Goal: Task Accomplishment & Management: Complete application form

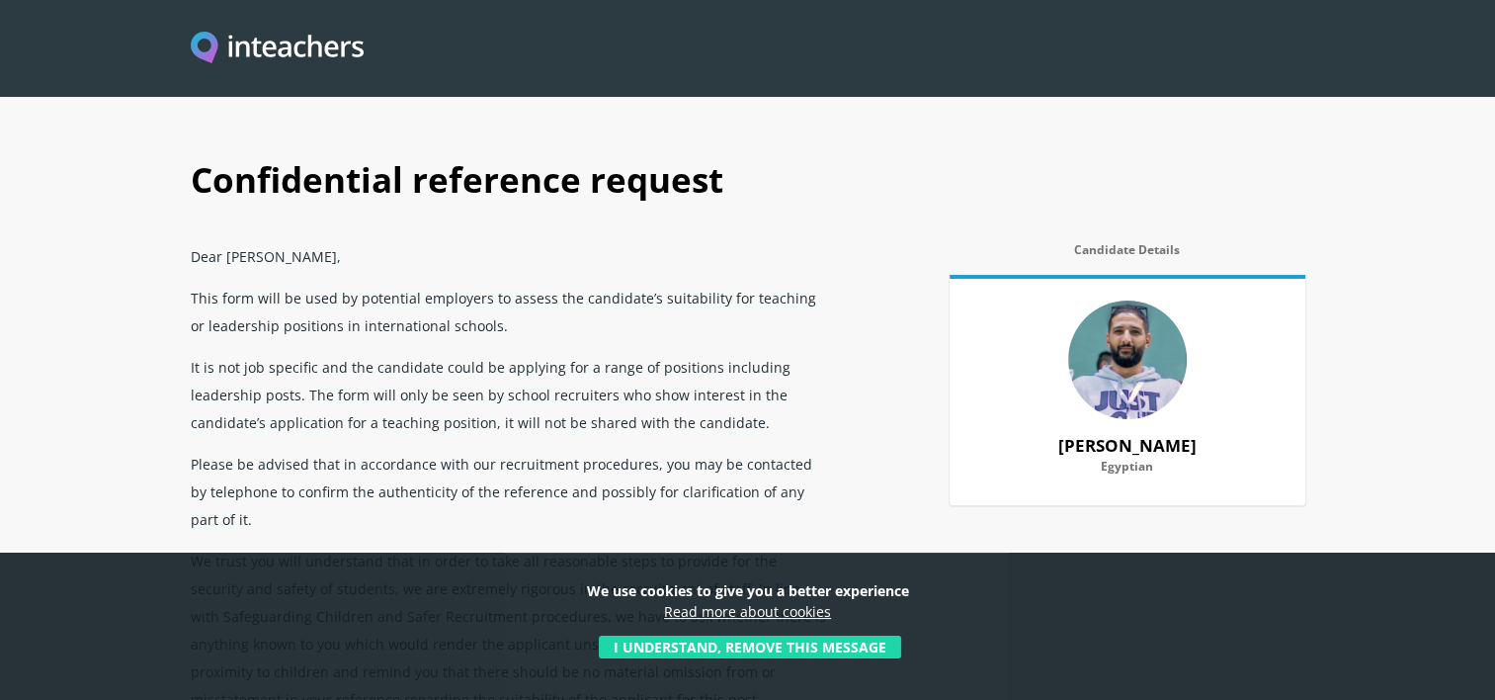
click at [757, 647] on button "I understand, remove this message" at bounding box center [750, 646] width 302 height 23
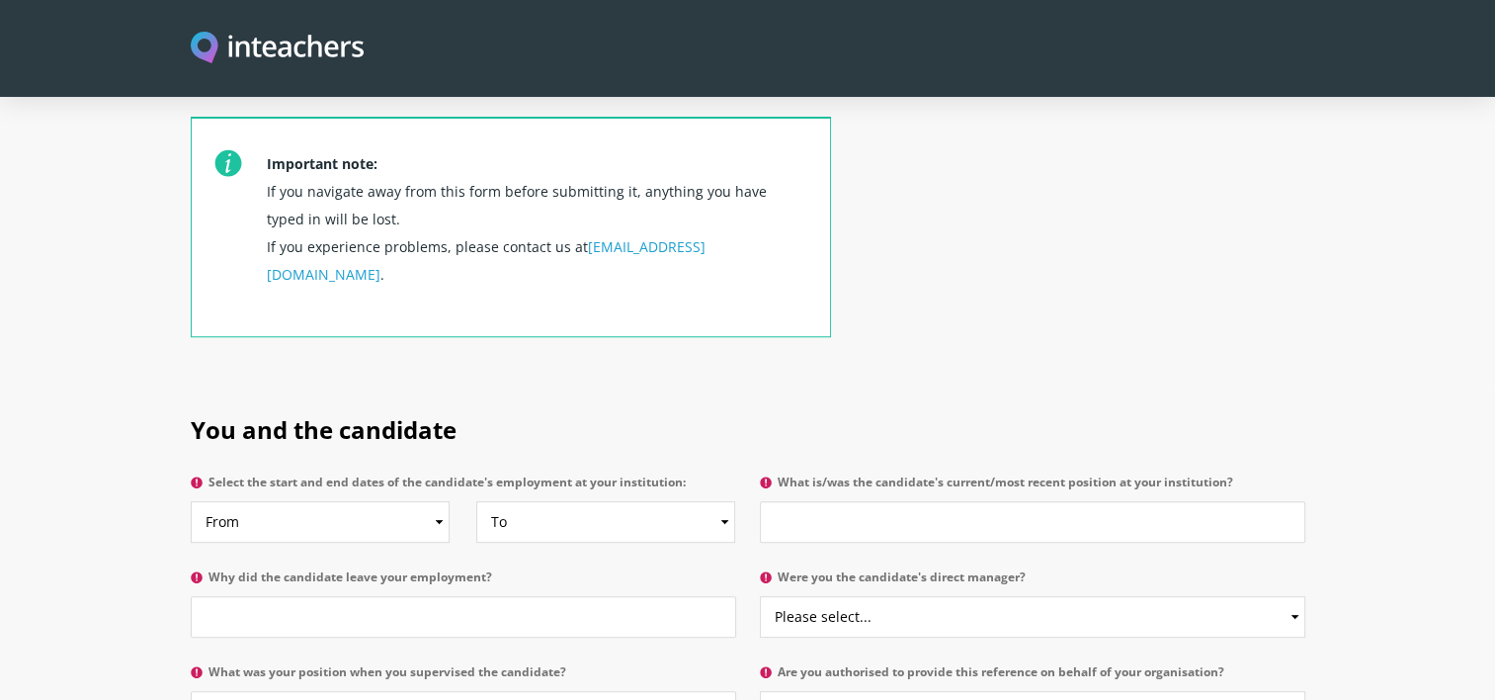
scroll to position [729, 0]
click at [435, 499] on select "From 2025 2024 2023 2022 2021 2020 2019 2018 2017 2016 2015 2014 2013 2012 2011…" at bounding box center [320, 520] width 259 height 42
select select "2024"
click at [191, 499] on select "From 2025 2024 2023 2022 2021 2020 2019 2018 2017 2016 2015 2014 2013 2012 2011…" at bounding box center [320, 520] width 259 height 42
click at [721, 499] on select "To Currently 2025 2024 2023 2022 2021 2020 2019 2018 2017 2016 2015 2014 2013 2…" at bounding box center [605, 520] width 259 height 42
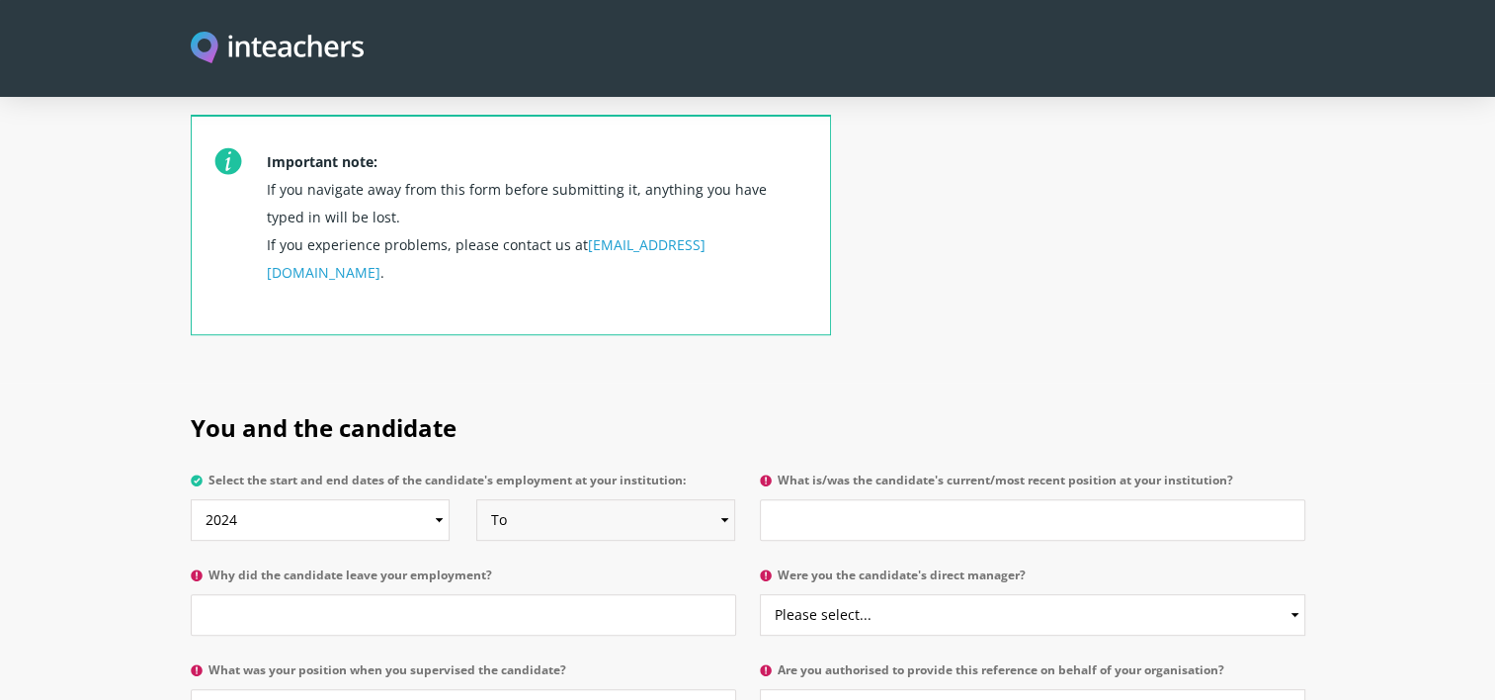
select select
click at [476, 499] on select "To Currently 2025 2024 2023 2022 2021 2020 2019 2018 2017 2016 2015 2014 2013 2…" at bounding box center [605, 520] width 259 height 42
click at [439, 499] on select "From 2025 2024 2023 2022 2021 2020 2019 2018 2017 2016 2015 2014 2013 2012 2011…" at bounding box center [320, 520] width 259 height 42
select select "2025"
click at [191, 499] on select "From 2025 2024 2023 2022 2021 2020 2019 2018 2017 2016 2015 2014 2013 2012 2011…" at bounding box center [320, 520] width 259 height 42
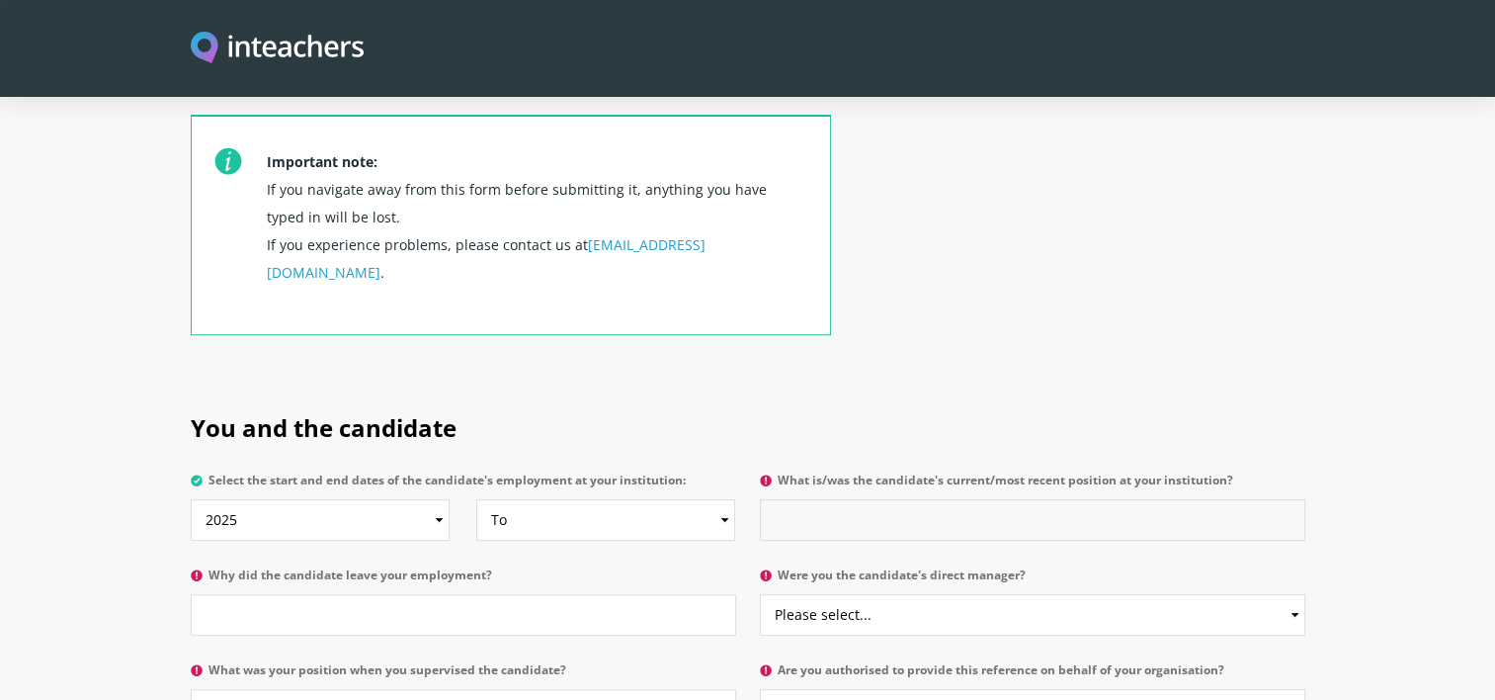
click at [826, 499] on input "What is/was the candidate's current/most recent position at your institution?" at bounding box center [1032, 520] width 545 height 42
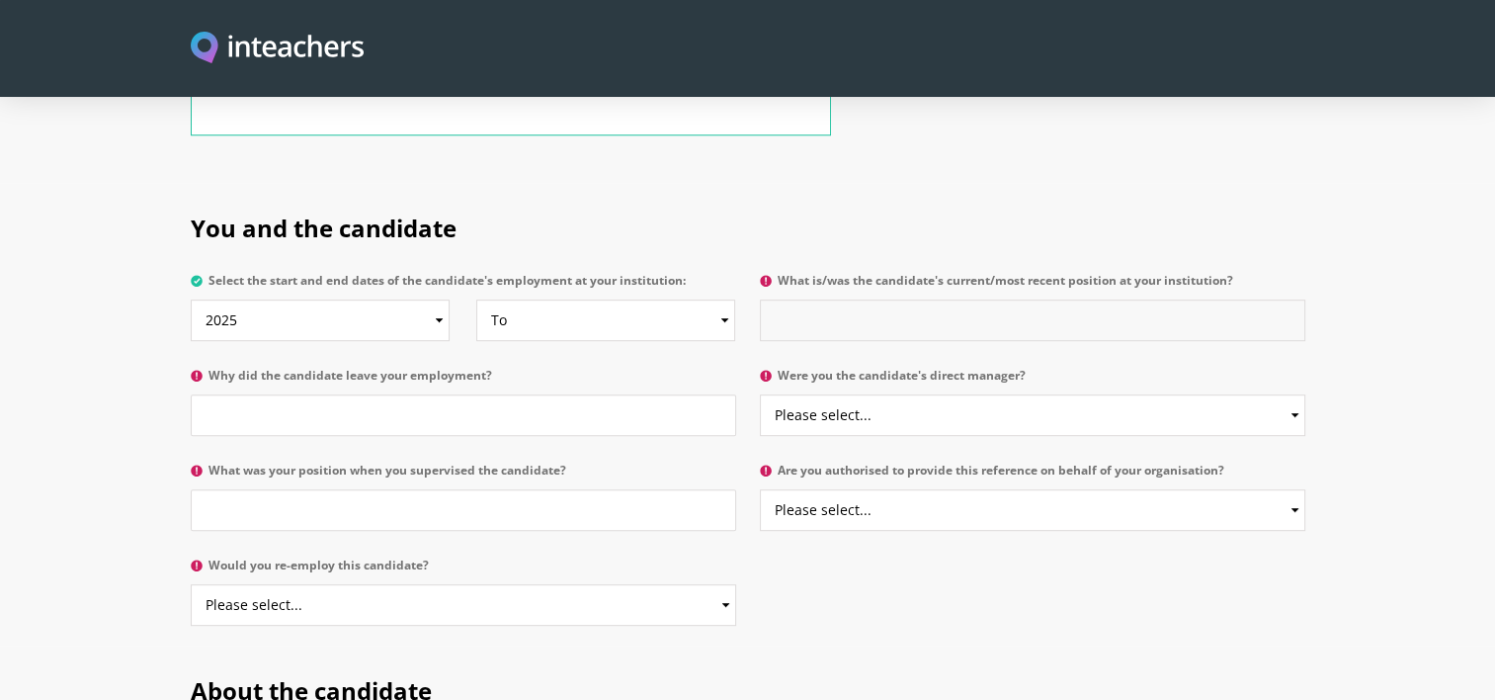
scroll to position [930, 0]
type input "Swimming coach"
click at [562, 393] on input "Why did the candidate leave your employment?" at bounding box center [463, 414] width 545 height 42
type input "H"
type input "O"
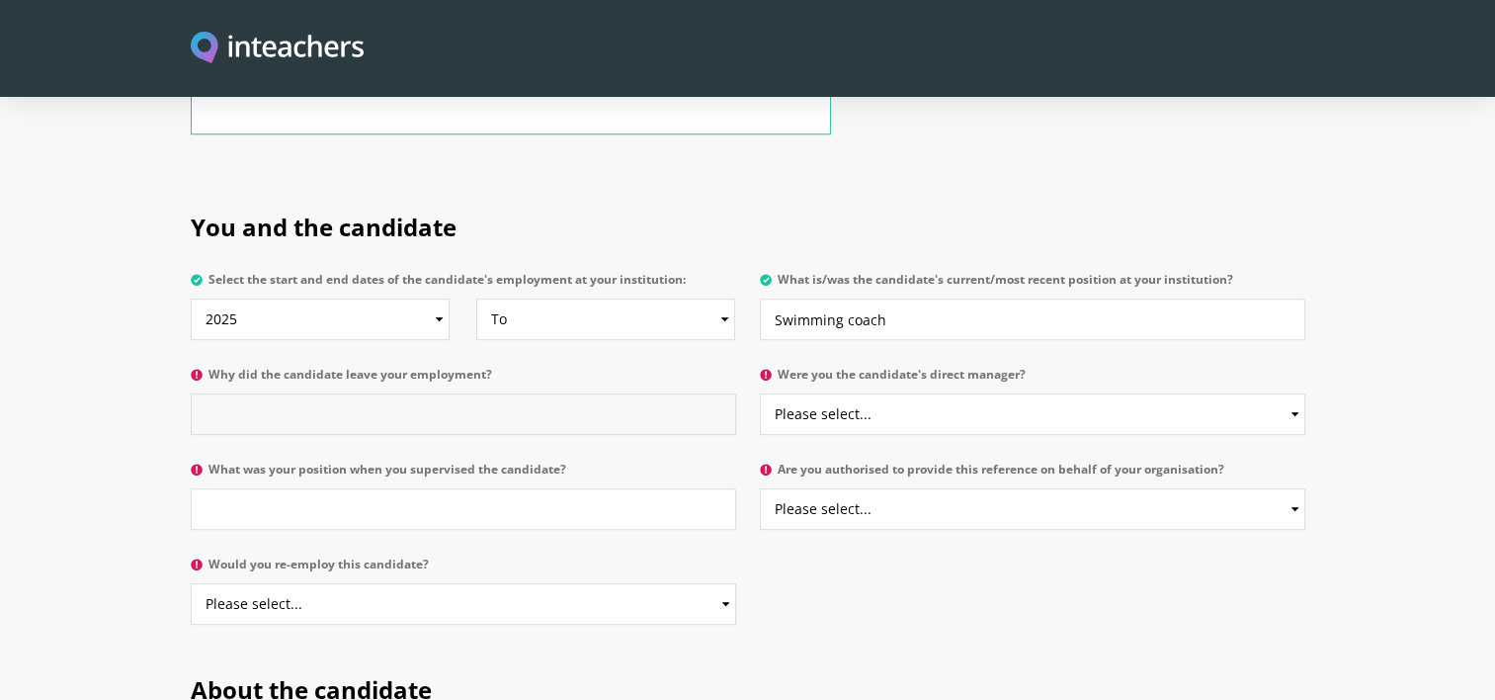
paste input "Professional advancement opportunity"
type input "Professional advancement opportunity"
click at [802, 393] on select "Please select... Yes No" at bounding box center [1032, 414] width 545 height 42
select select "No"
click at [760, 393] on select "Please select... Yes No" at bounding box center [1032, 414] width 545 height 42
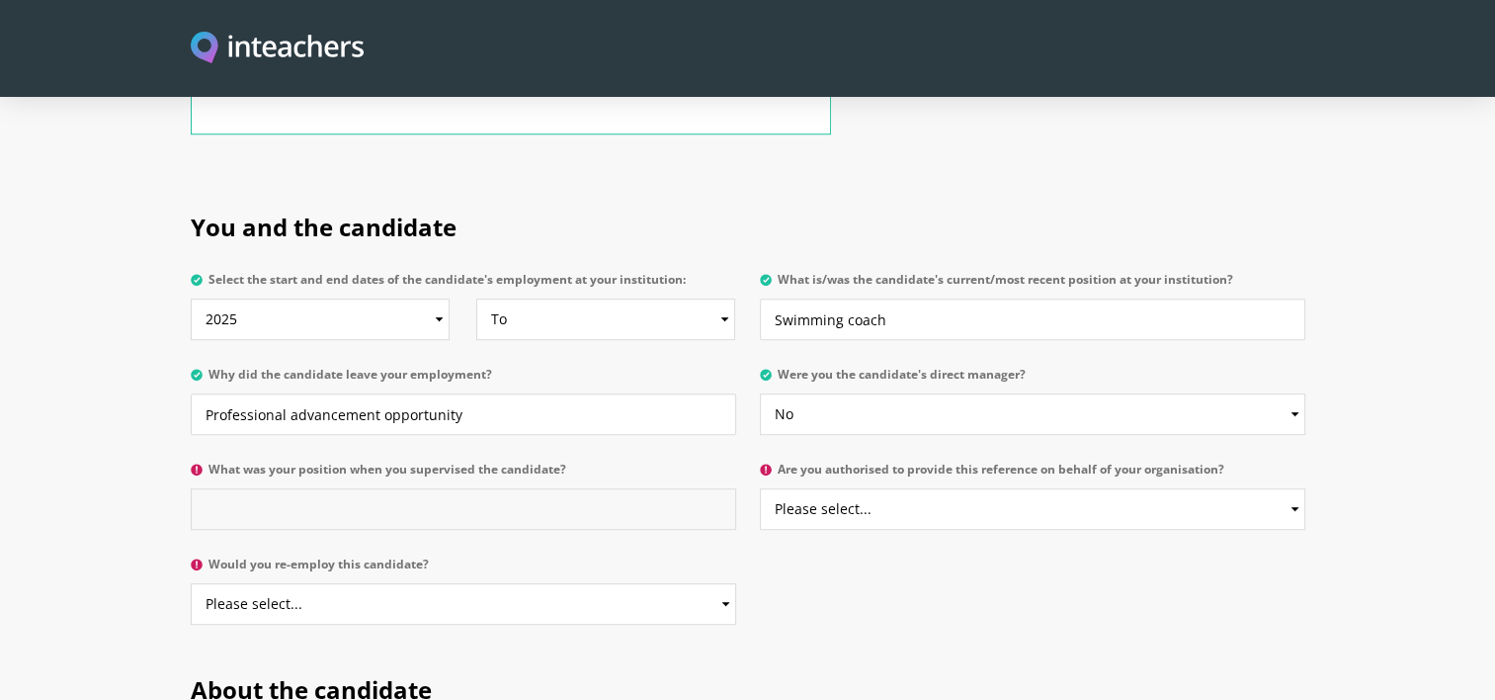
click at [575, 488] on input "What was your position when you supervised the candidate?" at bounding box center [463, 509] width 545 height 42
type input "Swimming coach colleague"
click at [1225, 488] on select "Please select... Yes No" at bounding box center [1032, 509] width 545 height 42
select select "Yes"
click at [760, 488] on select "Please select... Yes No" at bounding box center [1032, 509] width 545 height 42
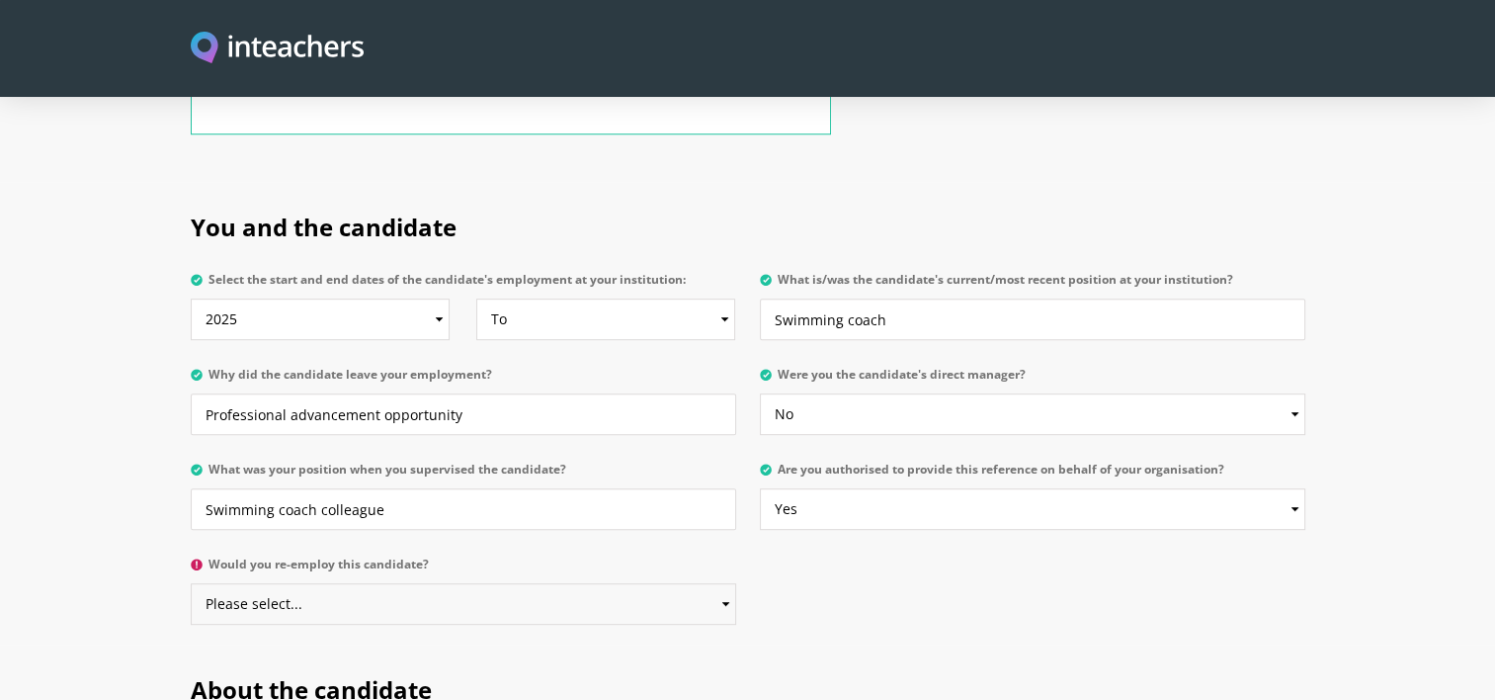
click at [601, 583] on select "Please select... Yes No" at bounding box center [463, 604] width 545 height 42
select select "Yes"
click at [191, 583] on select "Please select... Yes No" at bounding box center [463, 604] width 545 height 42
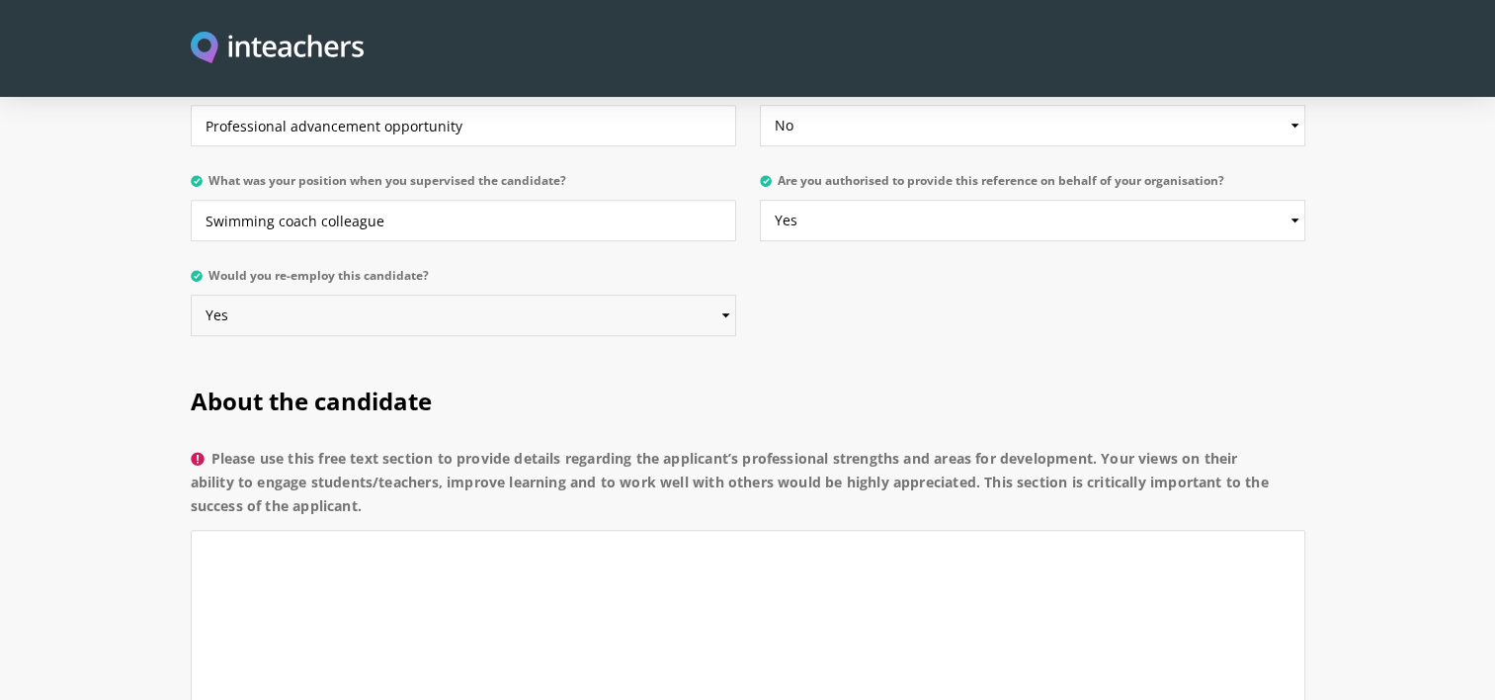
scroll to position [1219, 0]
drag, startPoint x: 372, startPoint y: 450, endPoint x: 216, endPoint y: 400, distance: 162.8
click at [216, 446] on label "Please use this free text section to provide details regarding the applicant’s …" at bounding box center [748, 487] width 1115 height 83
copy label "Please use this free text section to provide details regarding the applicant’s …"
click at [700, 545] on textarea "Please use this free text section to provide details regarding the applicant’s …" at bounding box center [748, 623] width 1115 height 188
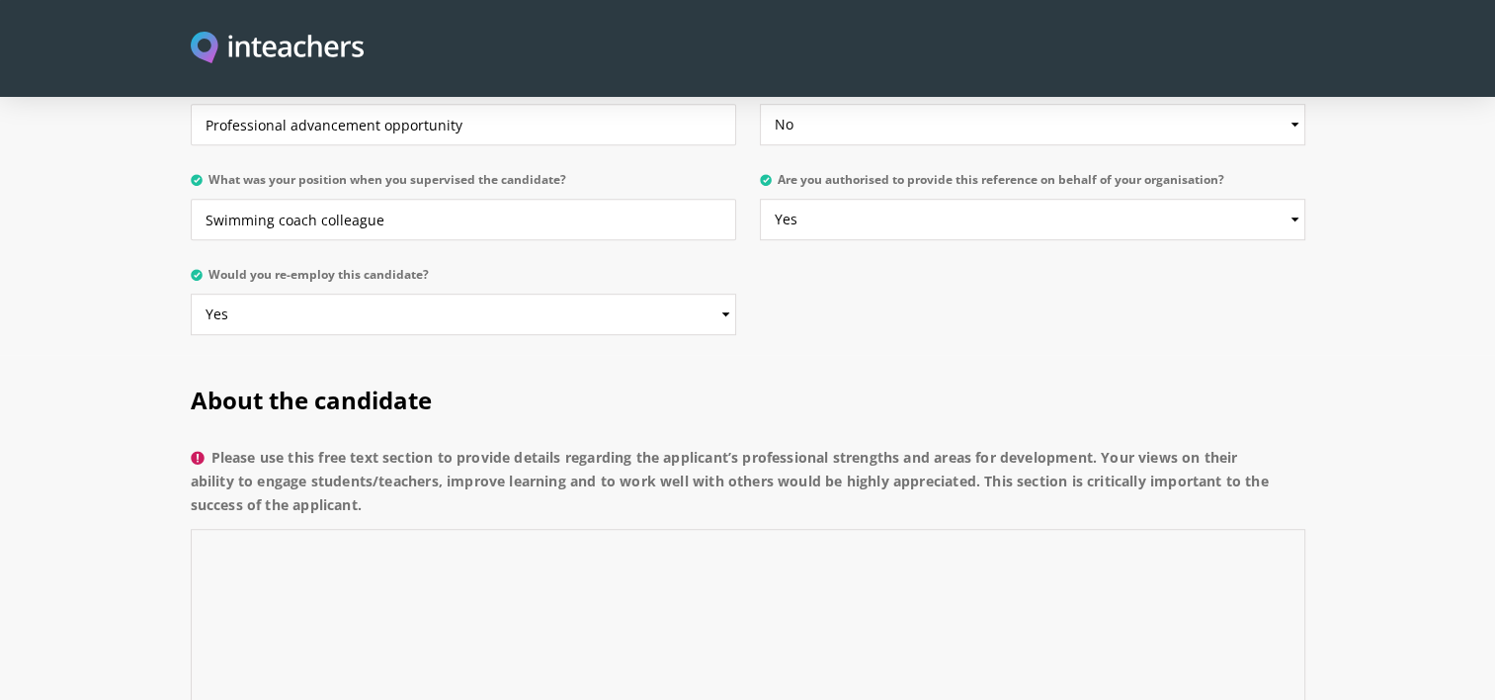
paste textarea "[Applicant’s Name] is a truly dedicated swimming coach who cares deeply about t…"
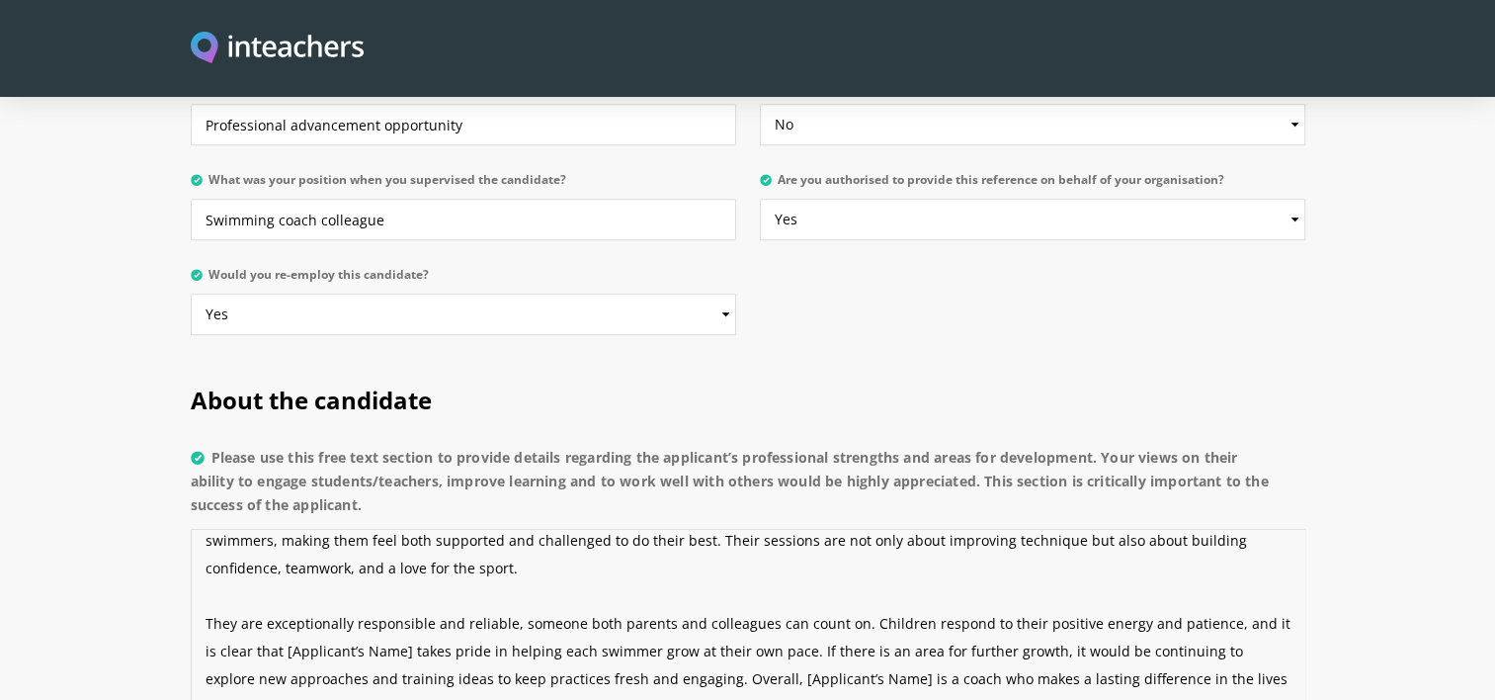
scroll to position [0, 0]
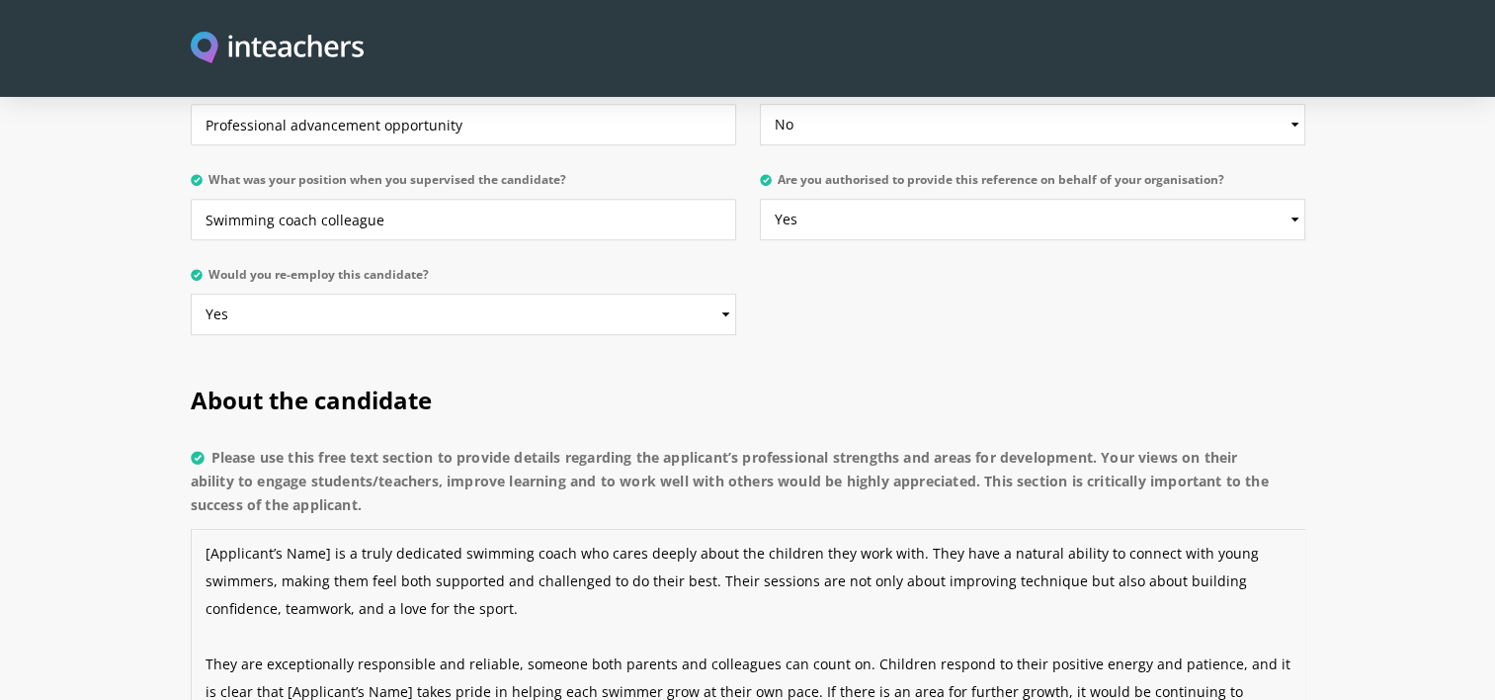
click at [326, 529] on textarea "[Applicant’s Name] is a truly dedicated swimming coach who cares deeply about t…" at bounding box center [748, 623] width 1115 height 188
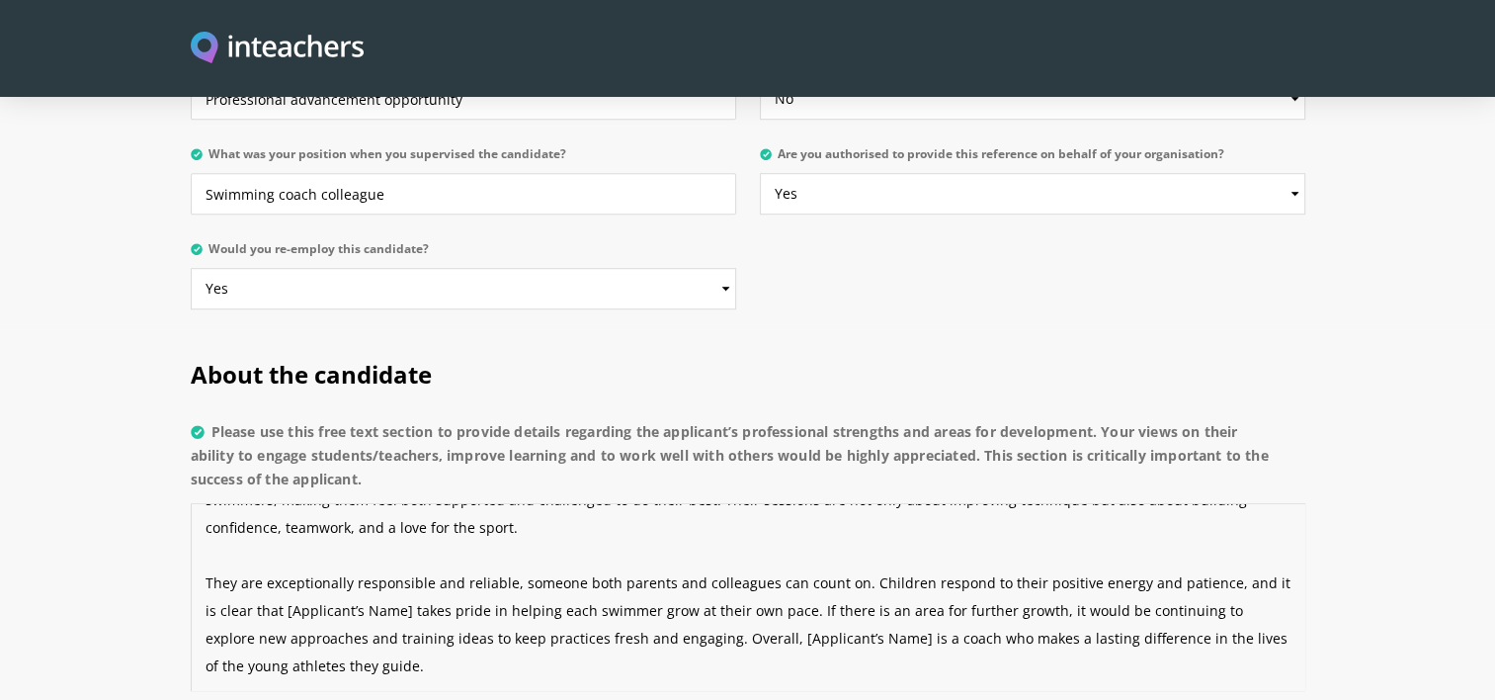
scroll to position [1241, 0]
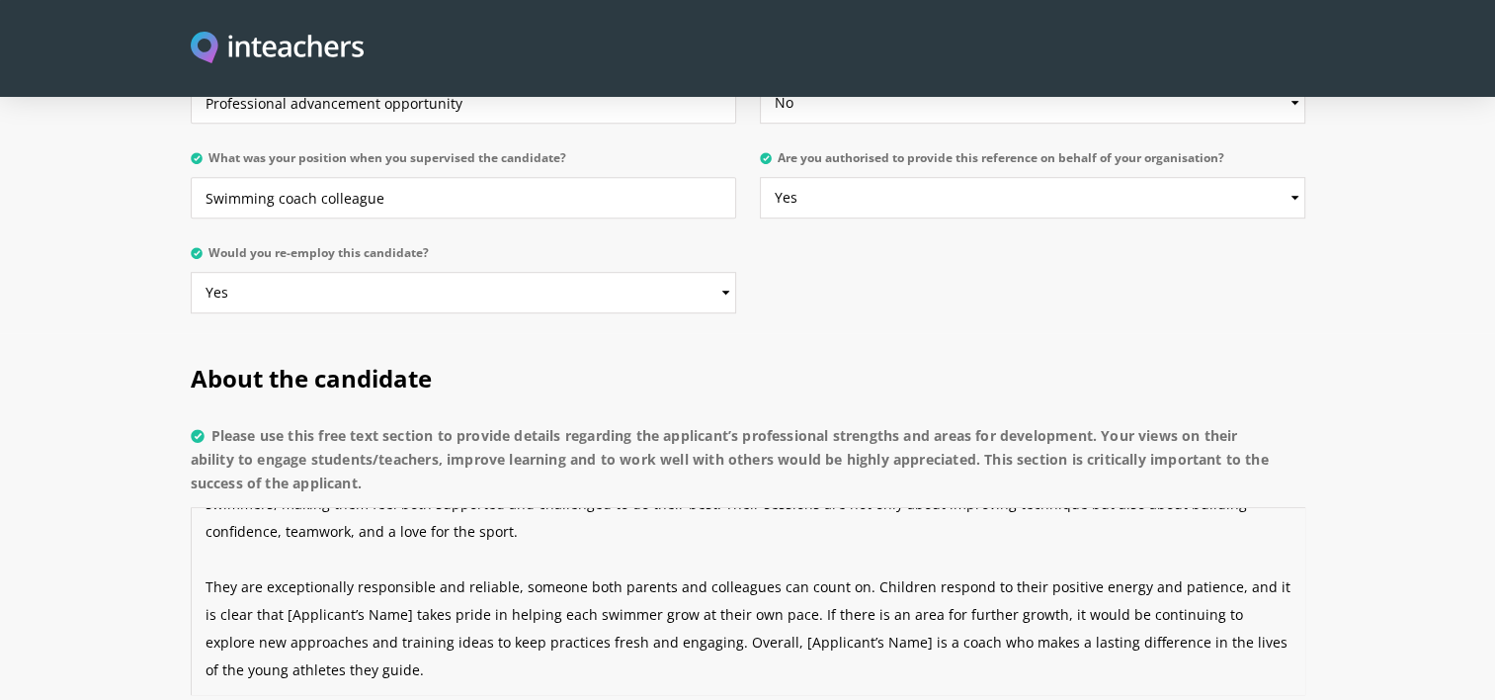
click at [390, 555] on textarea "[PERSON_NAME] is a truly dedicated swimming coach who cares deeply about the ch…" at bounding box center [748, 601] width 1115 height 188
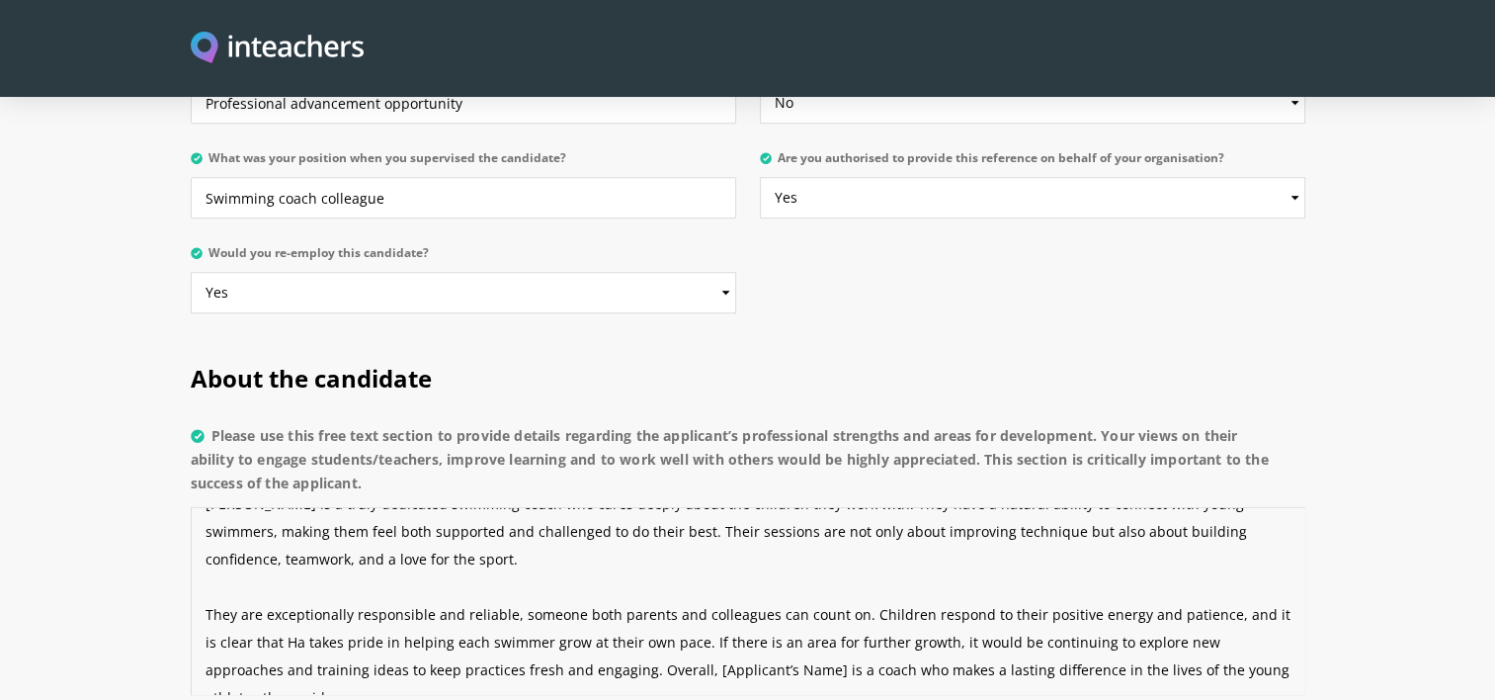
scroll to position [55, 0]
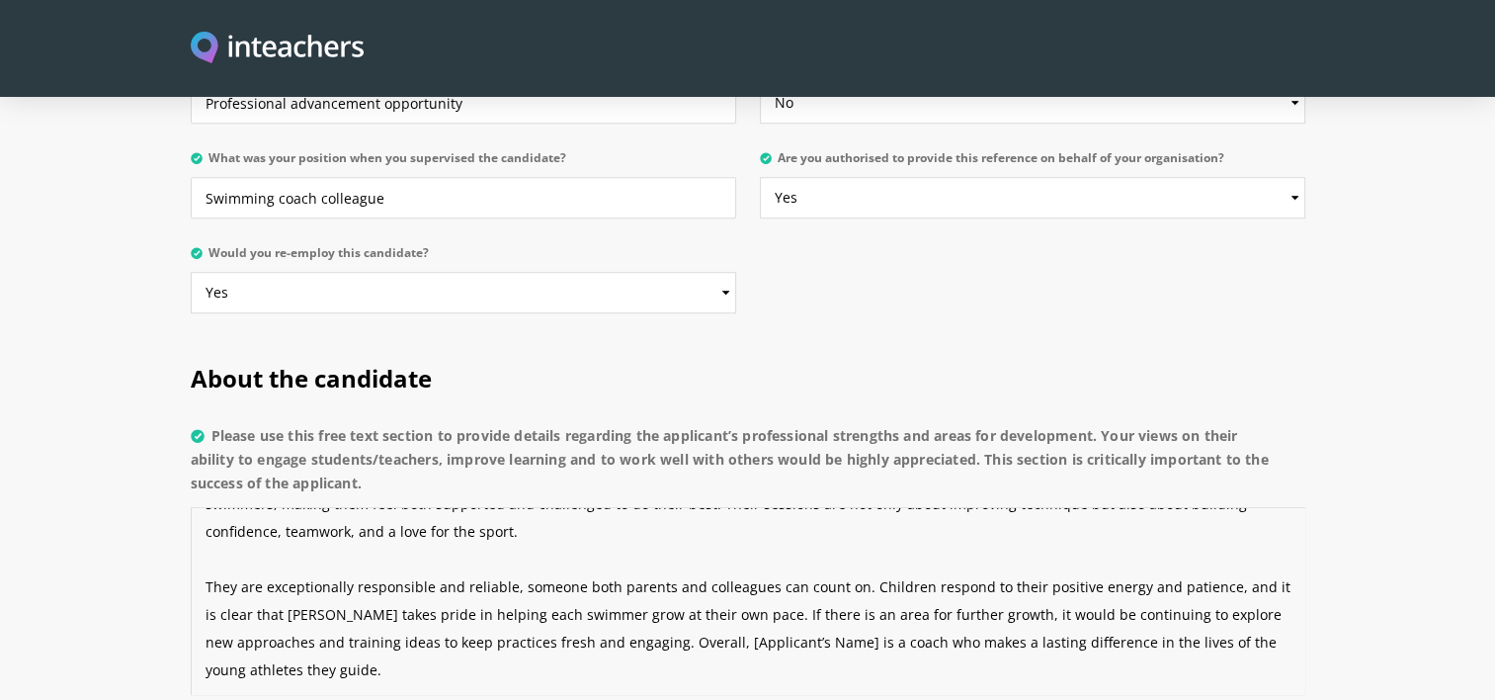
click at [818, 583] on textarea "[PERSON_NAME] is a truly dedicated swimming coach who cares deeply about the ch…" at bounding box center [748, 601] width 1115 height 188
click at [297, 561] on textarea "[PERSON_NAME] is a truly dedicated swimming coach who cares deeply about the ch…" at bounding box center [748, 601] width 1115 height 188
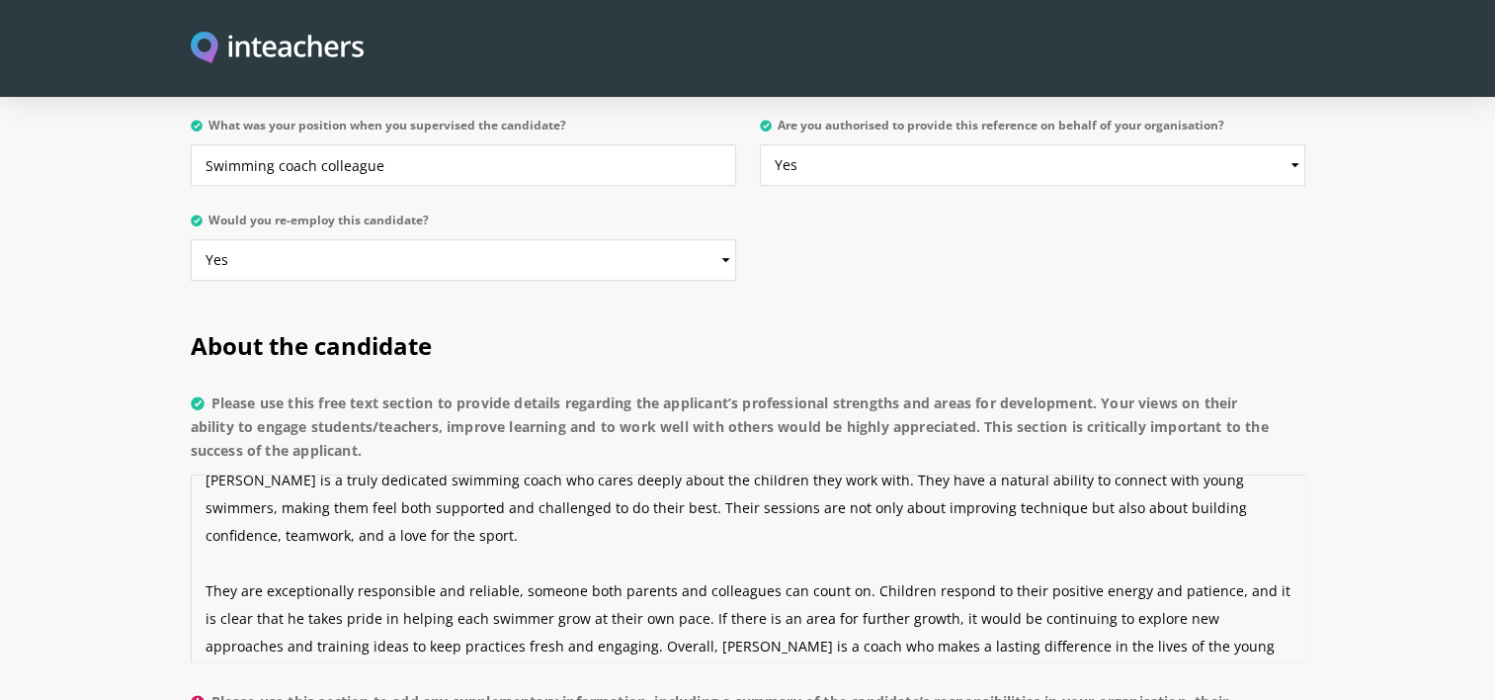
scroll to position [28, 0]
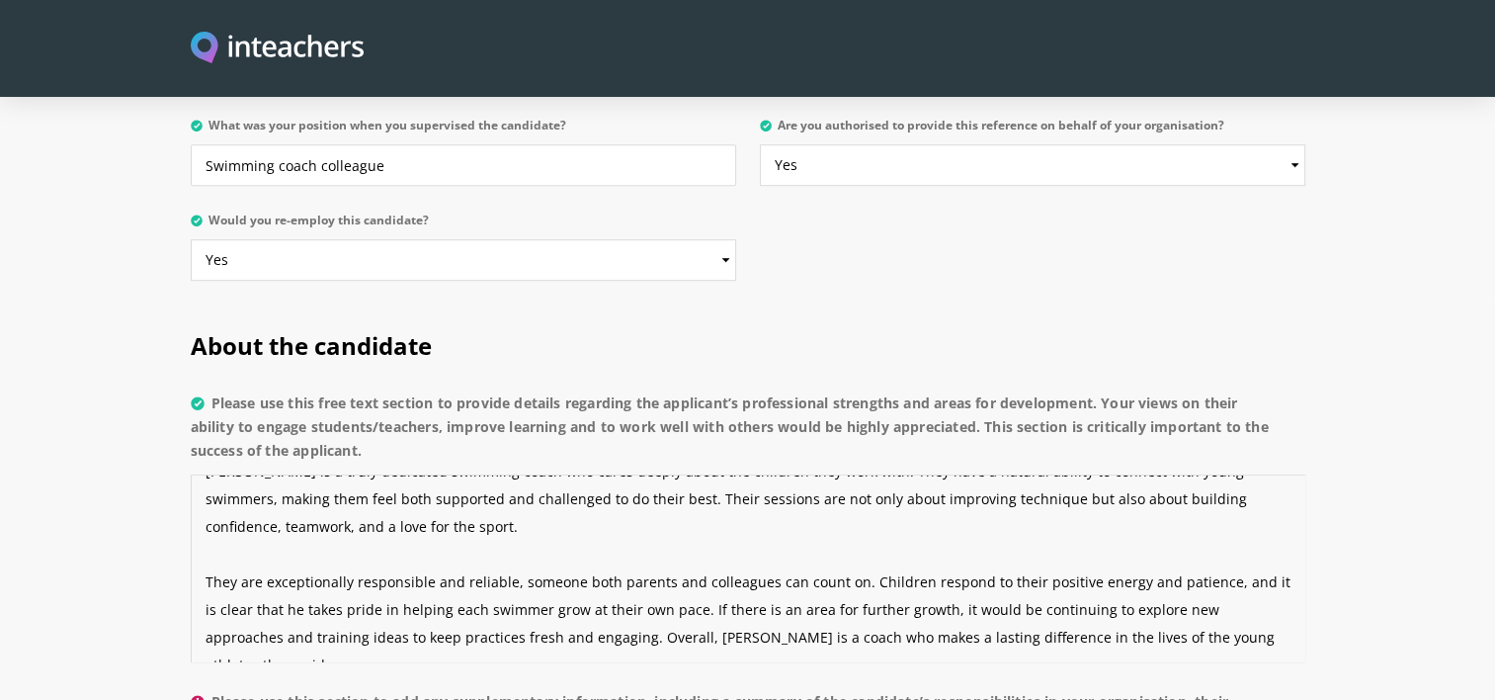
click at [205, 525] on textarea "[PERSON_NAME] is a truly dedicated swimming coach who cares deeply about the ch…" at bounding box center [748, 568] width 1115 height 188
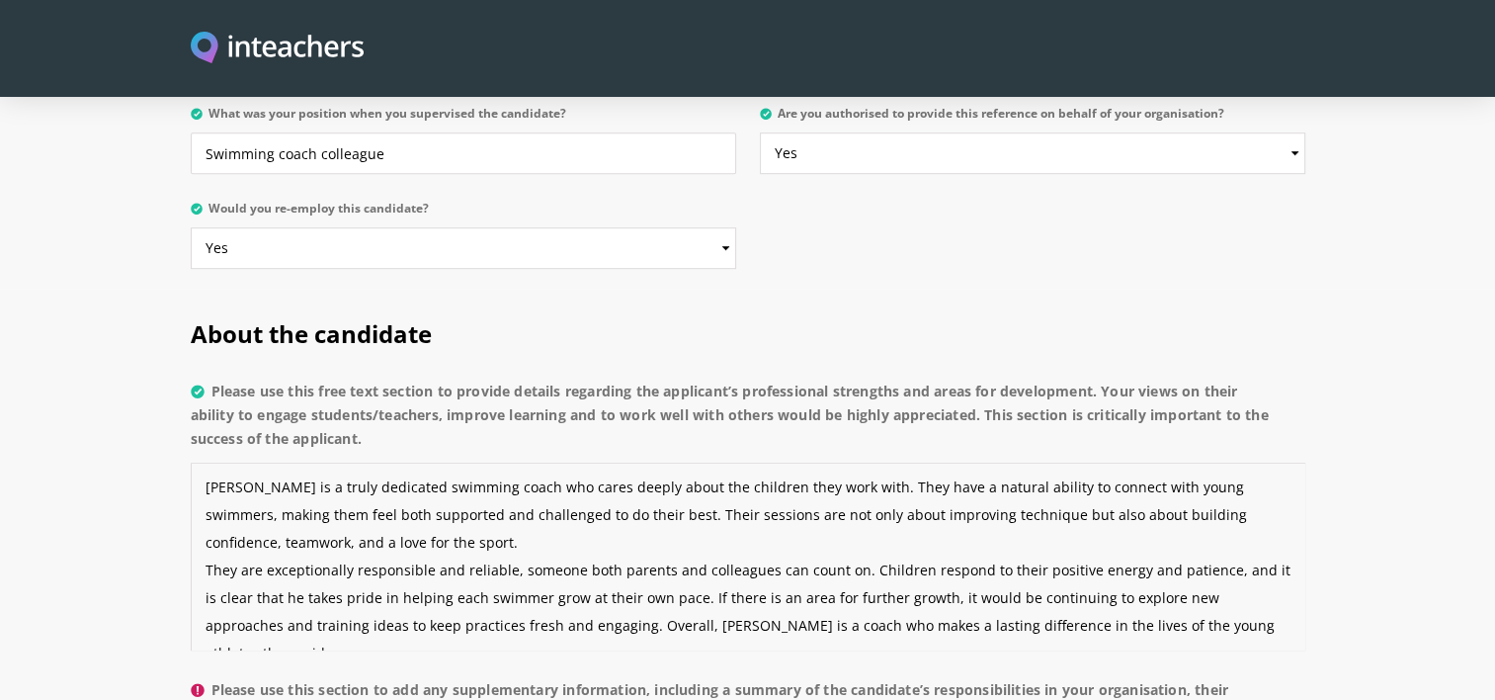
scroll to position [1294, 0]
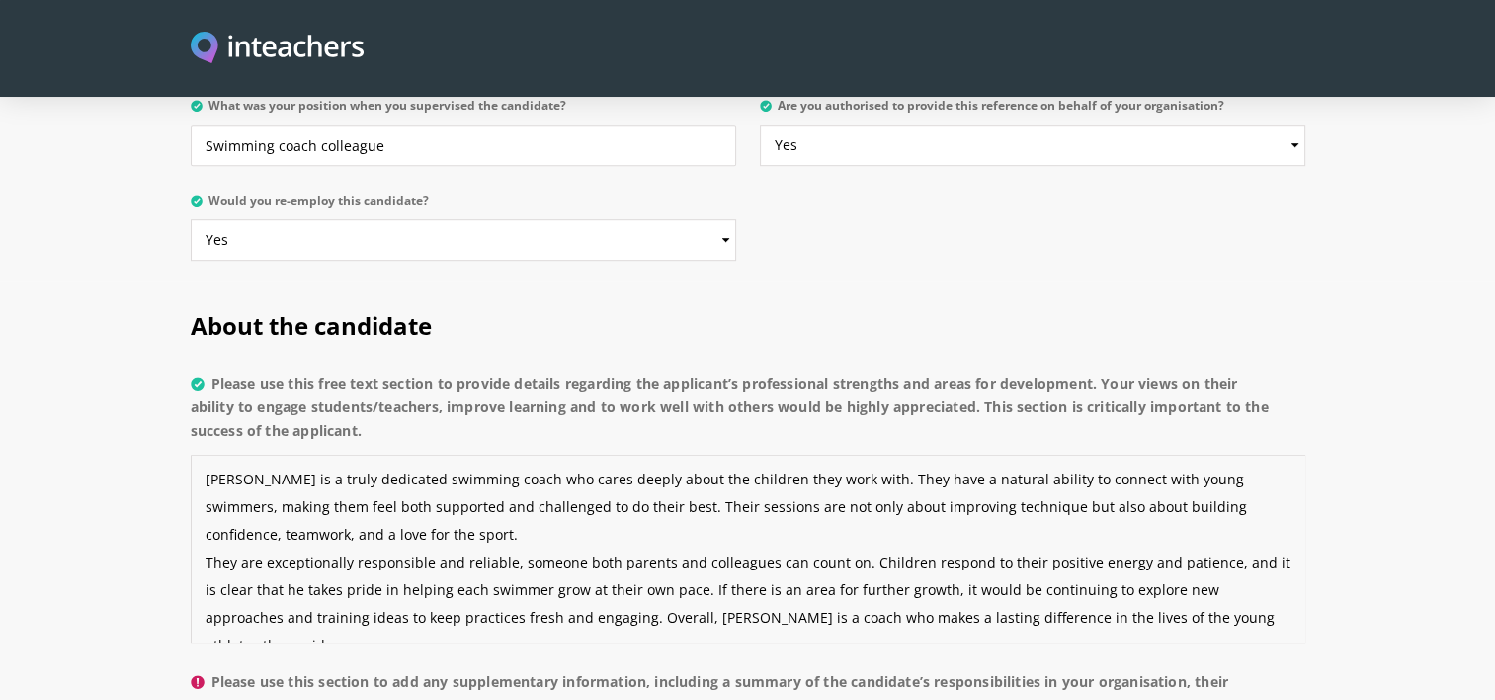
click at [230, 503] on textarea "[PERSON_NAME] is a truly dedicated swimming coach who cares deeply about the ch…" at bounding box center [748, 549] width 1115 height 188
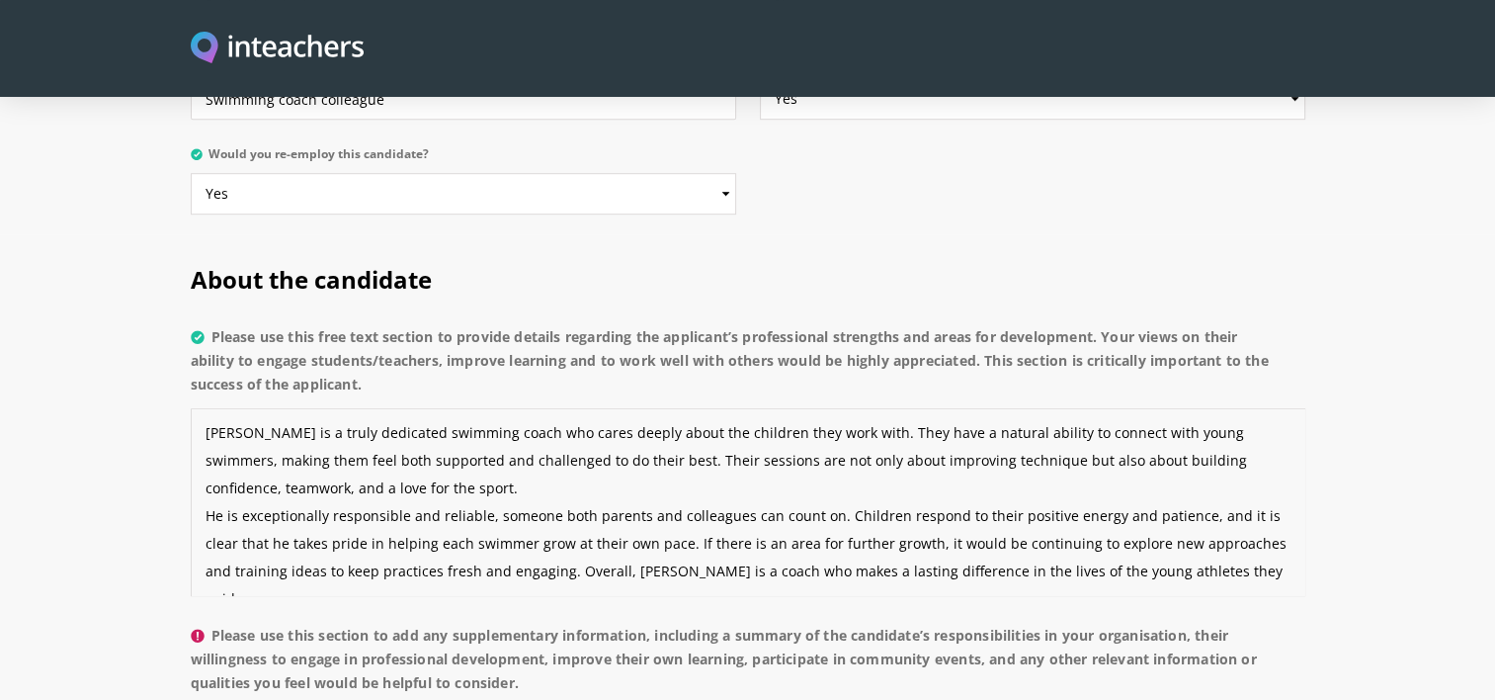
scroll to position [1340, 0]
drag, startPoint x: 644, startPoint y: 490, endPoint x: 1233, endPoint y: 544, distance: 591.4
click at [1233, 544] on p "Please use this free text section to provide details regarding the applicant’s …" at bounding box center [748, 466] width 1115 height 298
click at [964, 514] on textarea "[PERSON_NAME] is a truly dedicated swimming coach who cares deeply about the ch…" at bounding box center [748, 502] width 1115 height 188
click at [880, 493] on textarea "[PERSON_NAME] is a truly dedicated swimming coach who cares deeply about the ch…" at bounding box center [748, 502] width 1115 height 188
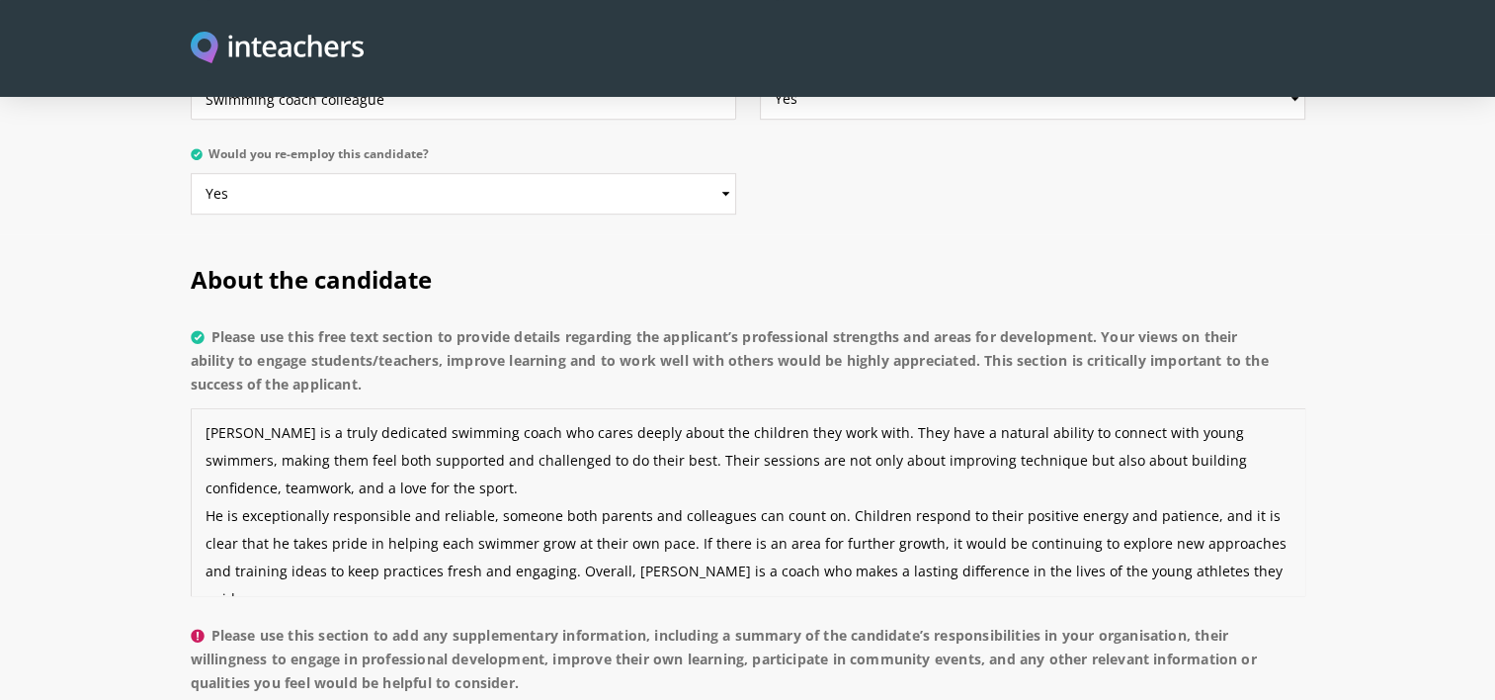
click at [761, 485] on textarea "[PERSON_NAME] is a truly dedicated swimming coach who cares deeply about the ch…" at bounding box center [748, 502] width 1115 height 188
type textarea "[PERSON_NAME] is a truly dedicated swimming coach who cares deeply about the ch…"
drag, startPoint x: 1221, startPoint y: 519, endPoint x: 202, endPoint y: 378, distance: 1029.4
click at [202, 408] on textarea "[PERSON_NAME] is a truly dedicated swimming coach who cares deeply about the ch…" at bounding box center [748, 502] width 1115 height 188
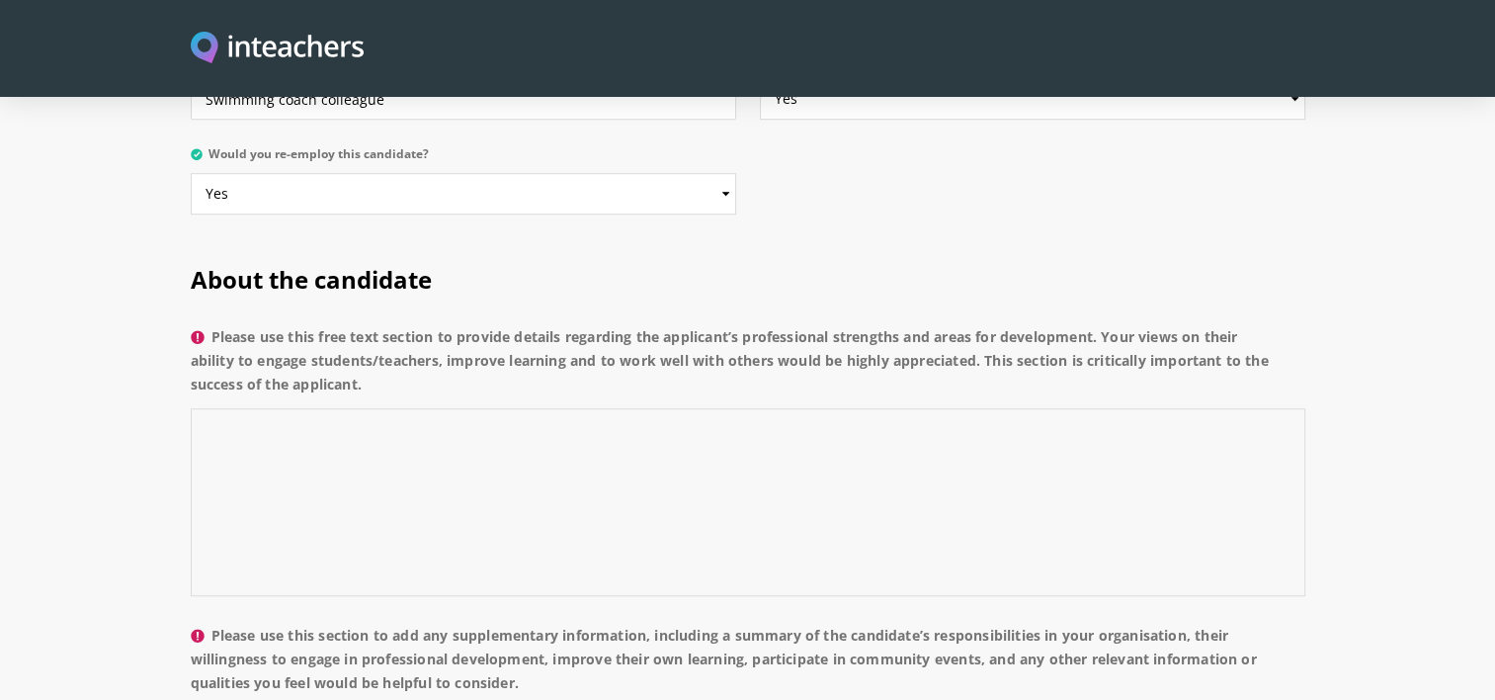
paste textarea "[PERSON_NAME] is a truly dedicated swimming coach who cares deeply about the ch…"
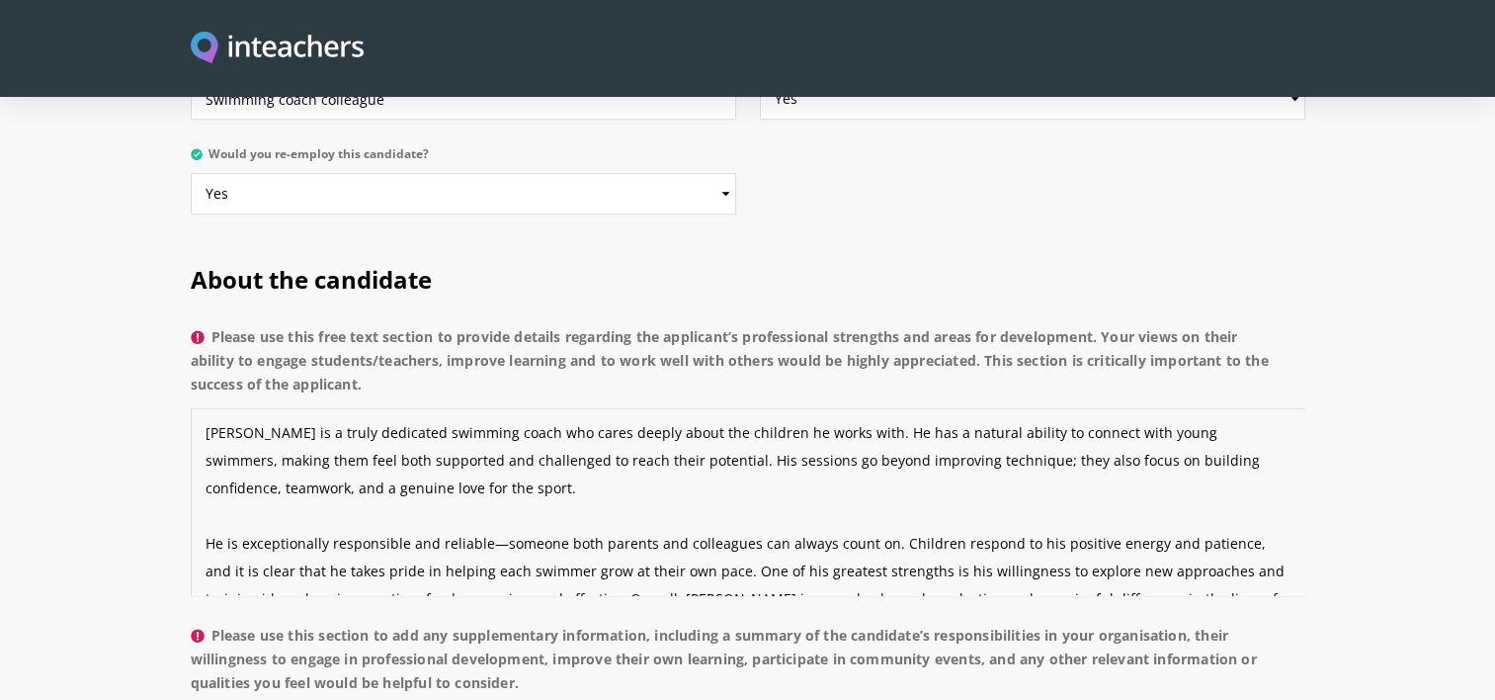
scroll to position [41, 0]
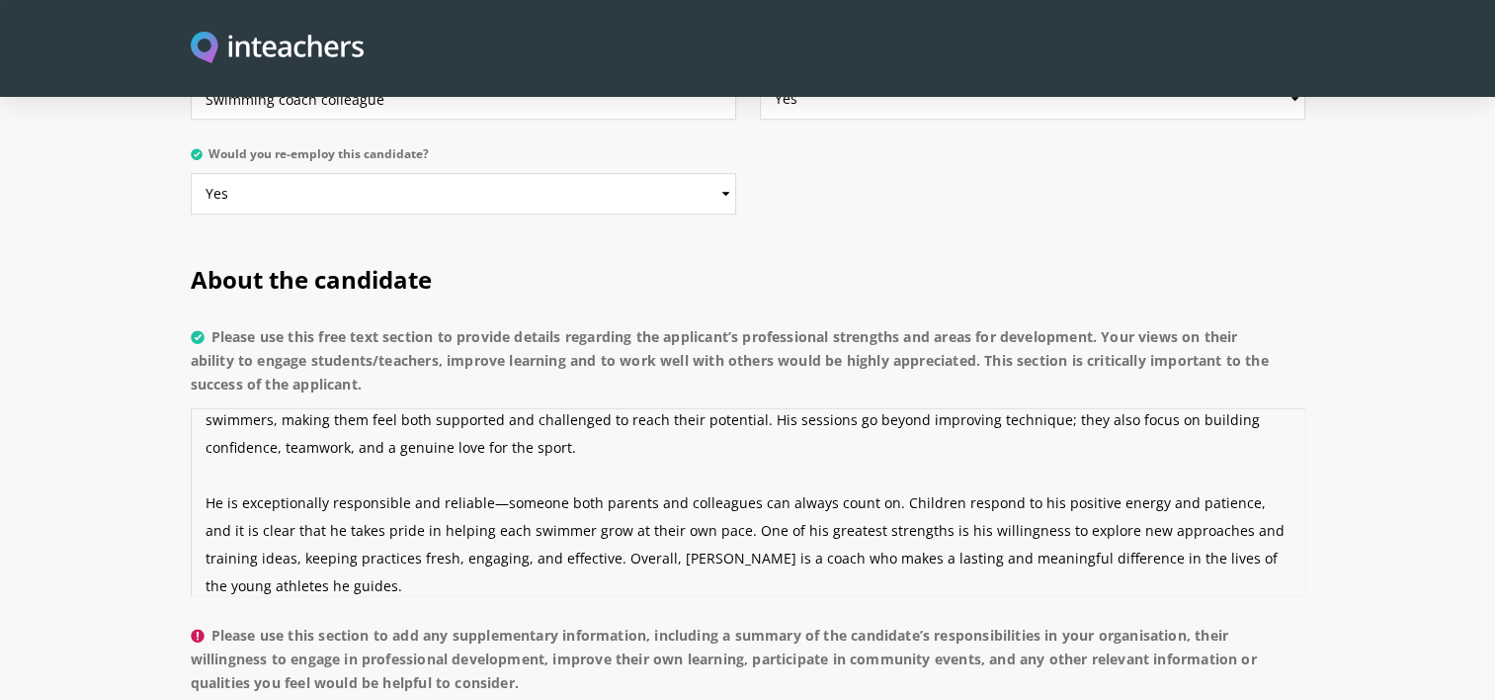
click at [494, 443] on textarea "[PERSON_NAME] is a truly dedicated swimming coach who cares deeply about the ch…" at bounding box center [748, 502] width 1115 height 188
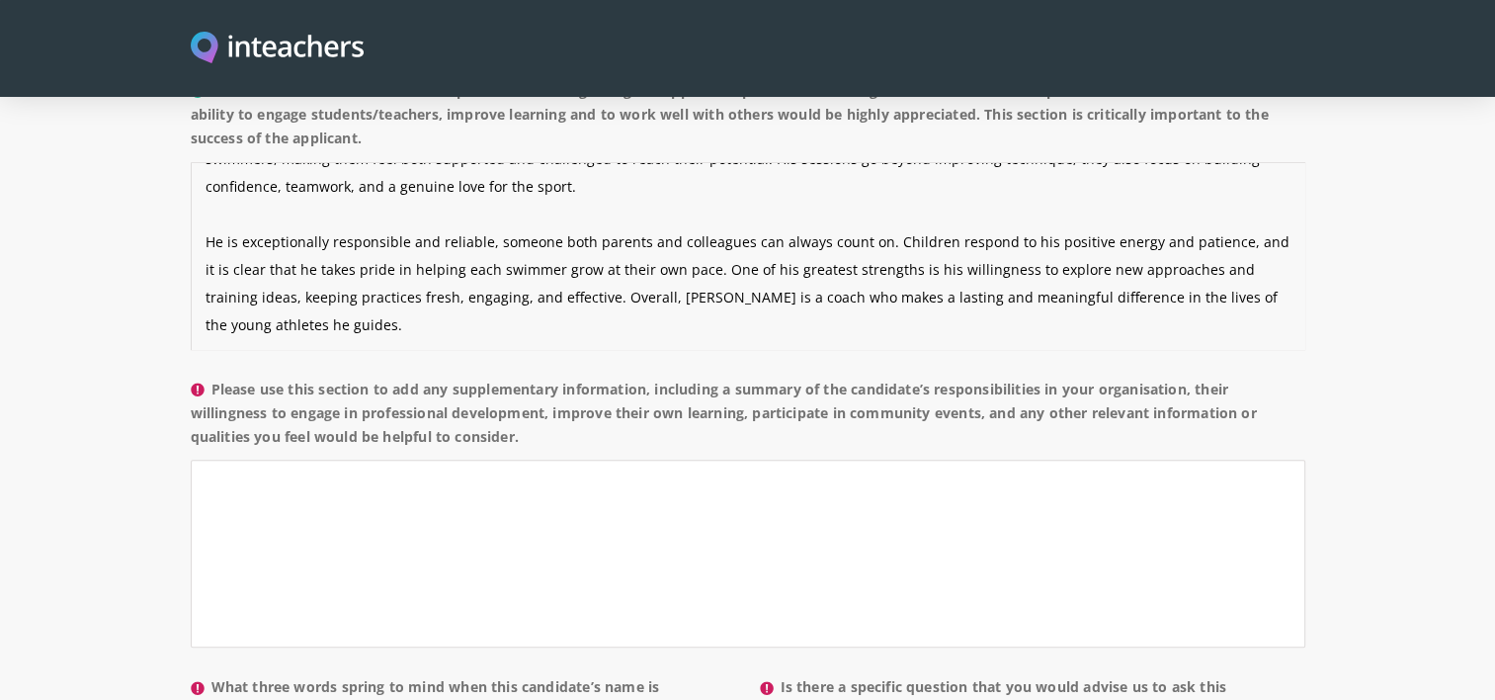
scroll to position [1594, 0]
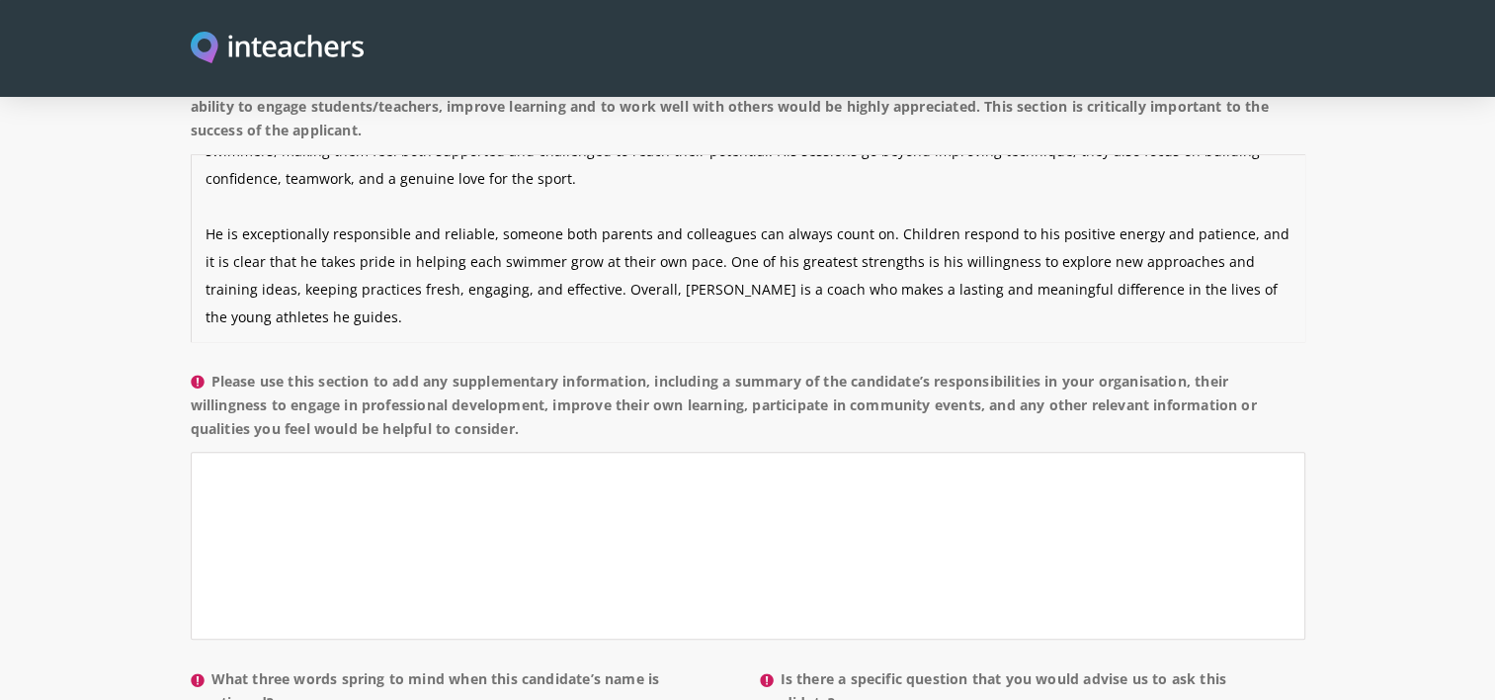
type textarea "[PERSON_NAME] is a truly dedicated swimming coach who cares deeply about the ch…"
drag, startPoint x: 544, startPoint y: 372, endPoint x: 249, endPoint y: 300, distance: 303.0
click at [249, 300] on div "About the candidate Please use this free text section to provide details regard…" at bounding box center [748, 383] width 1115 height 807
copy div "Please use this section to add any supplementary information, including a summa…"
click at [531, 461] on textarea "Please use this section to add any supplementary information, including a summa…" at bounding box center [748, 546] width 1115 height 188
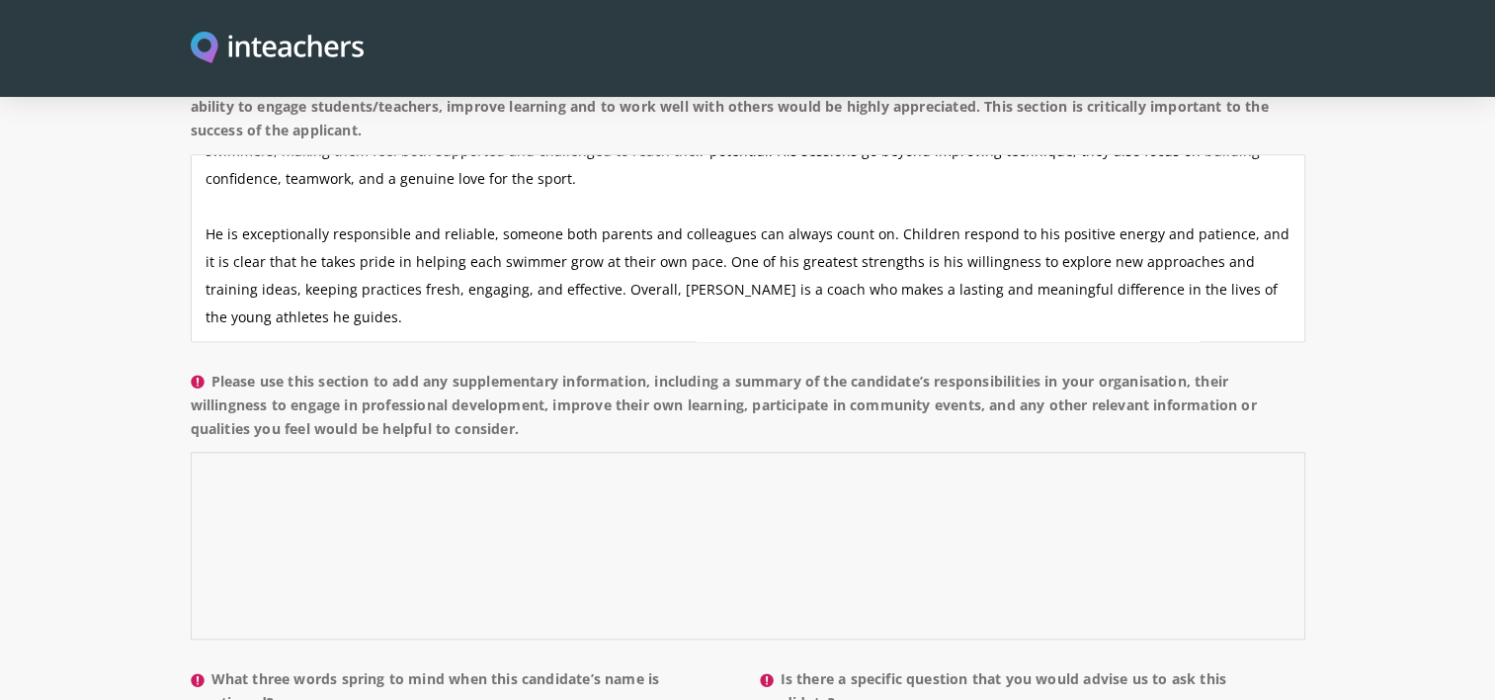
paste textarea "In our organization, [PERSON_NAME] is responsible for planning and leading swim…"
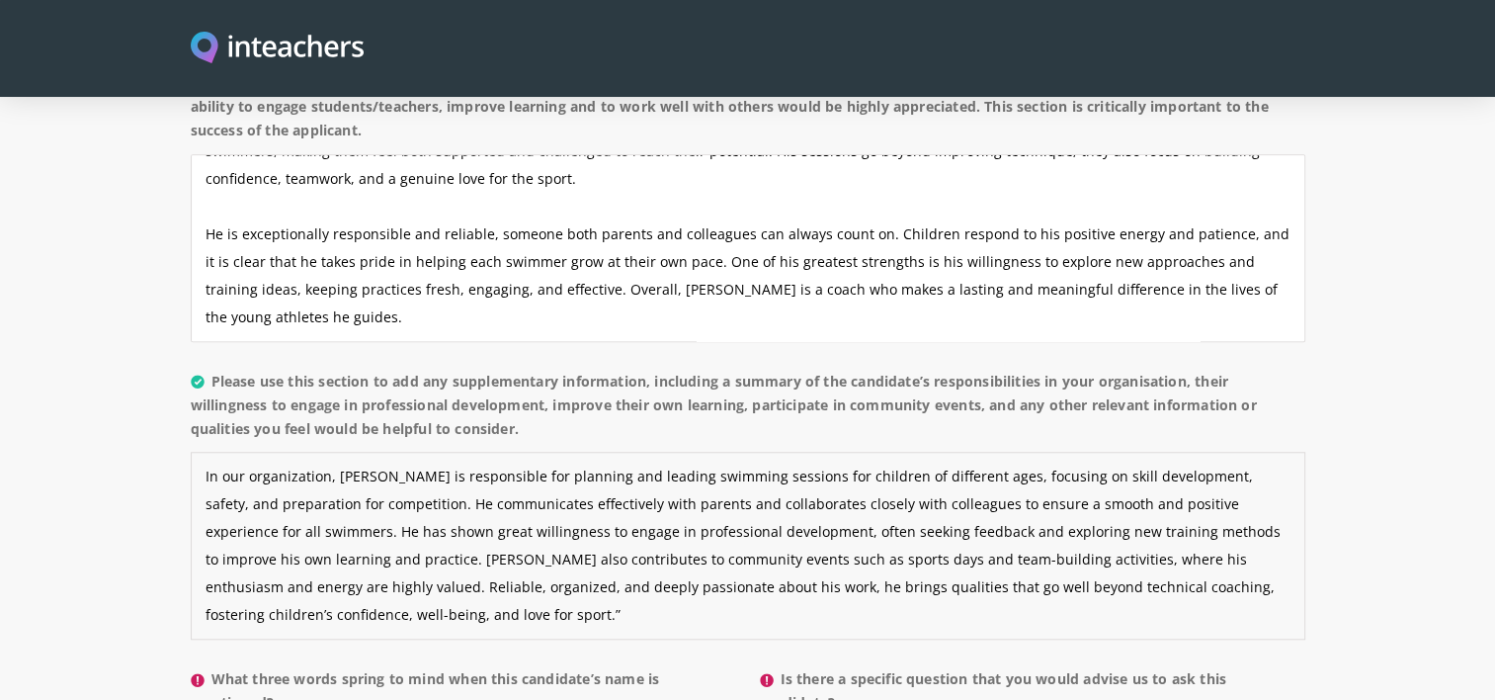
click at [328, 452] on textarea "In our organization, [PERSON_NAME] is responsible for planning and leading swim…" at bounding box center [748, 546] width 1115 height 188
click at [787, 510] on textarea "In our swim team, [PERSON_NAME] is responsible for planning and leading swimmin…" at bounding box center [748, 546] width 1115 height 188
click at [522, 543] on textarea "In our swim team, [PERSON_NAME] is responsible for planning and leading swimmin…" at bounding box center [748, 546] width 1115 height 188
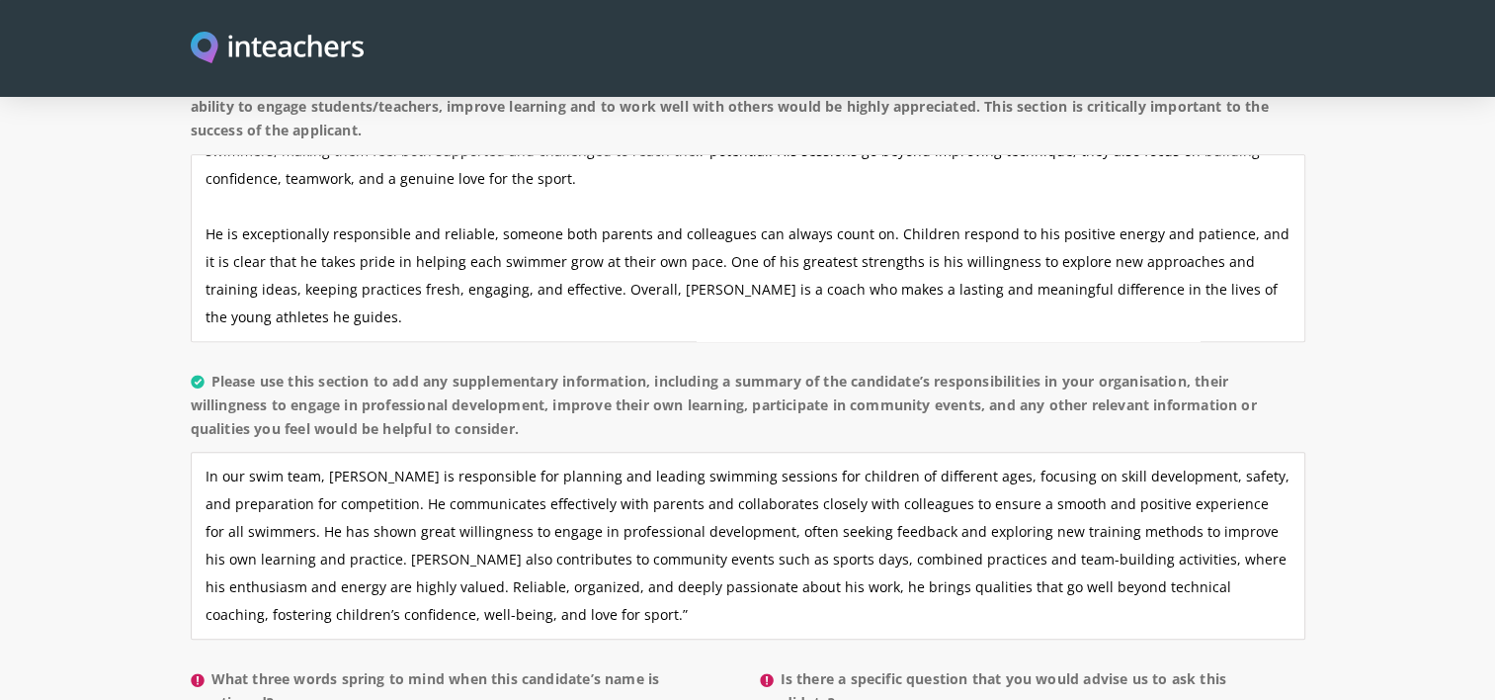
click at [493, 585] on p "Please use this section to add any supplementary information, including a summa…" at bounding box center [748, 511] width 1115 height 298
click at [516, 555] on textarea "In our swim team, [PERSON_NAME] is responsible for planning and leading swimmin…" at bounding box center [748, 546] width 1115 height 188
click at [1124, 468] on textarea "In our swim team, [PERSON_NAME] is responsible for planning and leading swimmin…" at bounding box center [748, 546] width 1115 height 188
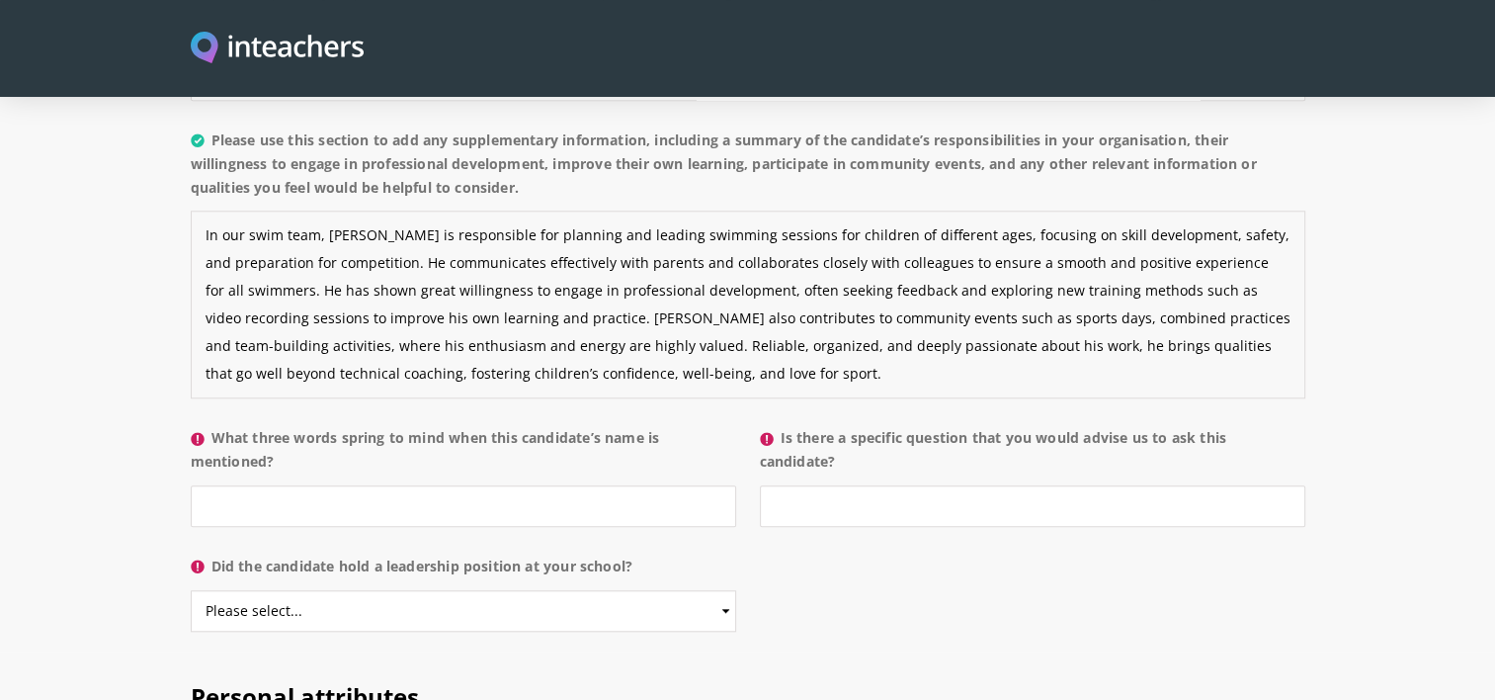
scroll to position [1837, 0]
type textarea "In our swim team, [PERSON_NAME] is responsible for planning and leading swimmin…"
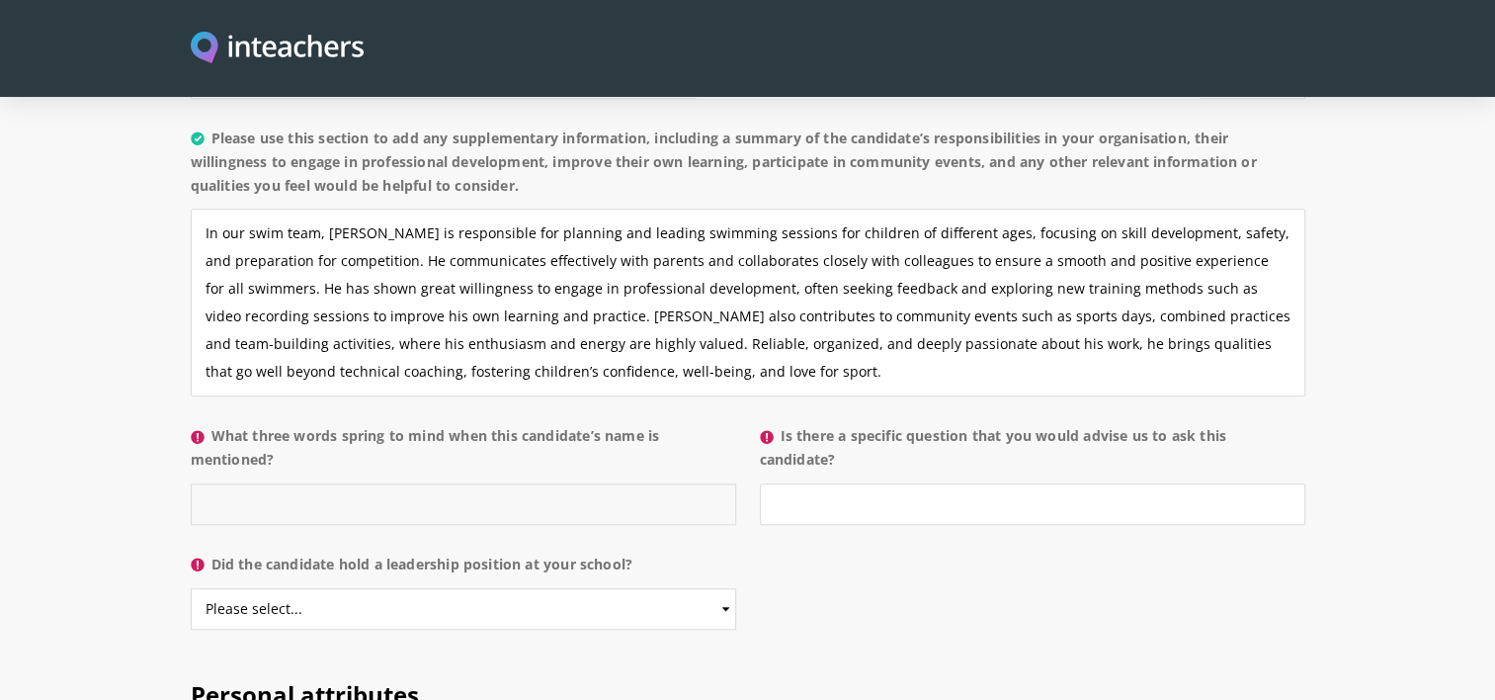
click at [489, 483] on input "What three words spring to mind when this candidate’s name is mentioned?" at bounding box center [463, 504] width 545 height 42
click at [268, 483] on input "Energy, positivity, profesionalism." at bounding box center [463, 504] width 545 height 42
click at [538, 483] on input "Energy, enthusiasm and professionalism." at bounding box center [463, 504] width 545 height 42
type input "Energy, enthusiasm and professionalism."
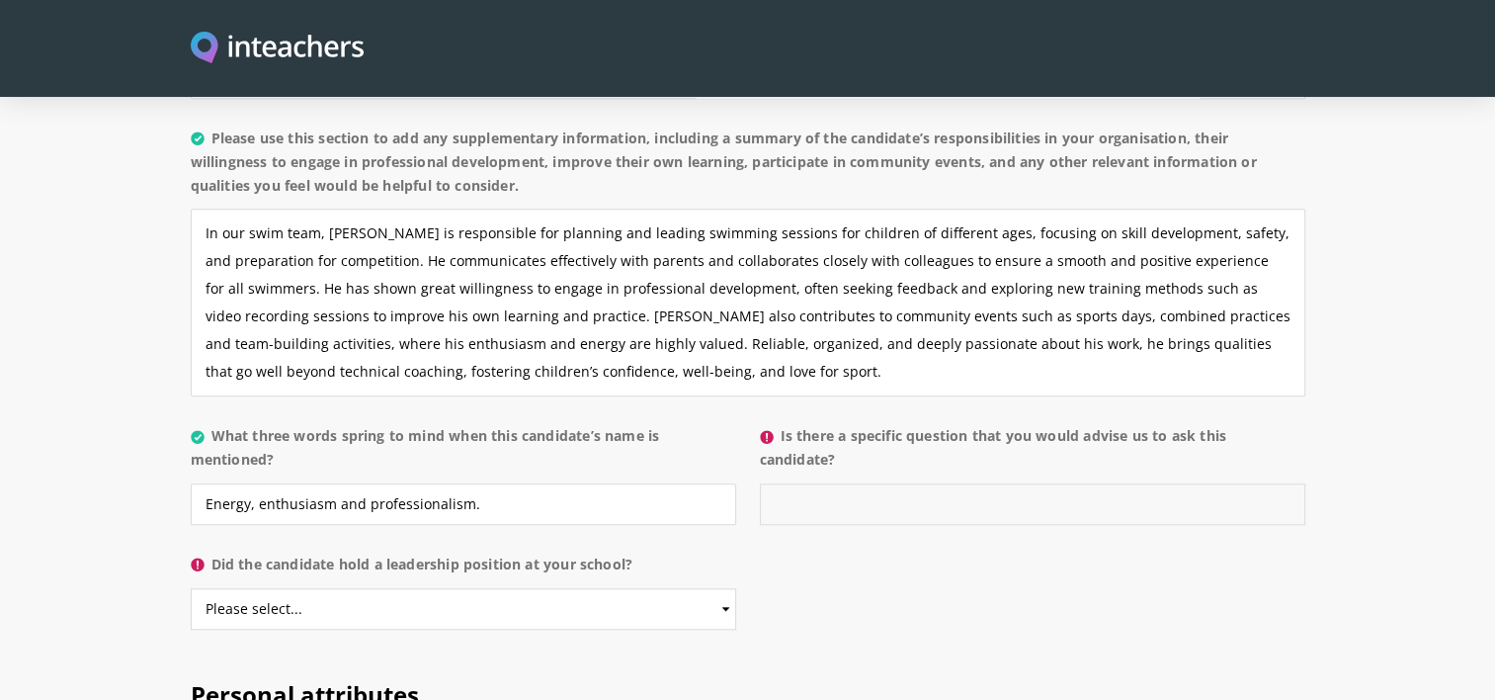
click at [927, 483] on input "Is there a specific question that you would advise us to ask this candidate?" at bounding box center [1032, 504] width 545 height 42
click at [811, 424] on label "Is there a specific question that you would advise us to ask this candidate?" at bounding box center [1032, 453] width 545 height 59
click at [811, 483] on input "Is there a specific question that you would advise us to ask this candidate?" at bounding box center [1032, 504] width 545 height 42
drag, startPoint x: 854, startPoint y: 402, endPoint x: 755, endPoint y: 372, distance: 103.5
click at [755, 416] on p "Is there a specific question that you would advise us to ask this candidate?" at bounding box center [1026, 480] width 557 height 128
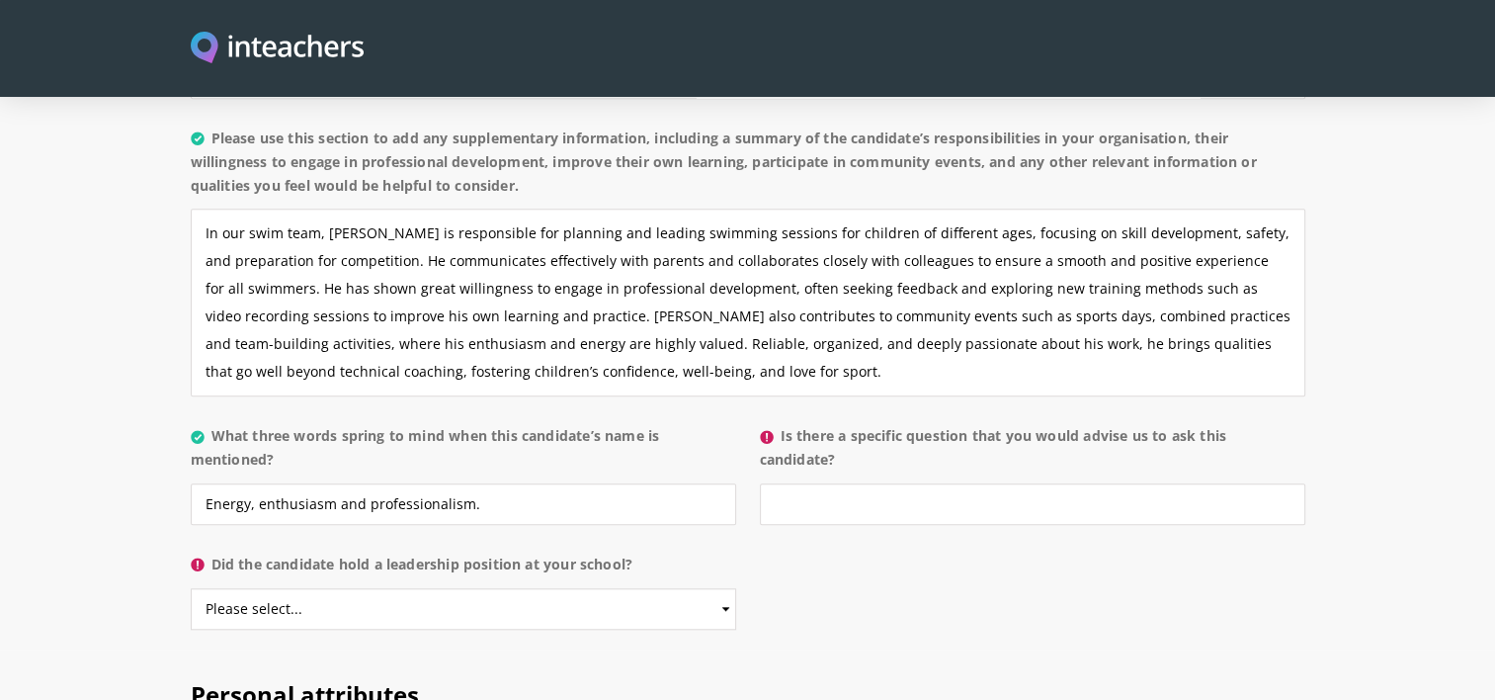
copy label "Is there a specific question that you would advise us to ask this candidate?"
click at [943, 483] on input "Is there a specific question that you would advise us to ask this candidate?" at bounding box center [1032, 504] width 545 height 42
paste input "A useful question to ask would be how the candidate motivates and engages child…"
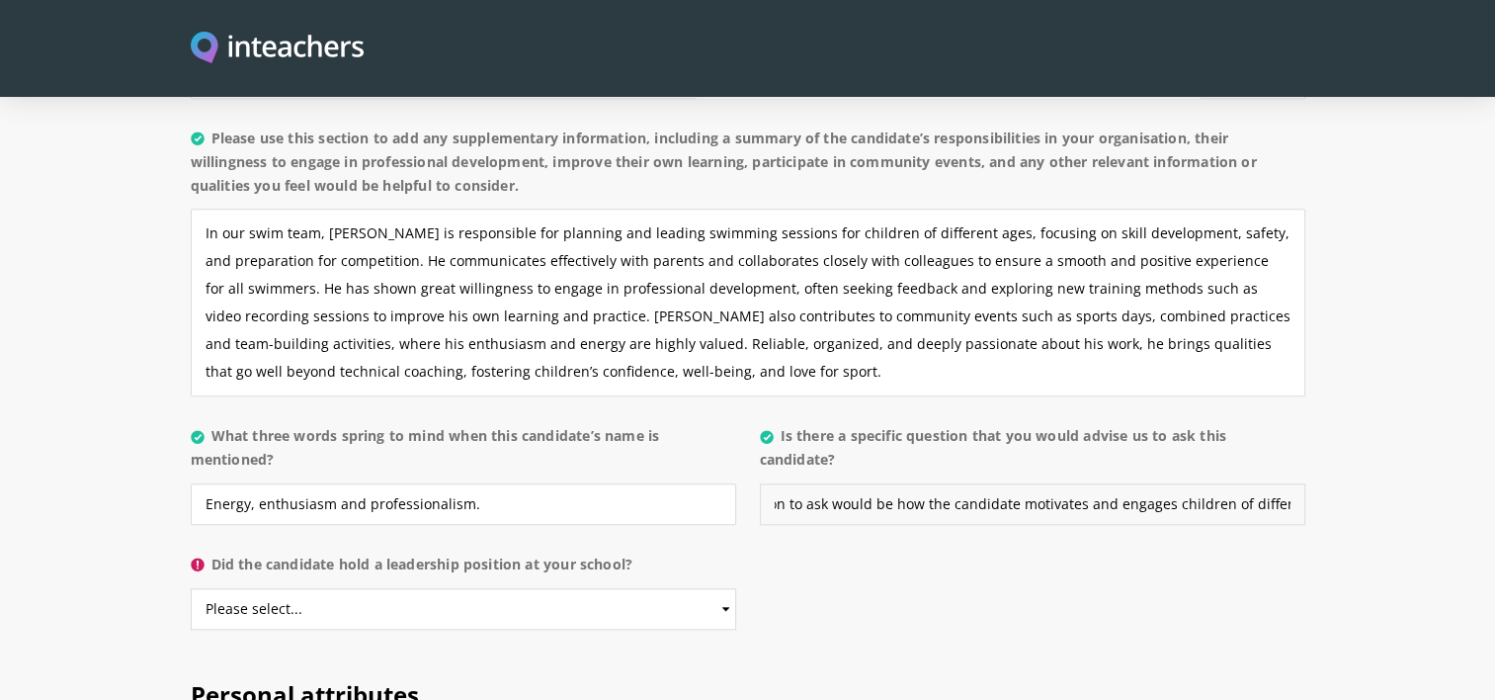
scroll to position [0, 0]
click at [904, 483] on input "A useful question to ask would be how the candidate motivates and engages child…" at bounding box center [1032, 504] width 545 height 42
click at [965, 483] on input "Something useful I would ask would be how the candidate motivates and engages c…" at bounding box center [1032, 504] width 545 height 42
click at [1133, 483] on input "Something useful I would ask him would be how the candidate motivates and engag…" at bounding box center [1032, 504] width 545 height 42
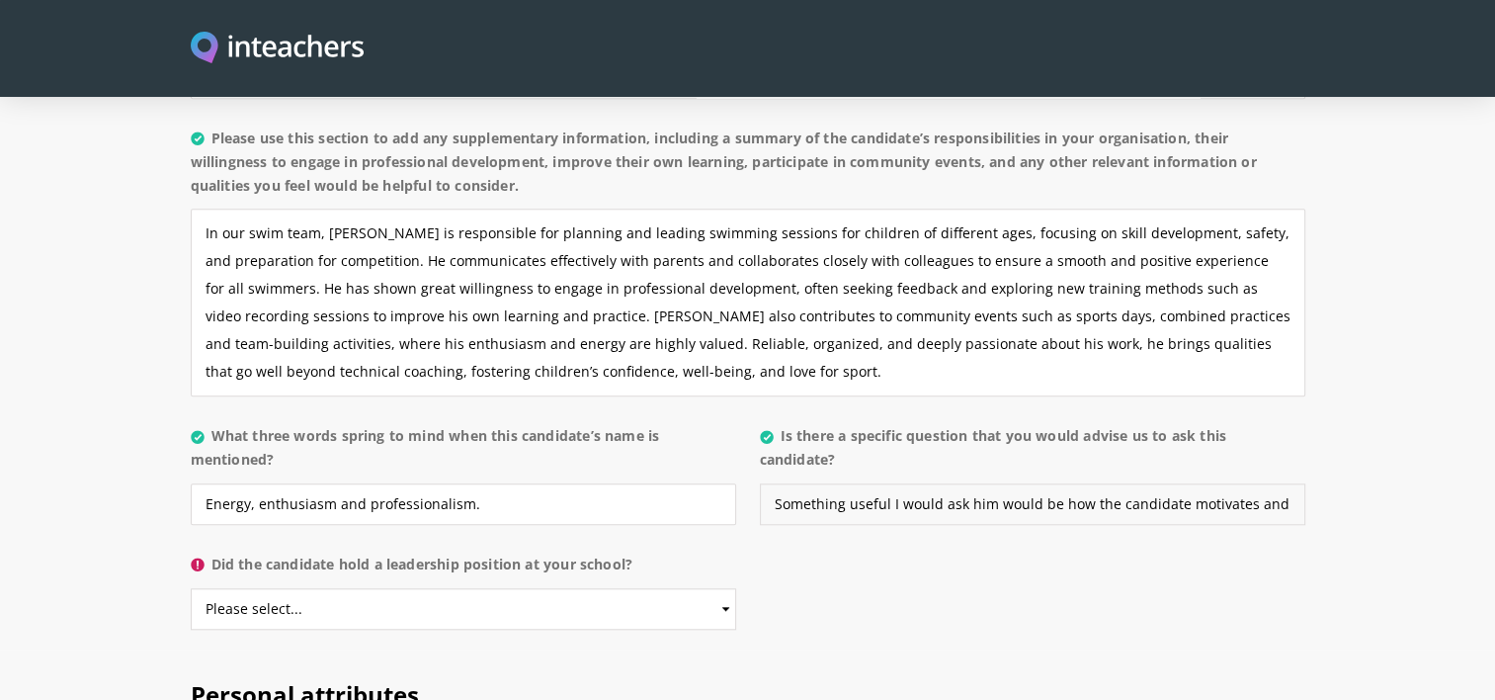
click at [1133, 483] on input "Something useful I would ask him would be how the candidate motivates and engag…" at bounding box center [1032, 504] width 545 height 42
click at [1288, 483] on input "Something useful I would ask him would be how he motivates and engages children…" at bounding box center [1032, 504] width 545 height 42
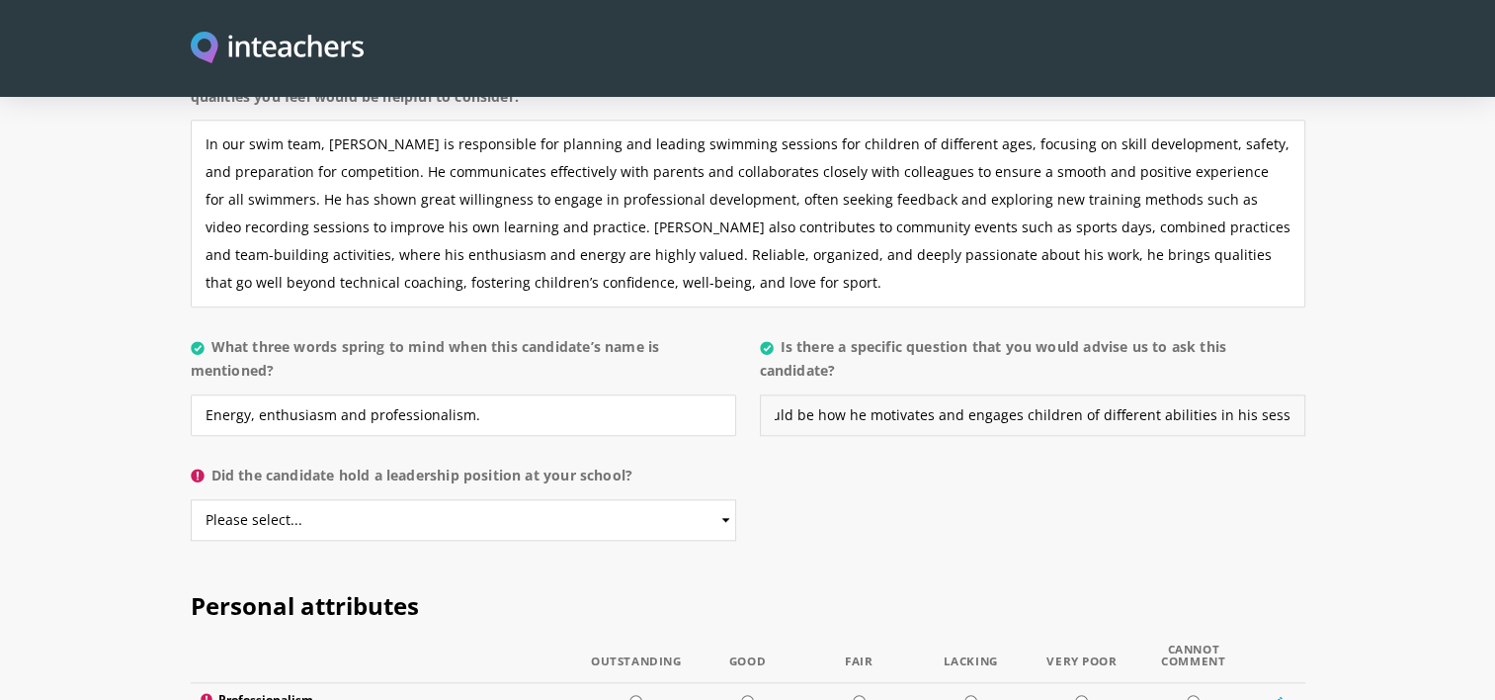
scroll to position [1925, 0]
type input "Something useful I would ask him would be how he motivates and engages children…"
click at [488, 500] on select "Please select... Yes No" at bounding box center [463, 521] width 545 height 42
select select "No"
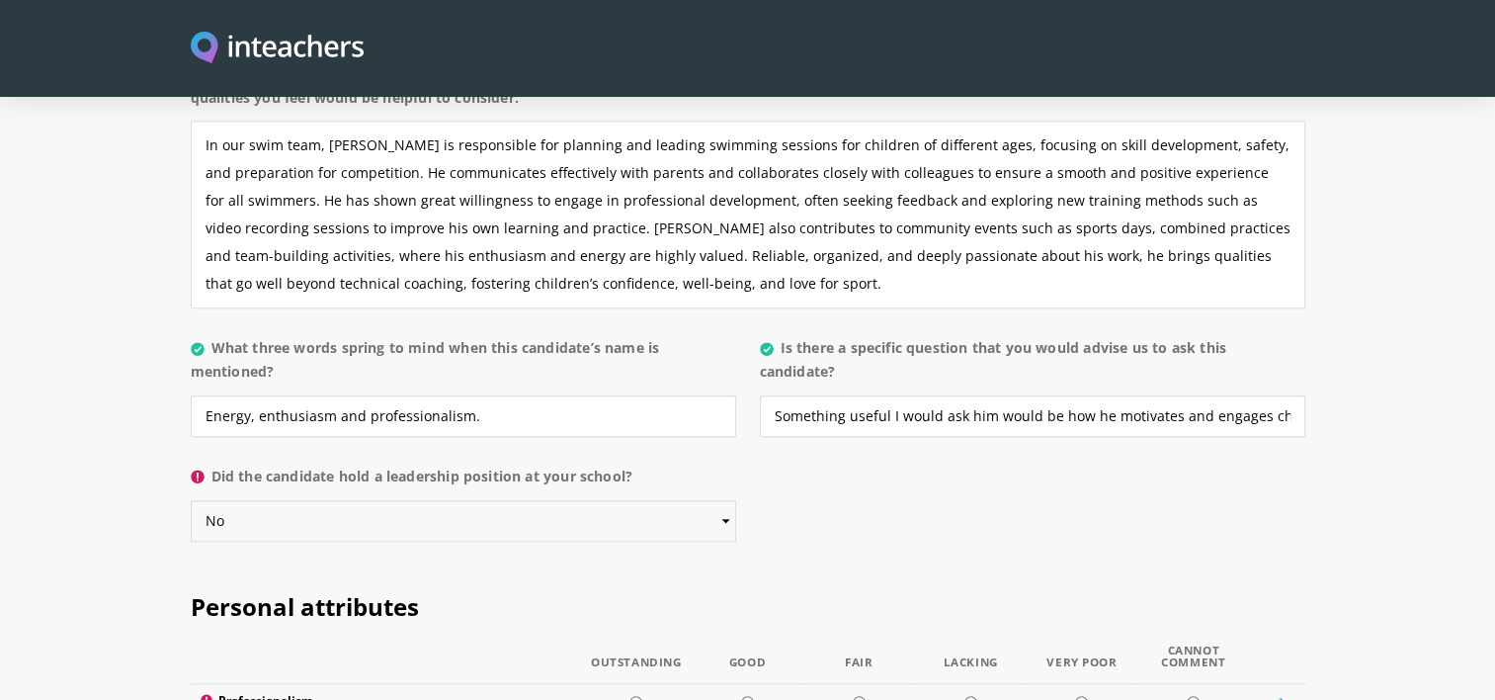
click at [191, 500] on select "Please select... Yes No" at bounding box center [463, 521] width 545 height 42
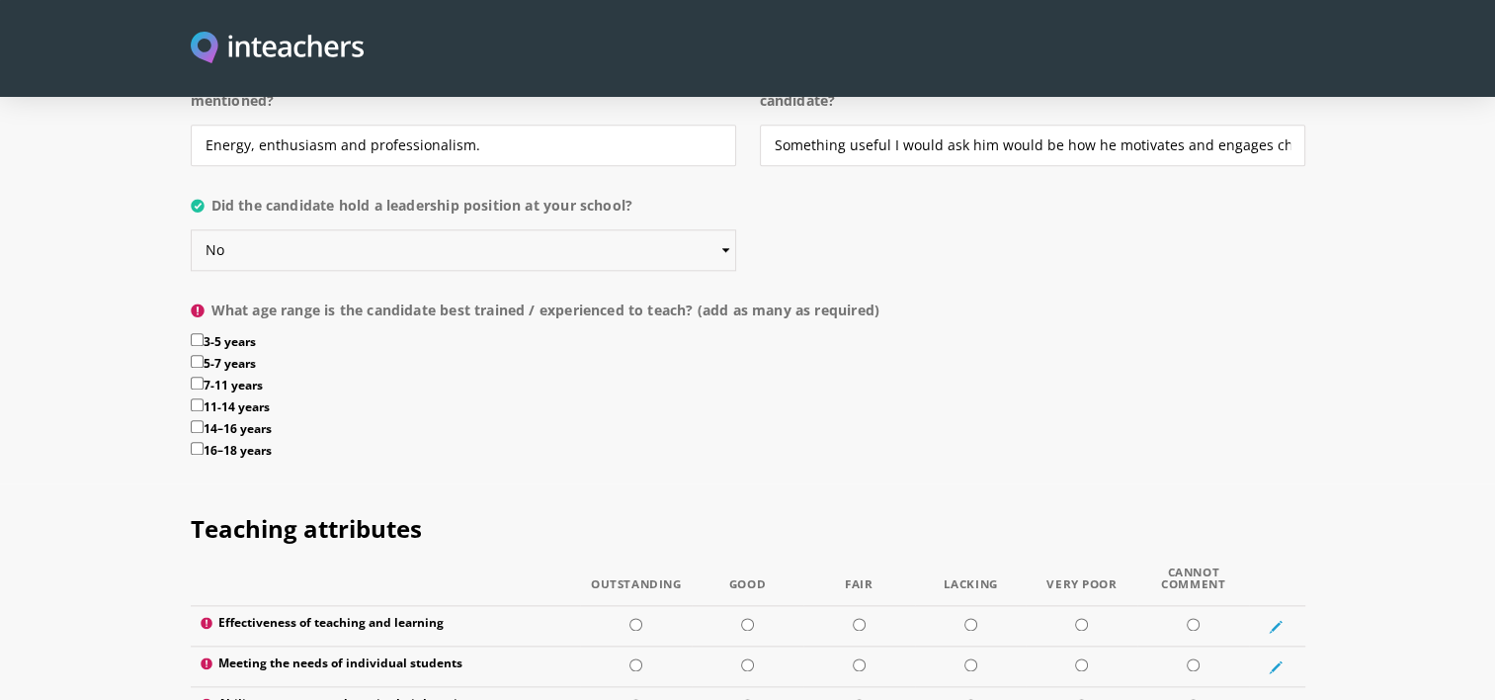
scroll to position [2197, 0]
click at [194, 376] on input "7-11 years" at bounding box center [197, 382] width 13 height 13
checkbox input "true"
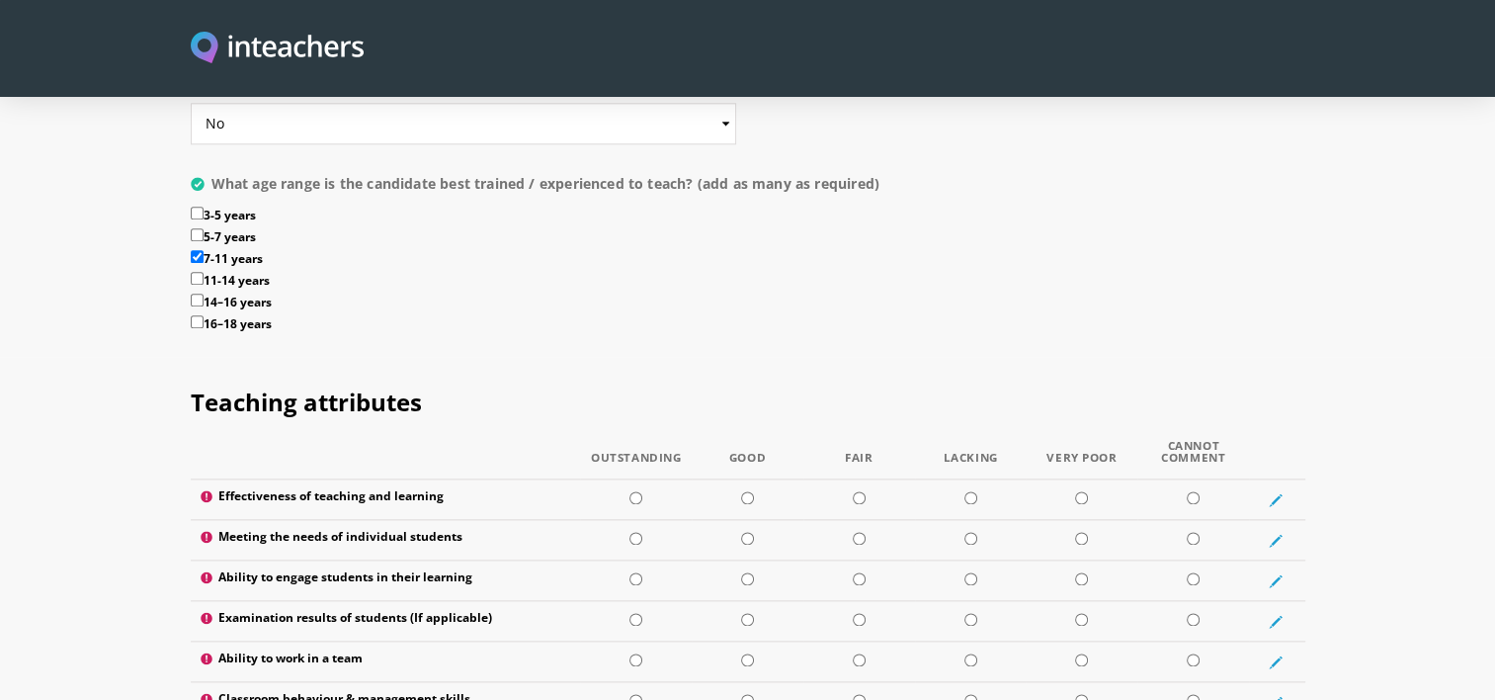
scroll to position [2323, 0]
click at [194, 271] on input "11-14 years" at bounding box center [197, 277] width 13 height 13
checkbox input "true"
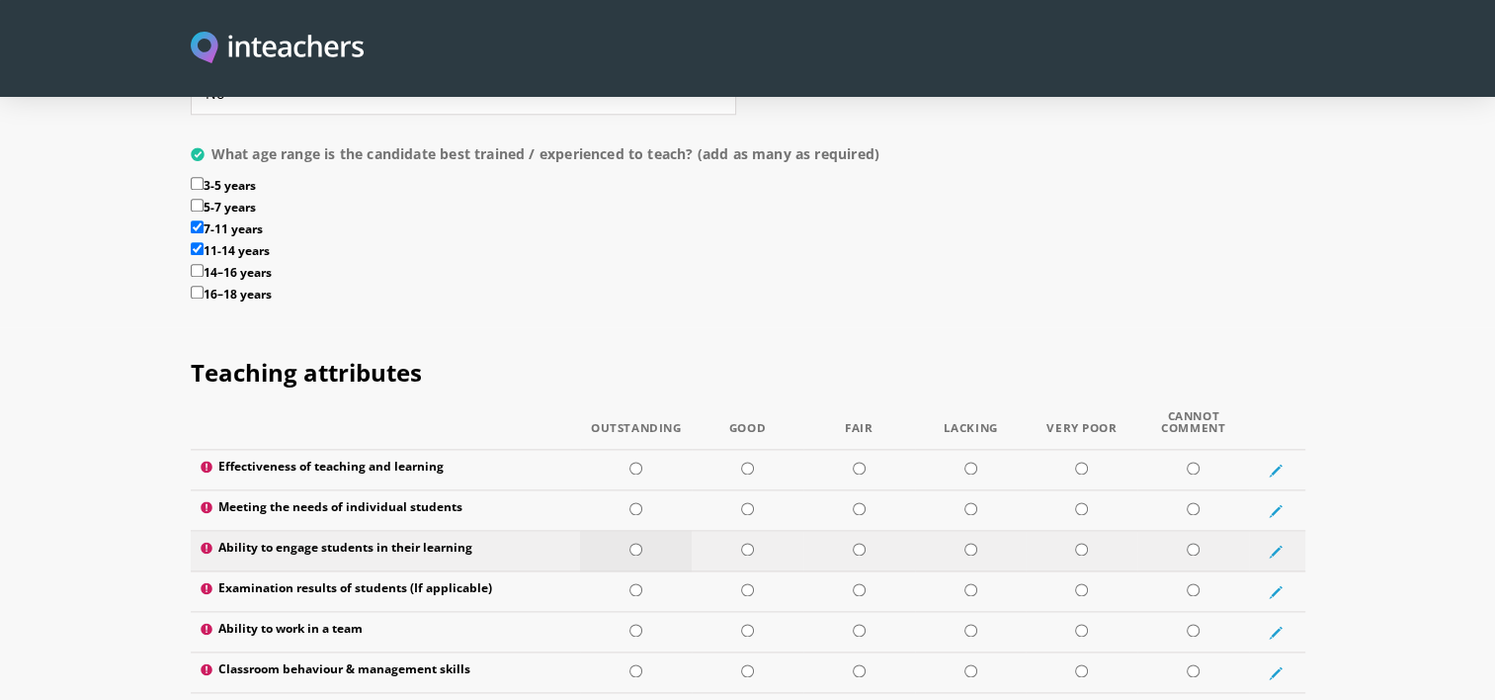
scroll to position [2352, 0]
click at [194, 264] on input "14–16 years" at bounding box center [197, 270] width 13 height 13
checkbox input "true"
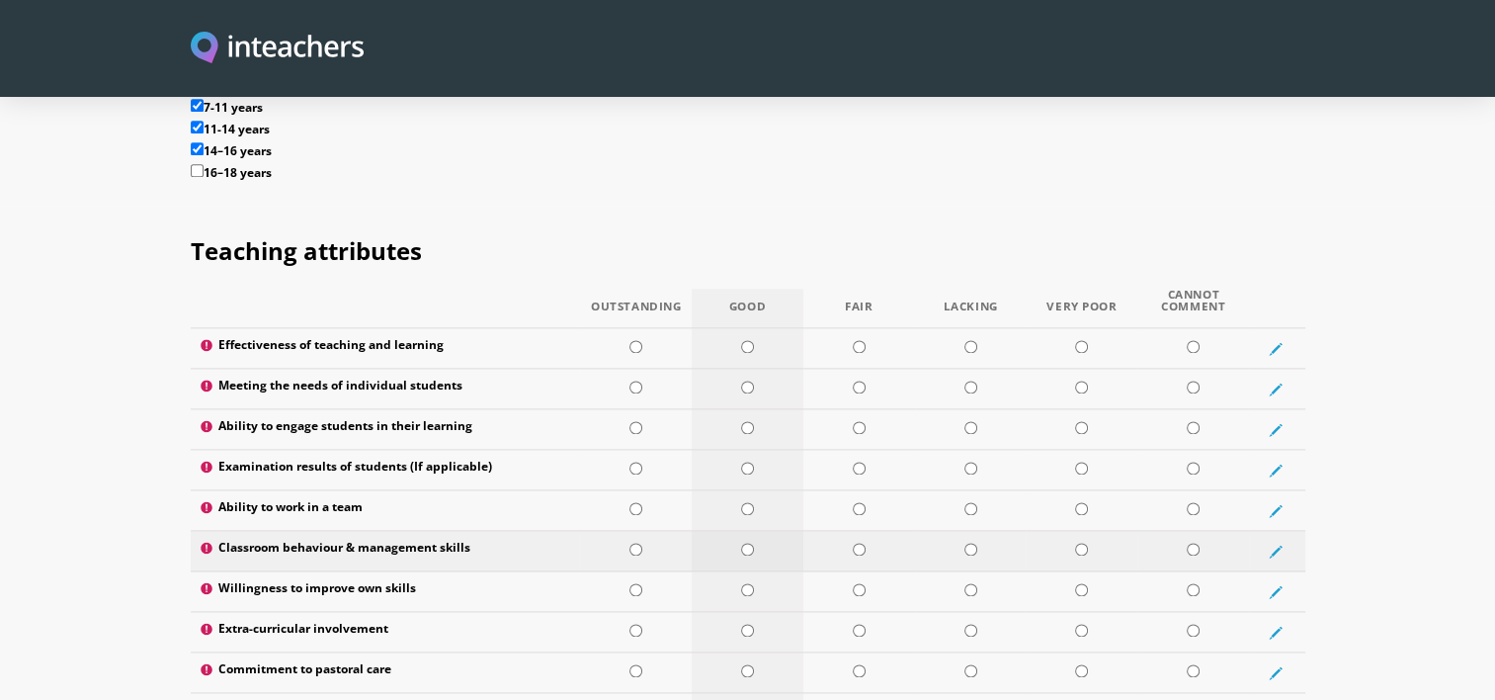
scroll to position [2466, 0]
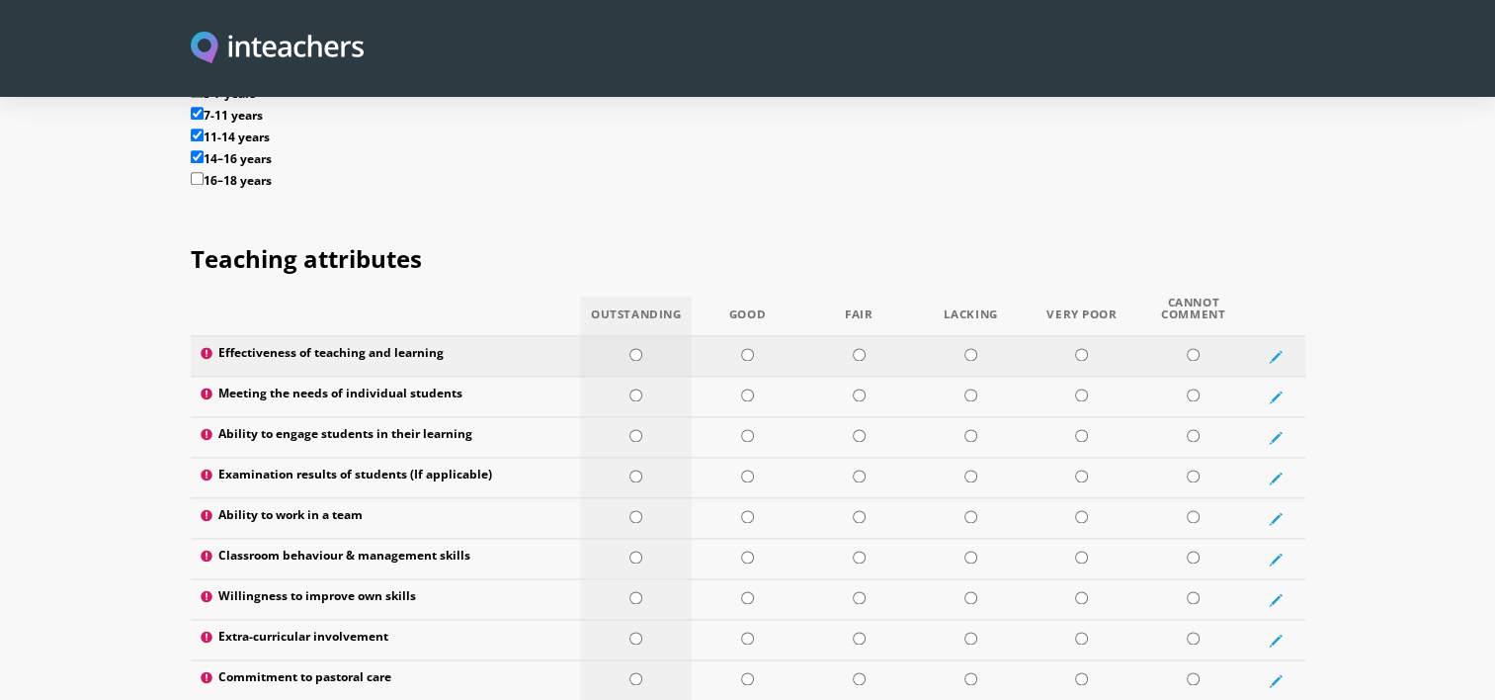
click at [631, 348] on input "radio" at bounding box center [635, 354] width 13 height 13
radio input "true"
click at [639, 388] on input "radio" at bounding box center [635, 394] width 13 height 13
radio input "true"
click at [639, 429] on input "radio" at bounding box center [635, 435] width 13 height 13
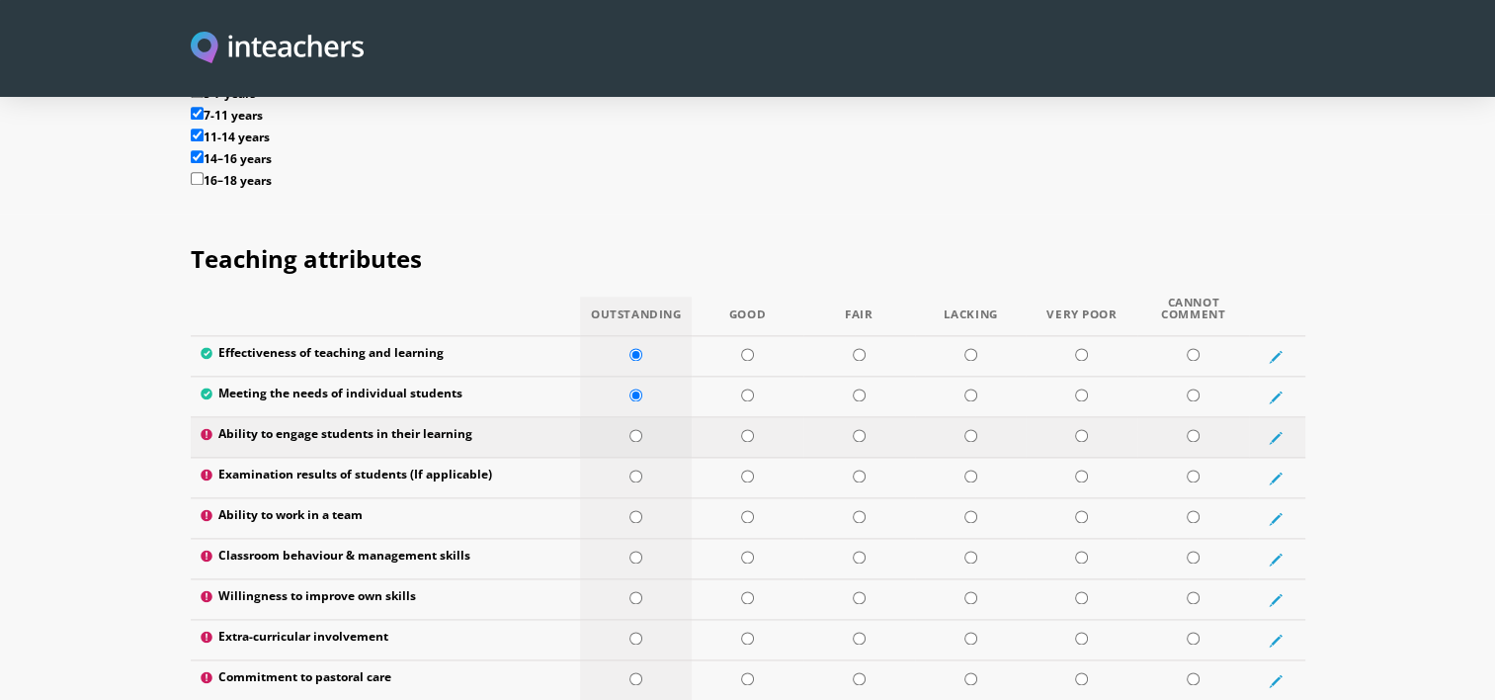
radio input "true"
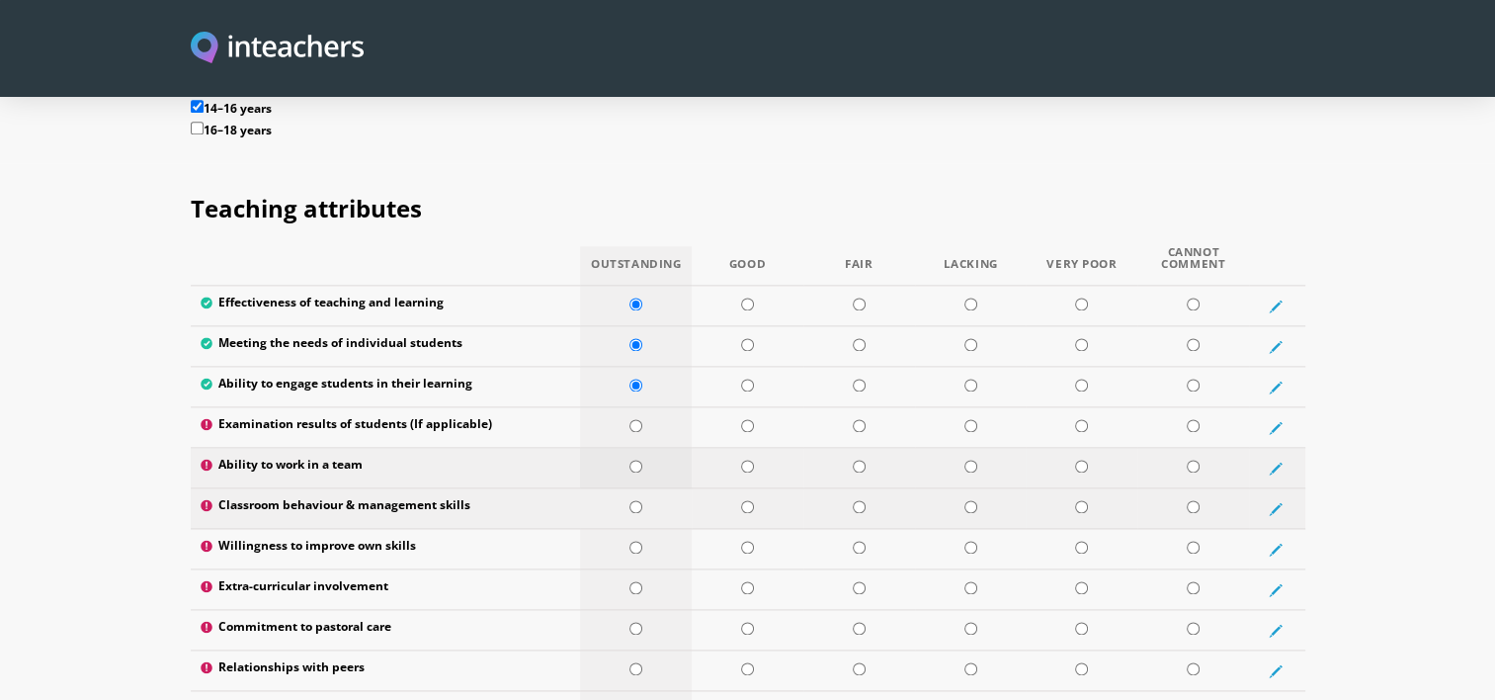
scroll to position [2517, 0]
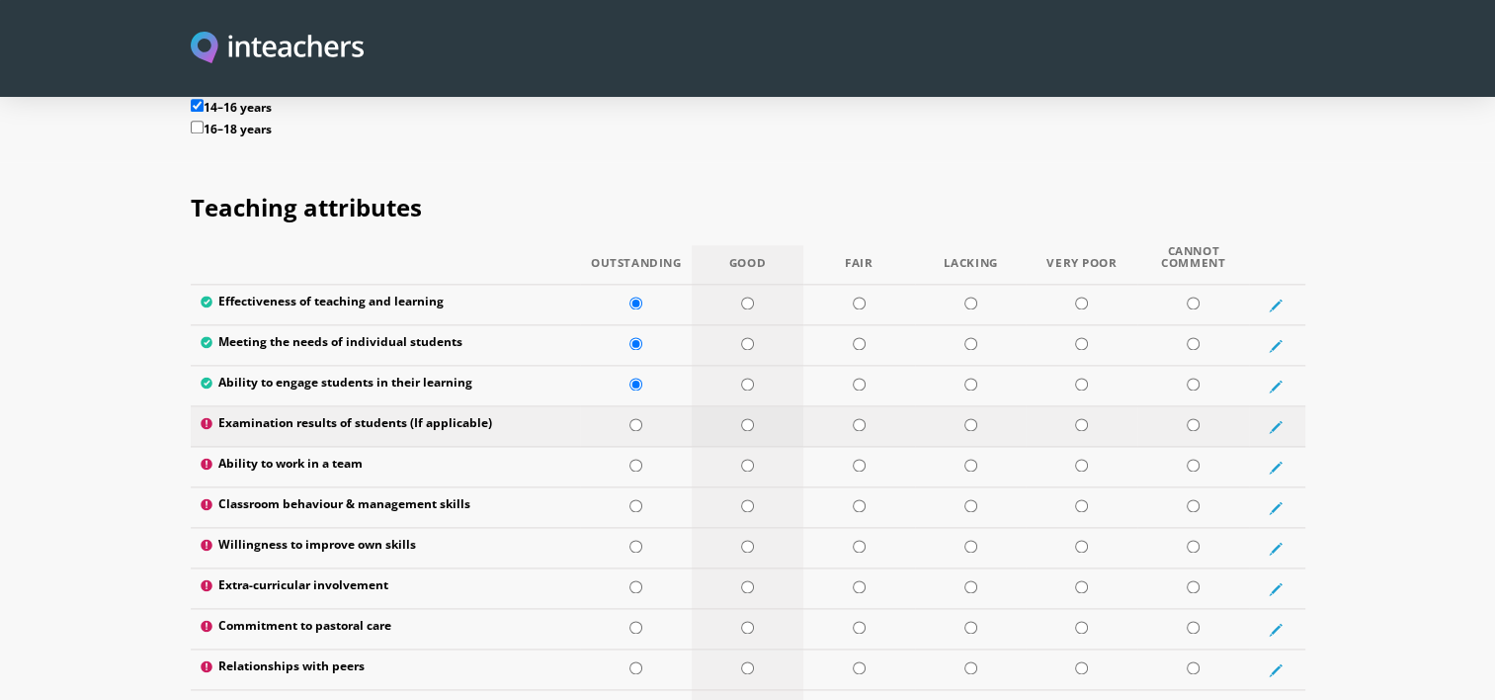
click at [751, 418] on input "radio" at bounding box center [747, 424] width 13 height 13
radio input "true"
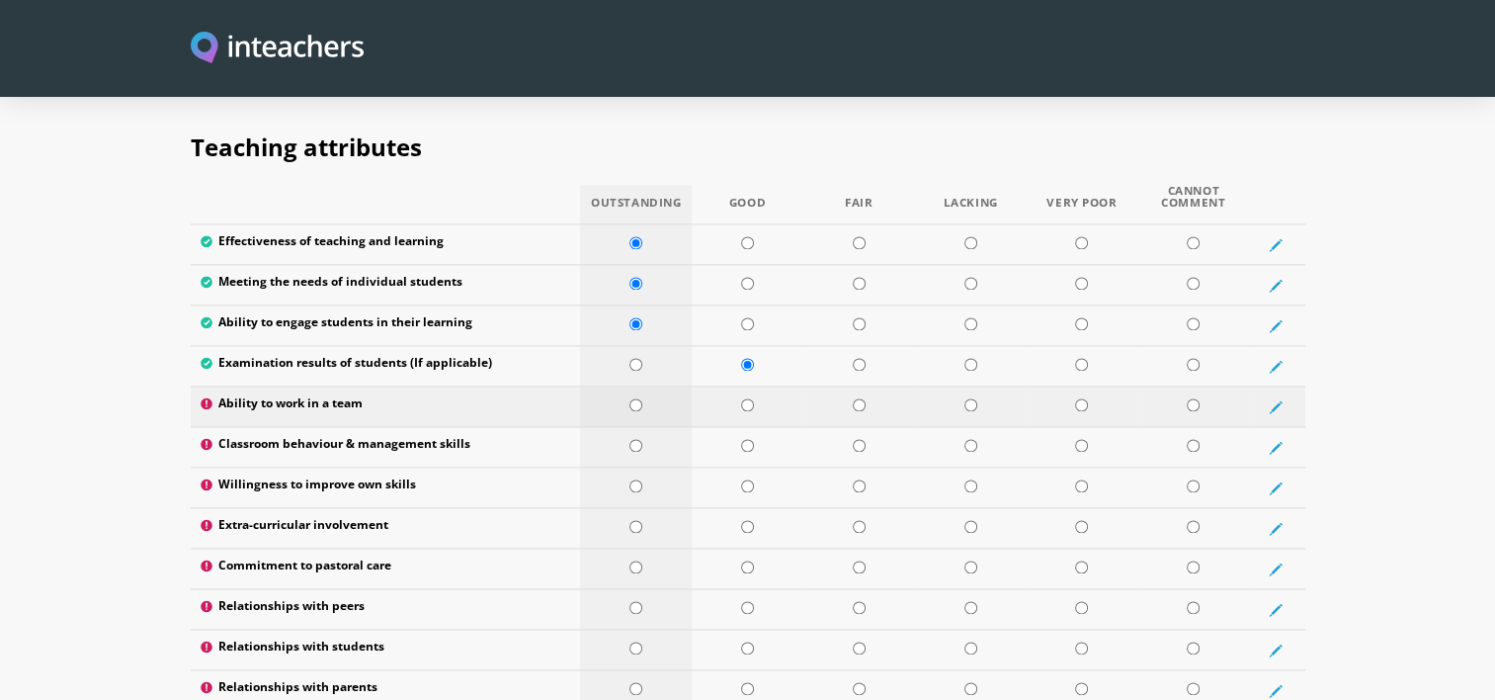
scroll to position [2583, 0]
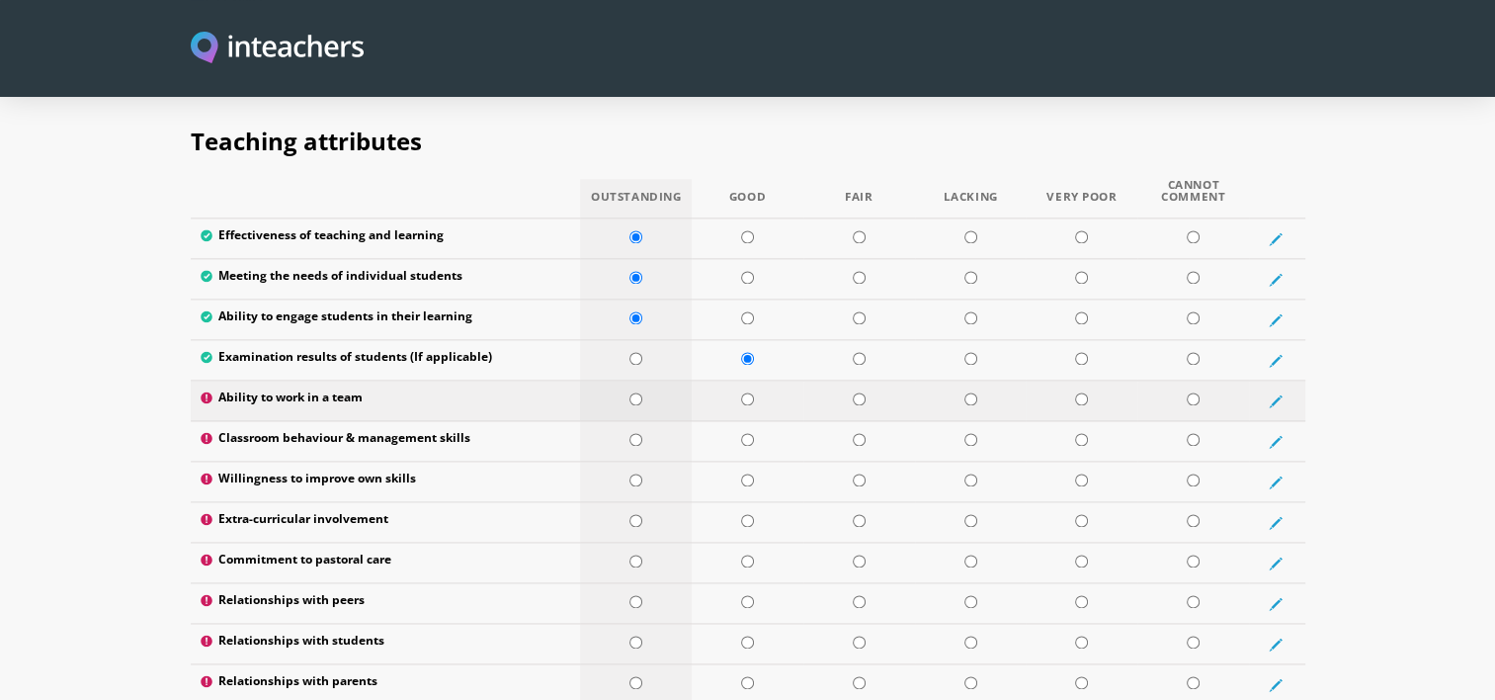
click at [637, 392] on input "radio" at bounding box center [635, 398] width 13 height 13
radio input "true"
click at [640, 433] on input "radio" at bounding box center [635, 439] width 13 height 13
radio input "true"
click at [640, 461] on td at bounding box center [636, 481] width 112 height 41
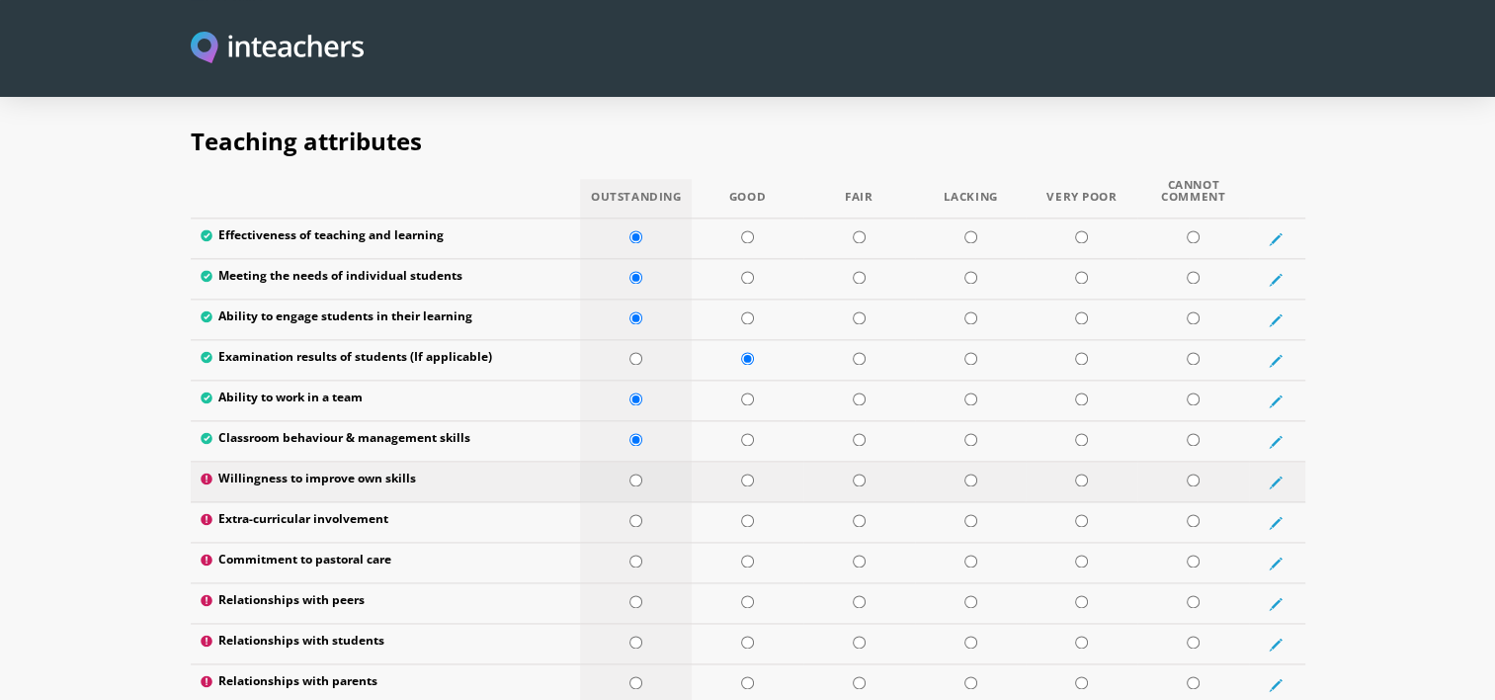
radio input "true"
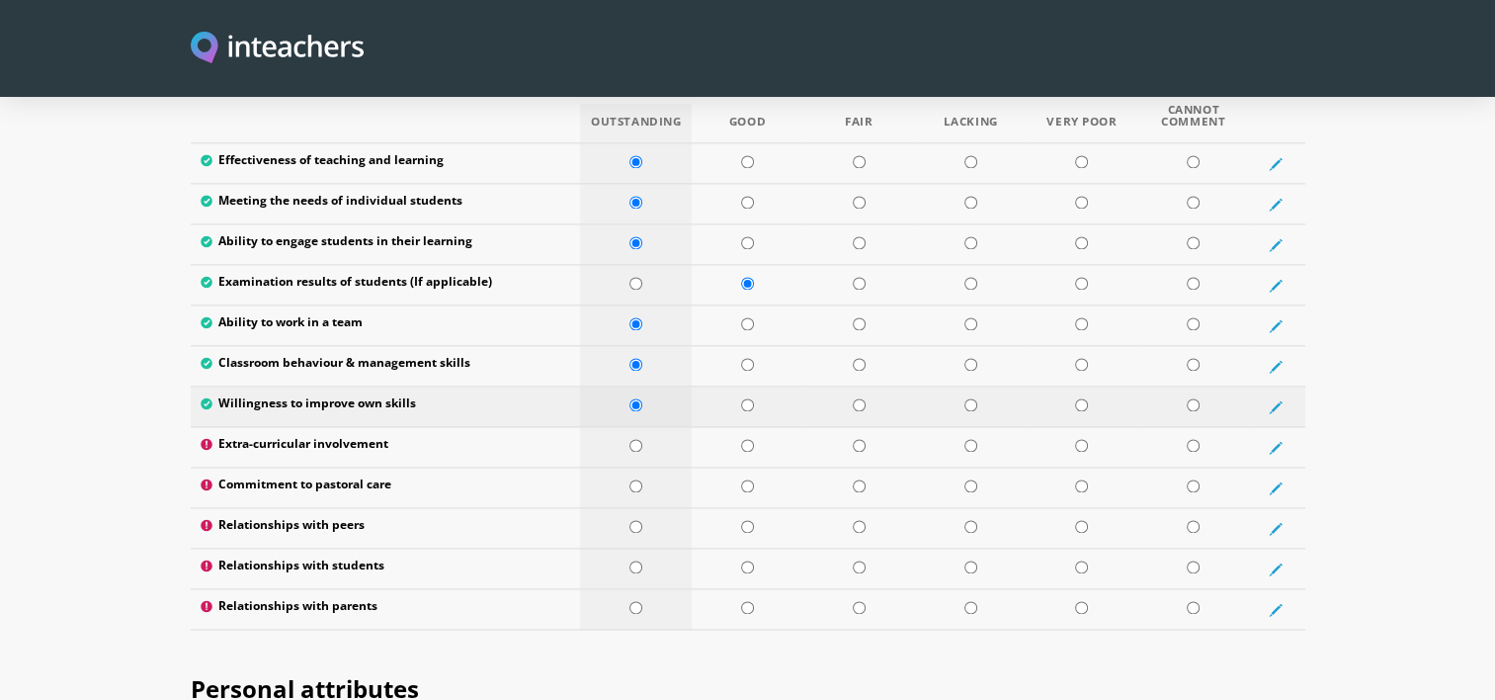
scroll to position [2666, 0]
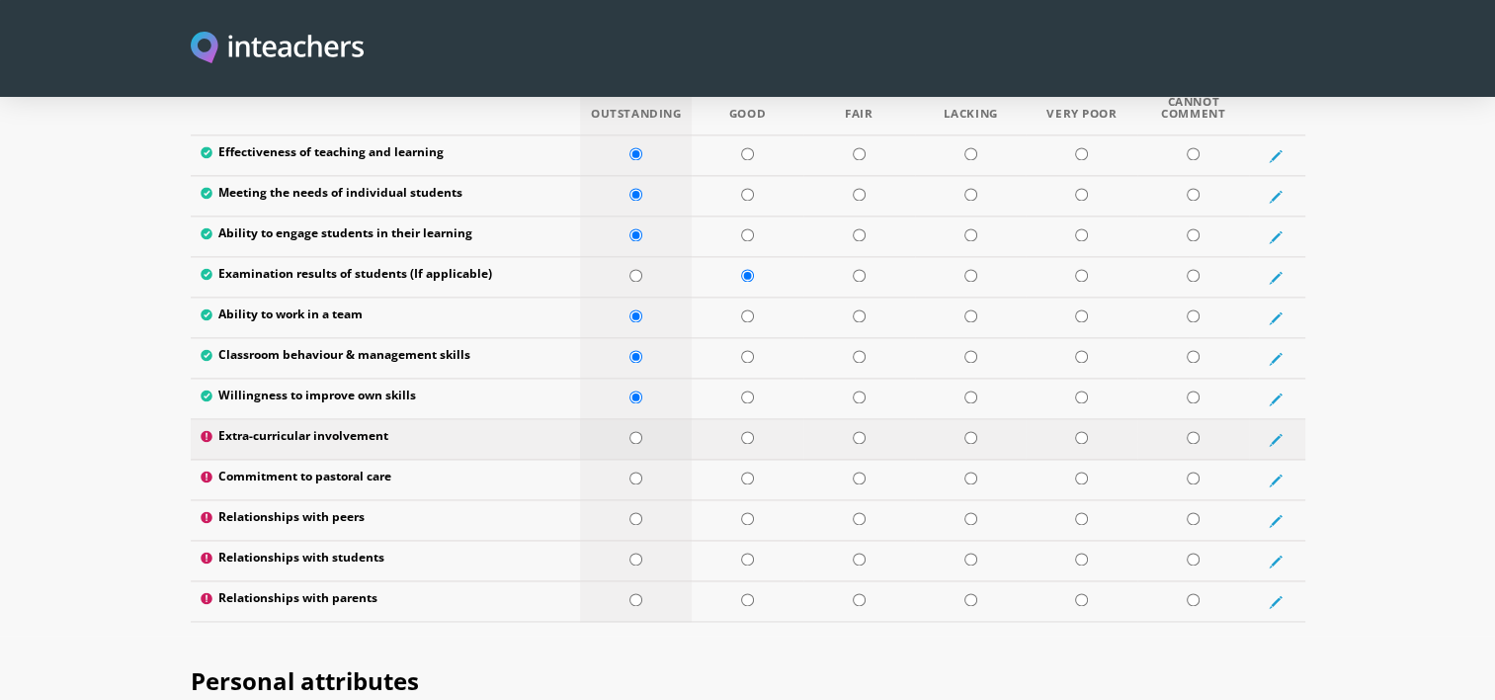
click at [634, 431] on input "radio" at bounding box center [635, 437] width 13 height 13
radio input "true"
click at [638, 471] on input "radio" at bounding box center [635, 477] width 13 height 13
radio input "true"
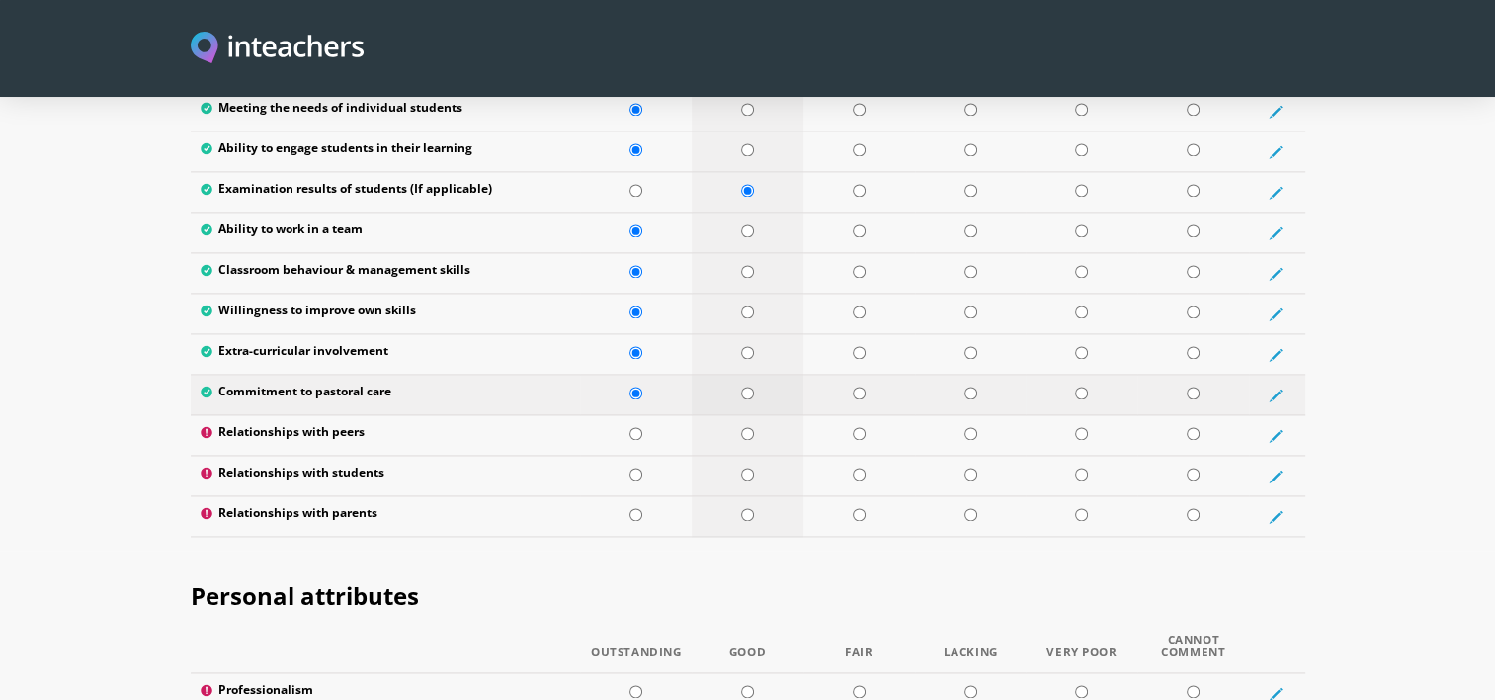
click at [750, 386] on input "radio" at bounding box center [747, 392] width 13 height 13
radio input "true"
click at [639, 427] on input "radio" at bounding box center [635, 433] width 13 height 13
radio input "true"
click at [640, 467] on input "radio" at bounding box center [635, 473] width 13 height 13
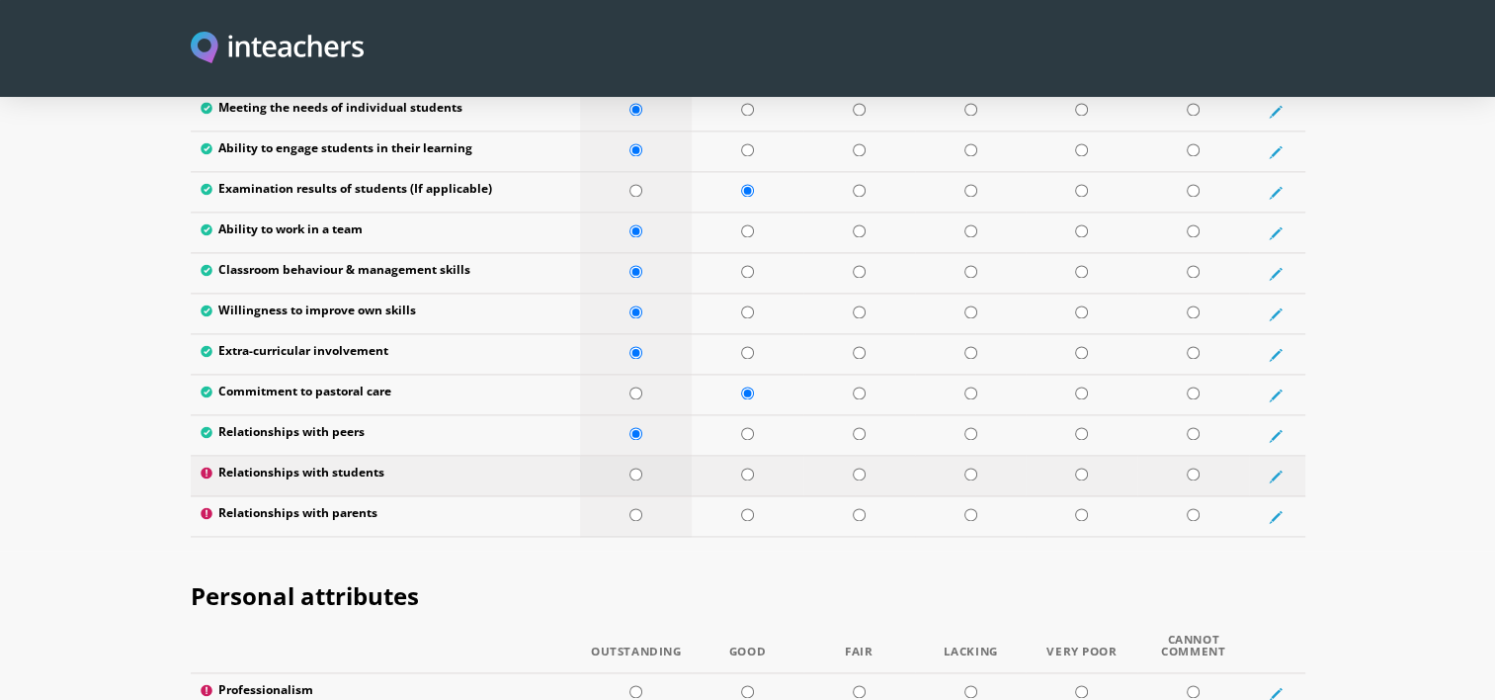
radio input "true"
click at [752, 508] on input "radio" at bounding box center [747, 514] width 13 height 13
radio input "true"
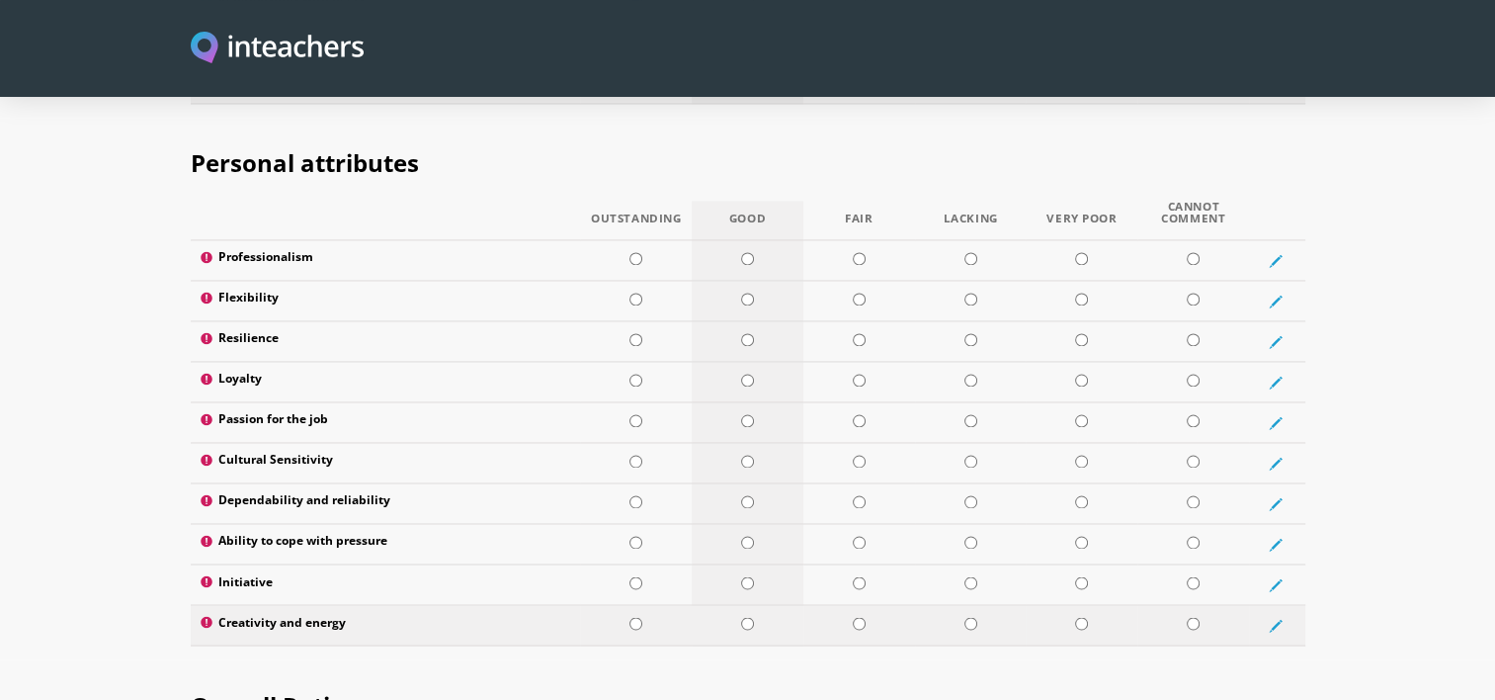
scroll to position [3182, 0]
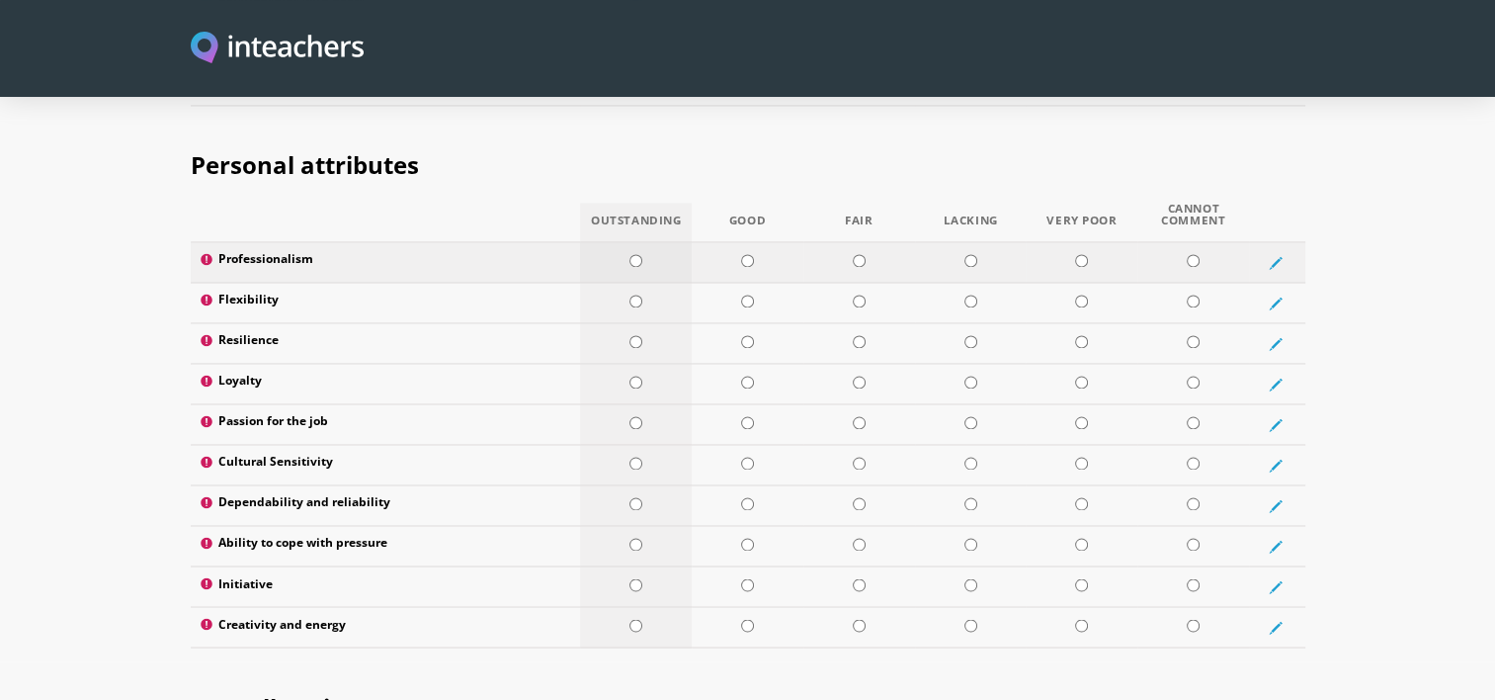
click at [630, 254] on input "radio" at bounding box center [635, 260] width 13 height 13
radio input "true"
click at [640, 294] on input "radio" at bounding box center [635, 300] width 13 height 13
radio input "true"
click at [640, 335] on input "radio" at bounding box center [635, 341] width 13 height 13
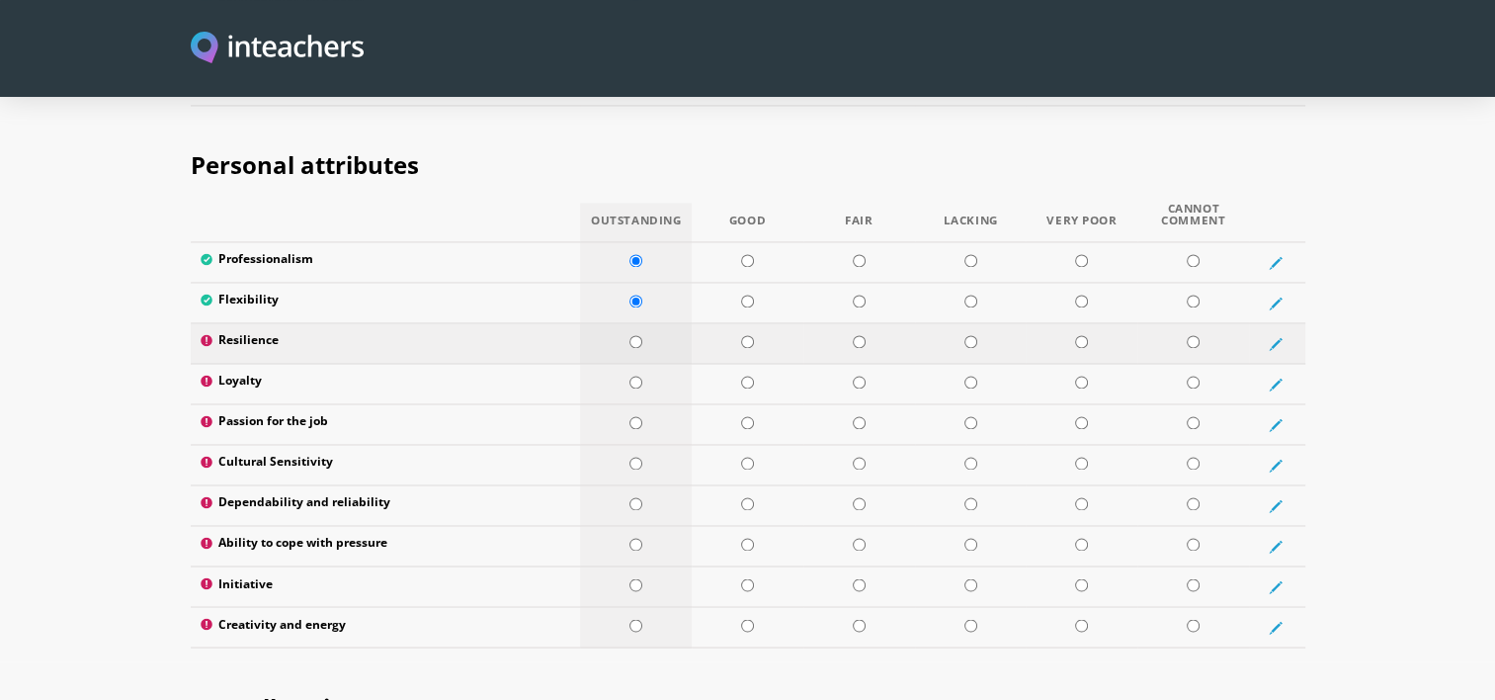
radio input "true"
click at [638, 376] on input "radio" at bounding box center [635, 382] width 13 height 13
radio input "true"
click at [652, 404] on td at bounding box center [636, 424] width 112 height 41
radio input "true"
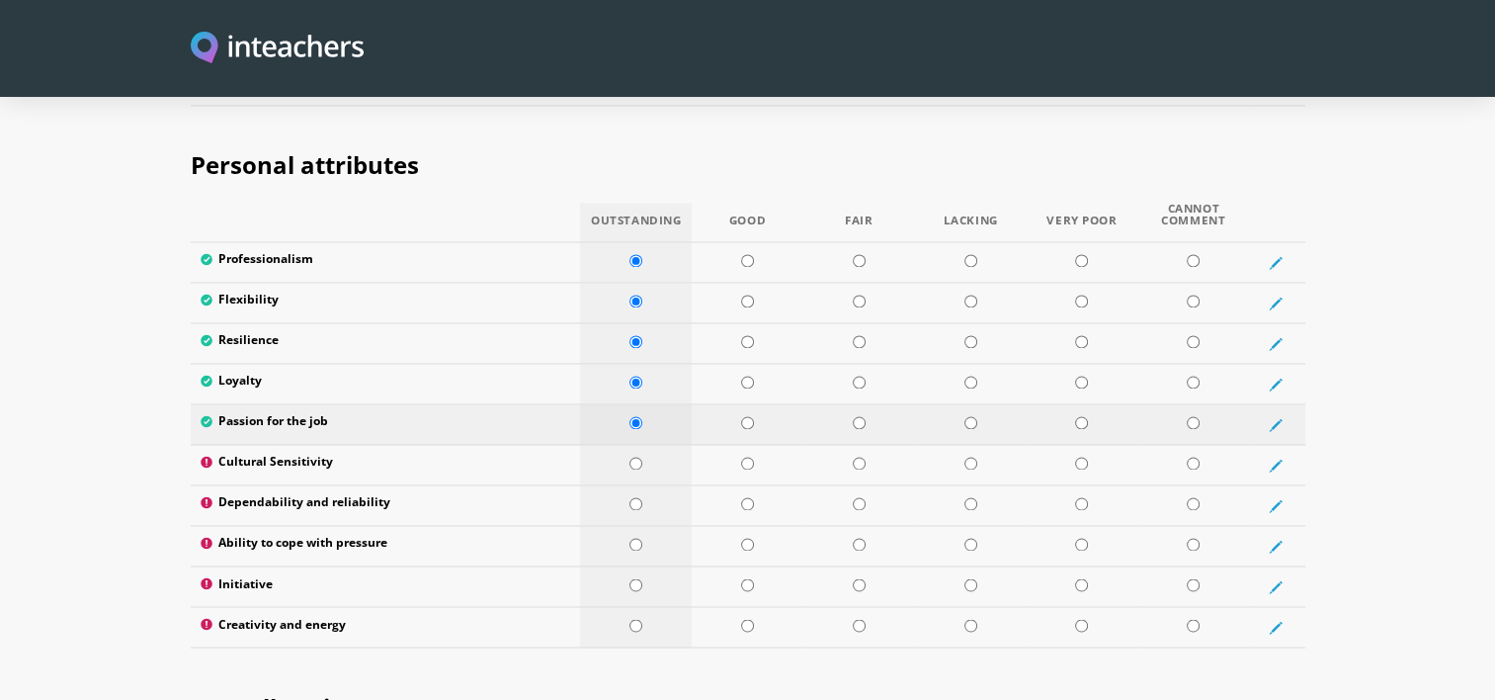
click at [640, 416] on input "radio" at bounding box center [635, 422] width 13 height 13
click at [636, 457] on input "radio" at bounding box center [635, 463] width 13 height 13
radio input "true"
click at [637, 497] on input "radio" at bounding box center [635, 503] width 13 height 13
radio input "true"
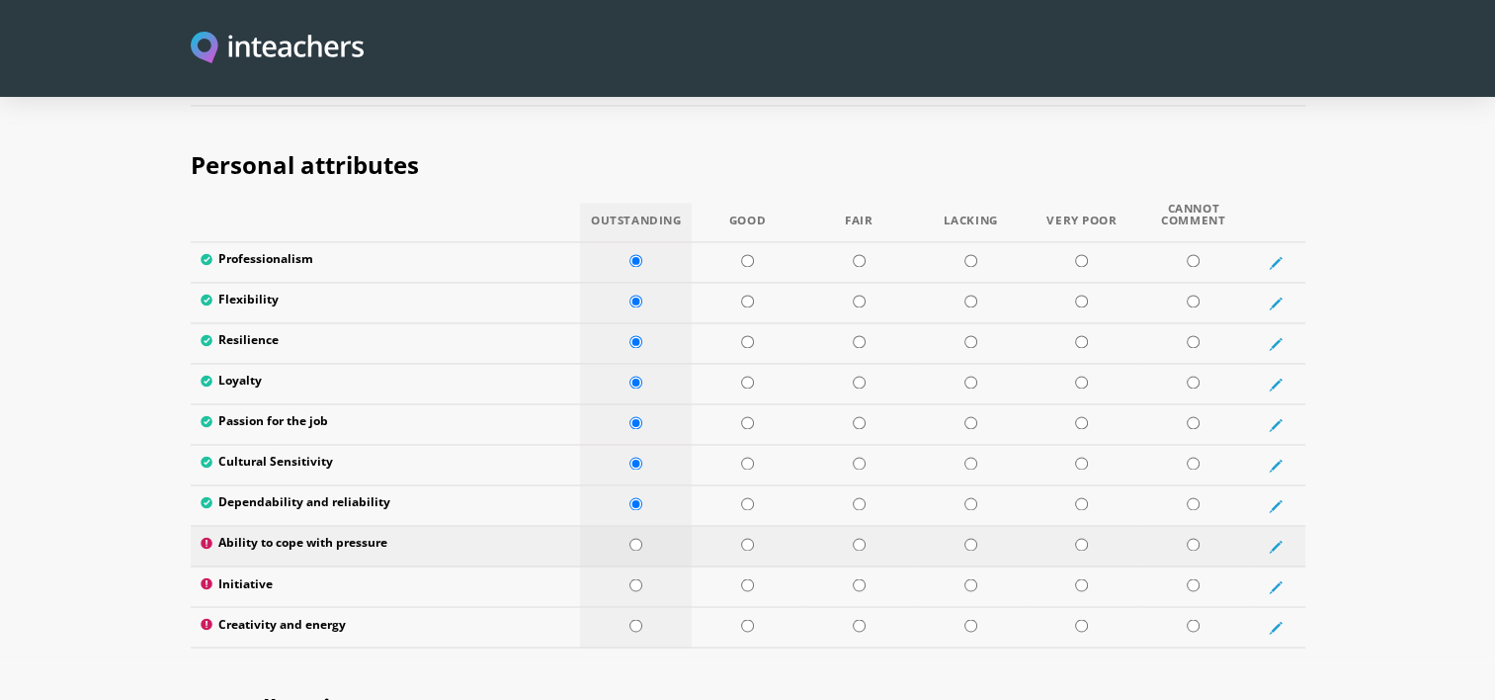
click at [635, 526] on td at bounding box center [636, 546] width 112 height 41
radio input "true"
click at [634, 566] on td at bounding box center [636, 586] width 112 height 41
radio input "true"
click at [639, 619] on input "radio" at bounding box center [635, 625] width 13 height 13
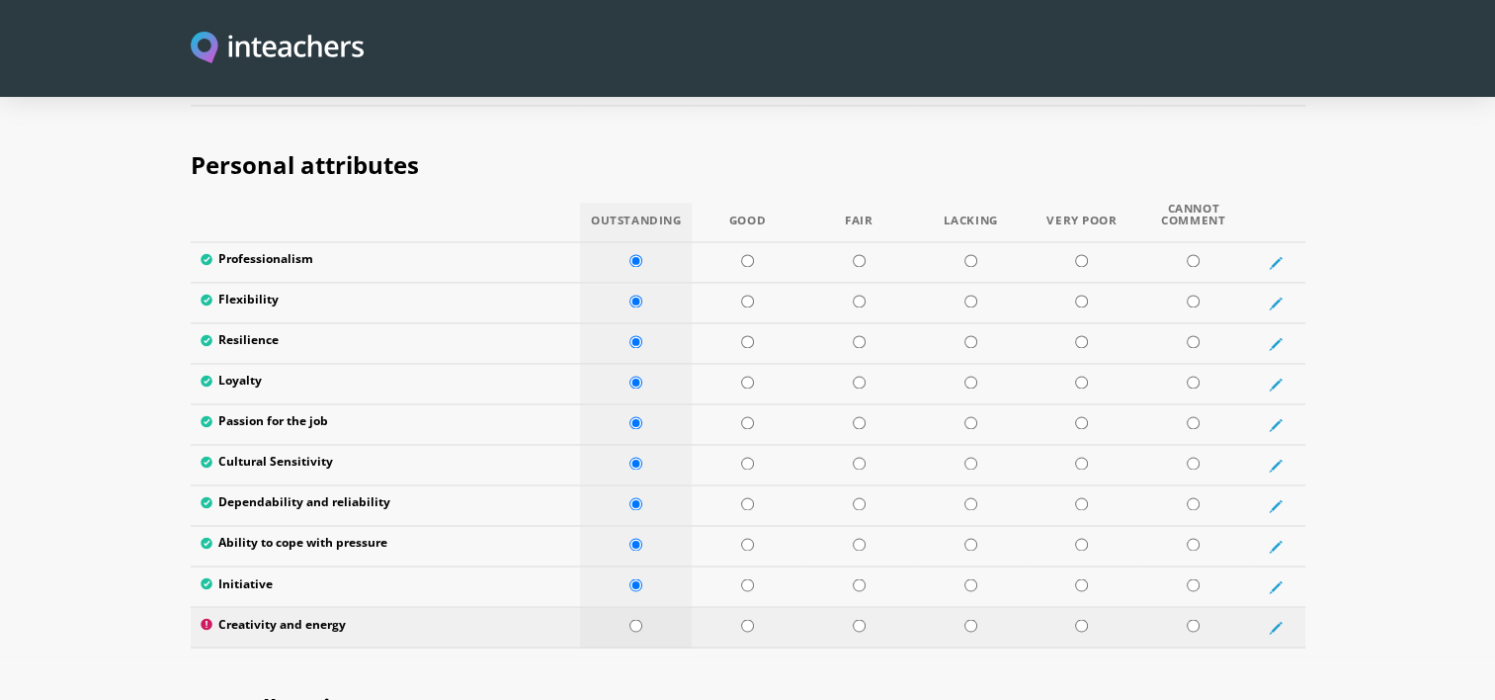
radio input "true"
click at [754, 566] on td at bounding box center [748, 586] width 112 height 41
radio input "true"
click at [751, 538] on input "radio" at bounding box center [747, 544] width 13 height 13
radio input "true"
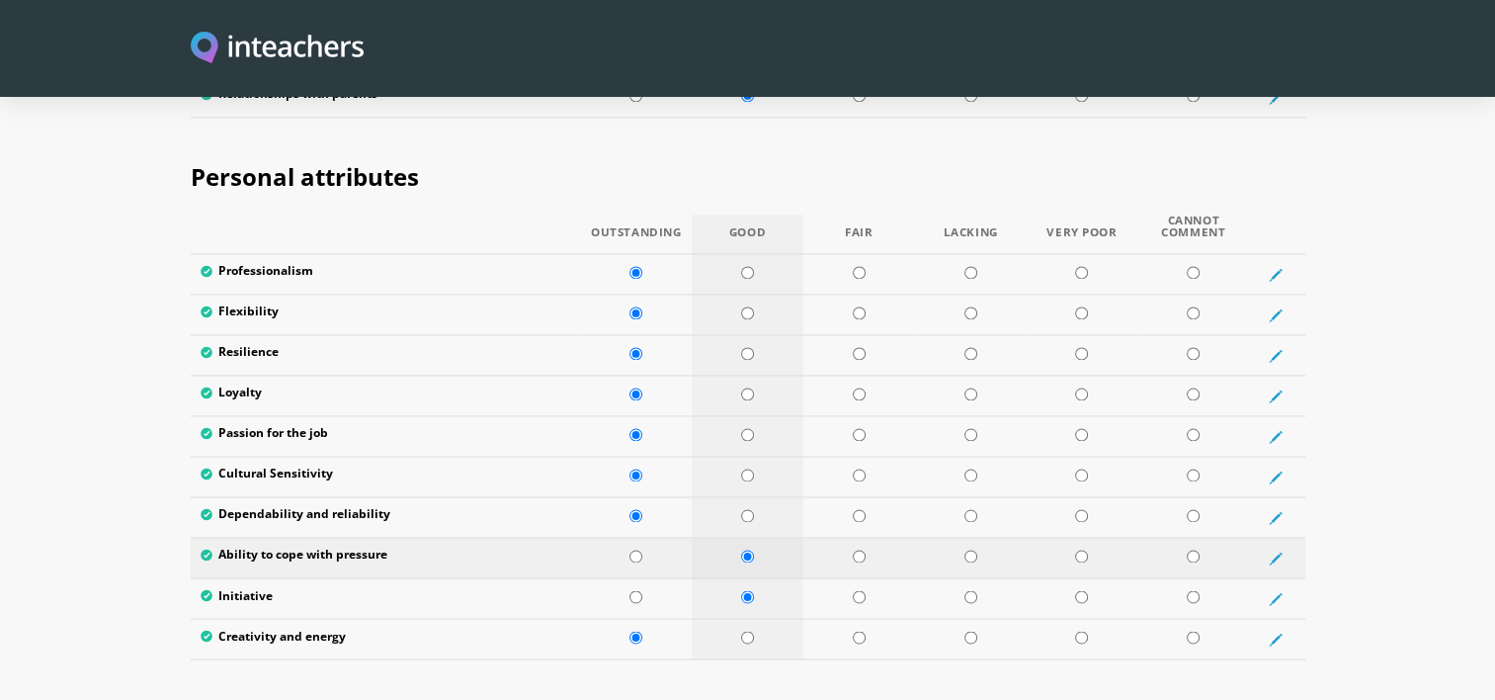
scroll to position [3164, 0]
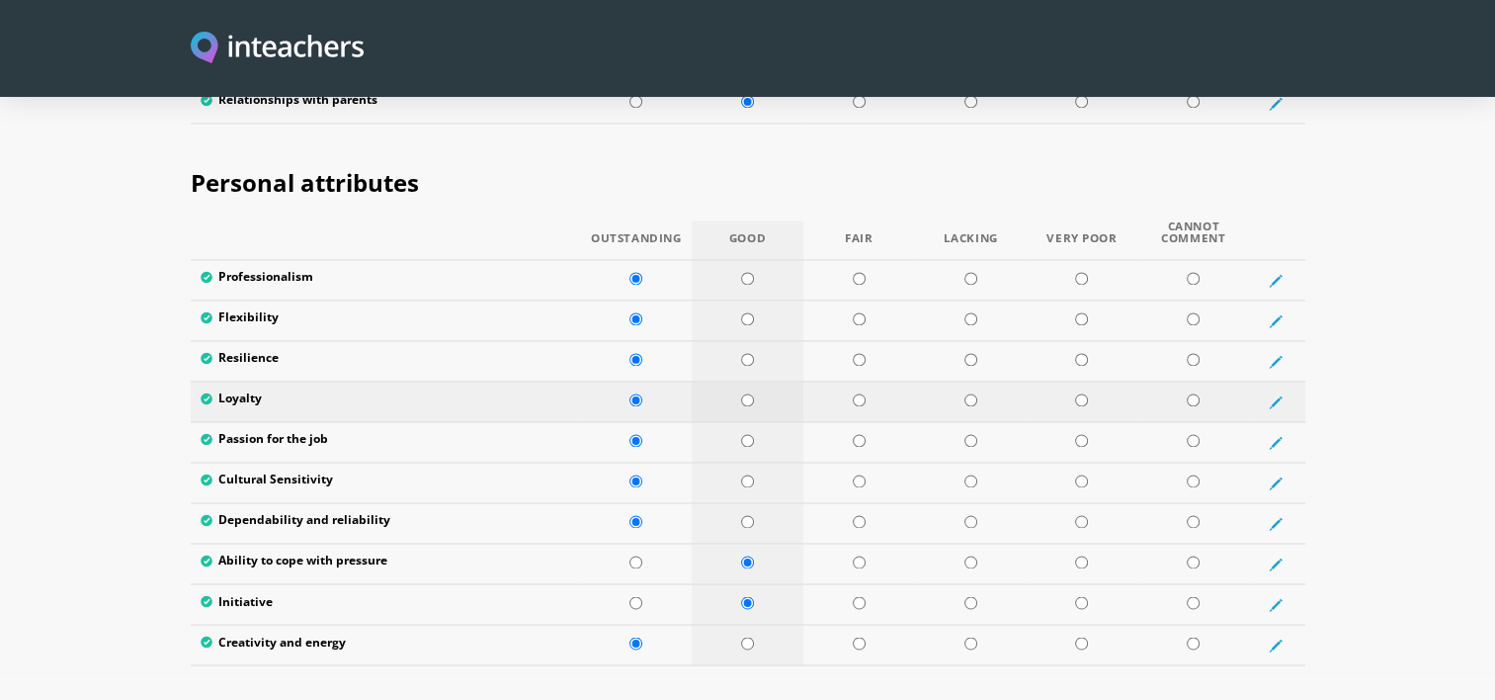
click at [754, 381] on td at bounding box center [748, 401] width 112 height 41
radio input "true"
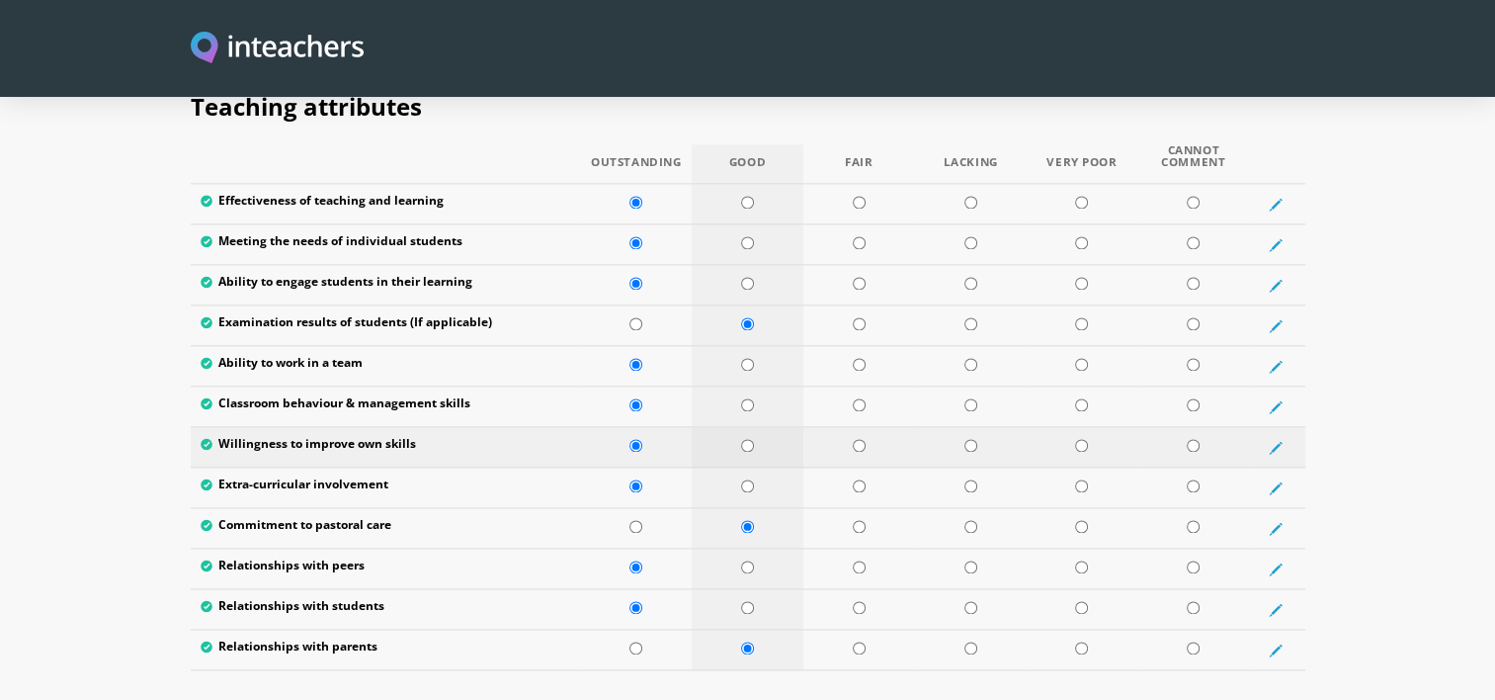
scroll to position [2617, 0]
click at [747, 387] on td at bounding box center [748, 407] width 112 height 41
radio input "true"
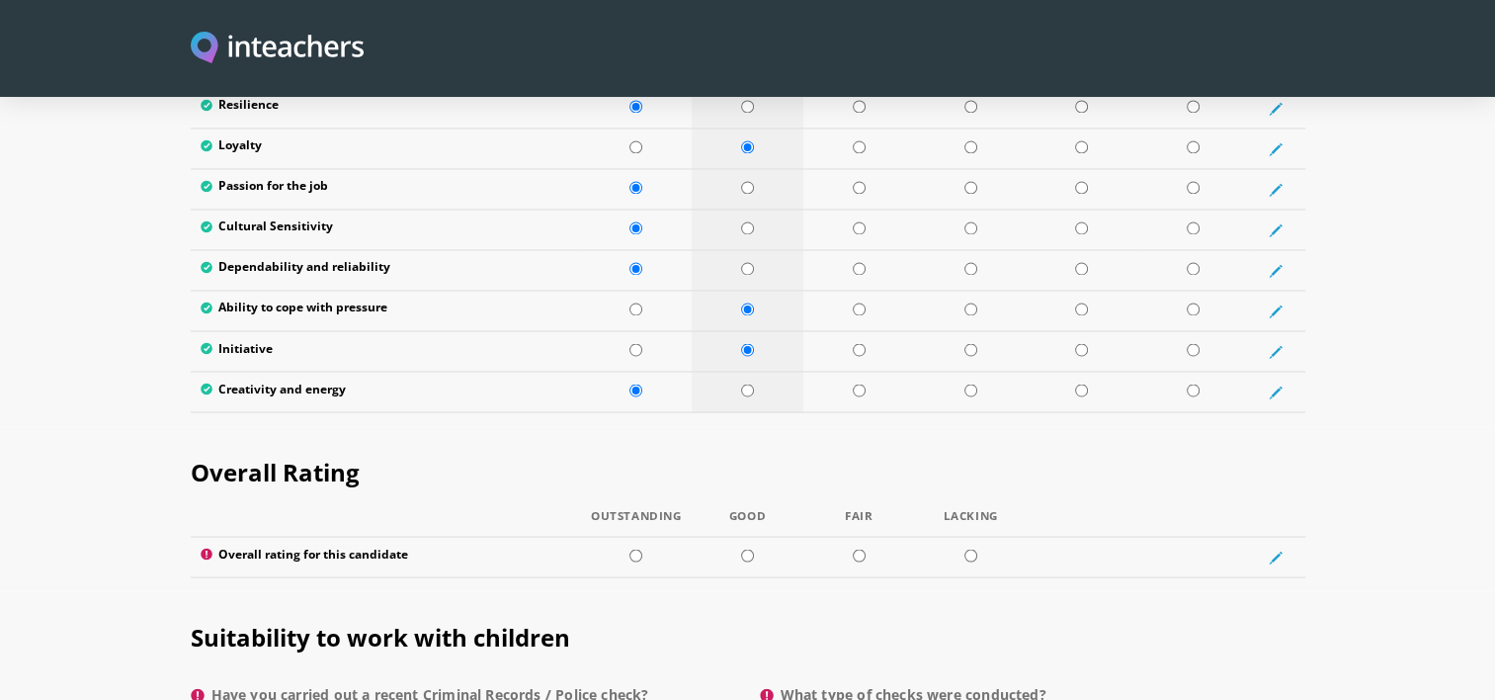
scroll to position [3418, 0]
click at [637, 547] on input "radio" at bounding box center [635, 553] width 13 height 13
radio input "true"
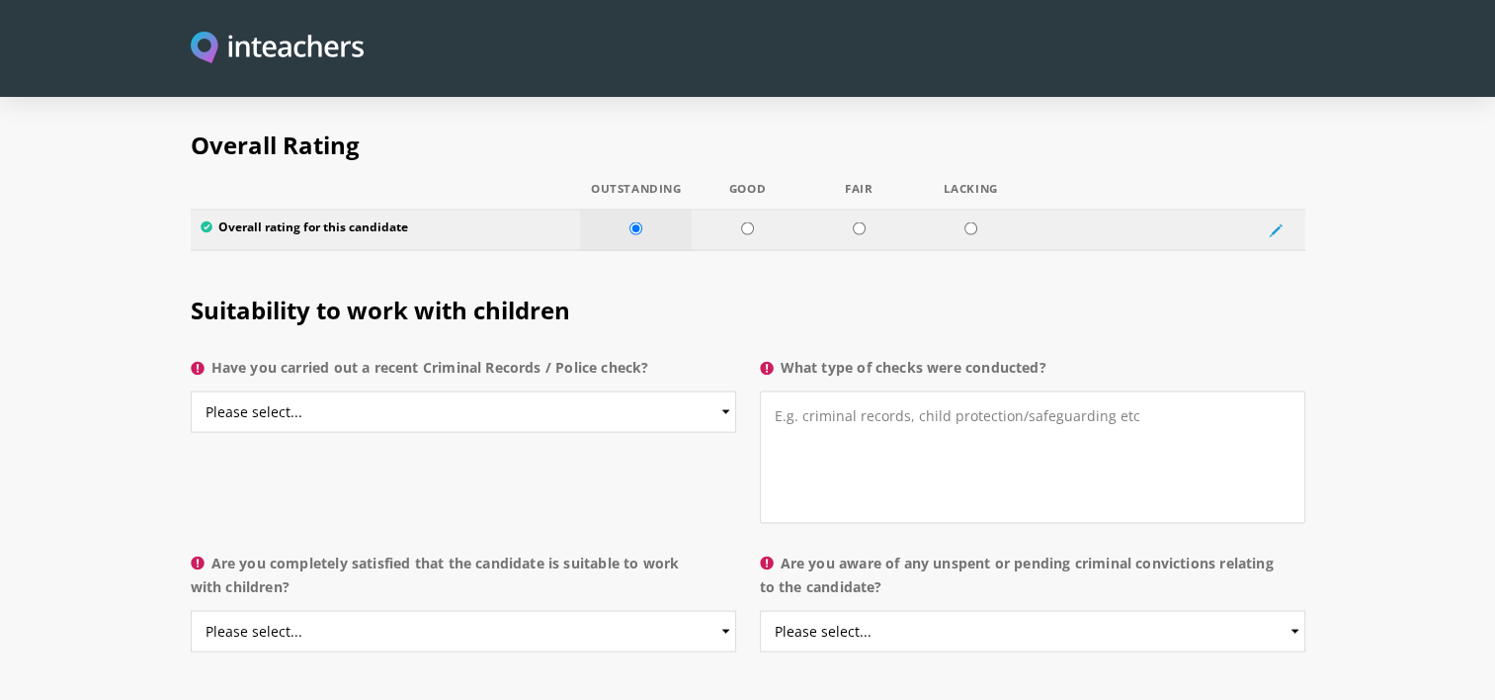
scroll to position [3743, 0]
click at [715, 391] on select "Please select... Yes No Do not know" at bounding box center [463, 412] width 545 height 42
click at [191, 391] on select "Please select... Yes No Do not know" at bounding box center [463, 412] width 545 height 42
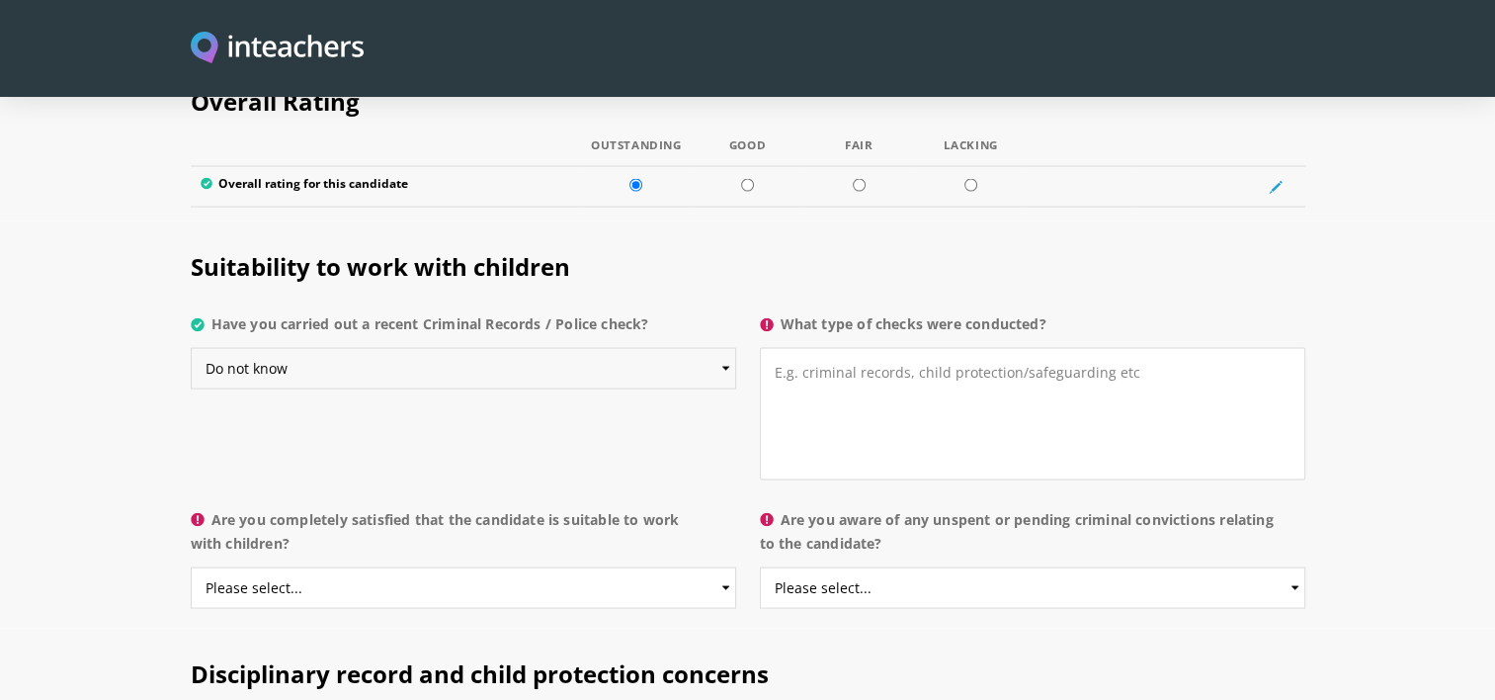
scroll to position [3781, 0]
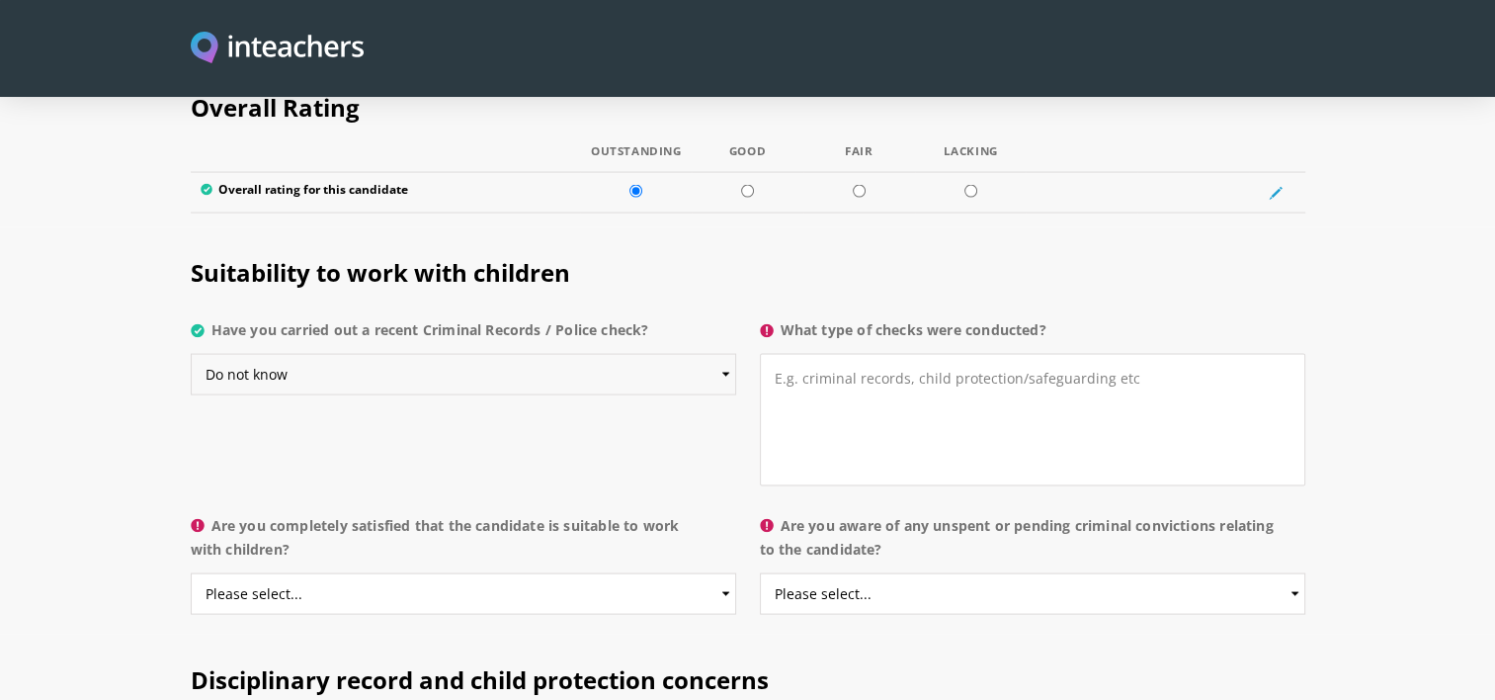
click at [728, 354] on select "Please select... Yes No Do not know" at bounding box center [463, 375] width 545 height 42
select select "No"
click at [191, 354] on select "Please select... Yes No Do not know" at bounding box center [463, 375] width 545 height 42
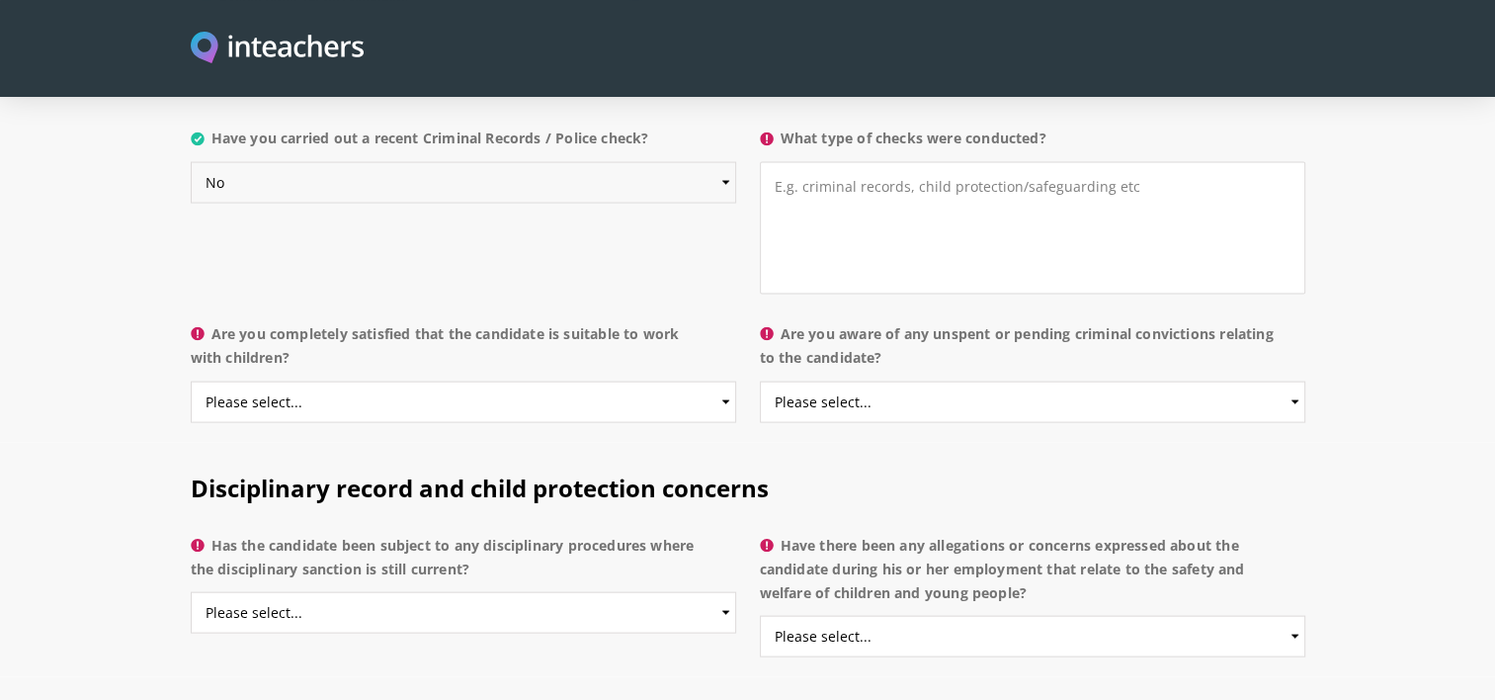
scroll to position [3974, 0]
click at [720, 380] on select "Please select... Yes No Do not know" at bounding box center [463, 401] width 545 height 42
select select "Yes"
click at [191, 380] on select "Please select... Yes No Do not know" at bounding box center [463, 401] width 545 height 42
click at [910, 380] on select "Please select... Yes No Do not know" at bounding box center [1032, 401] width 545 height 42
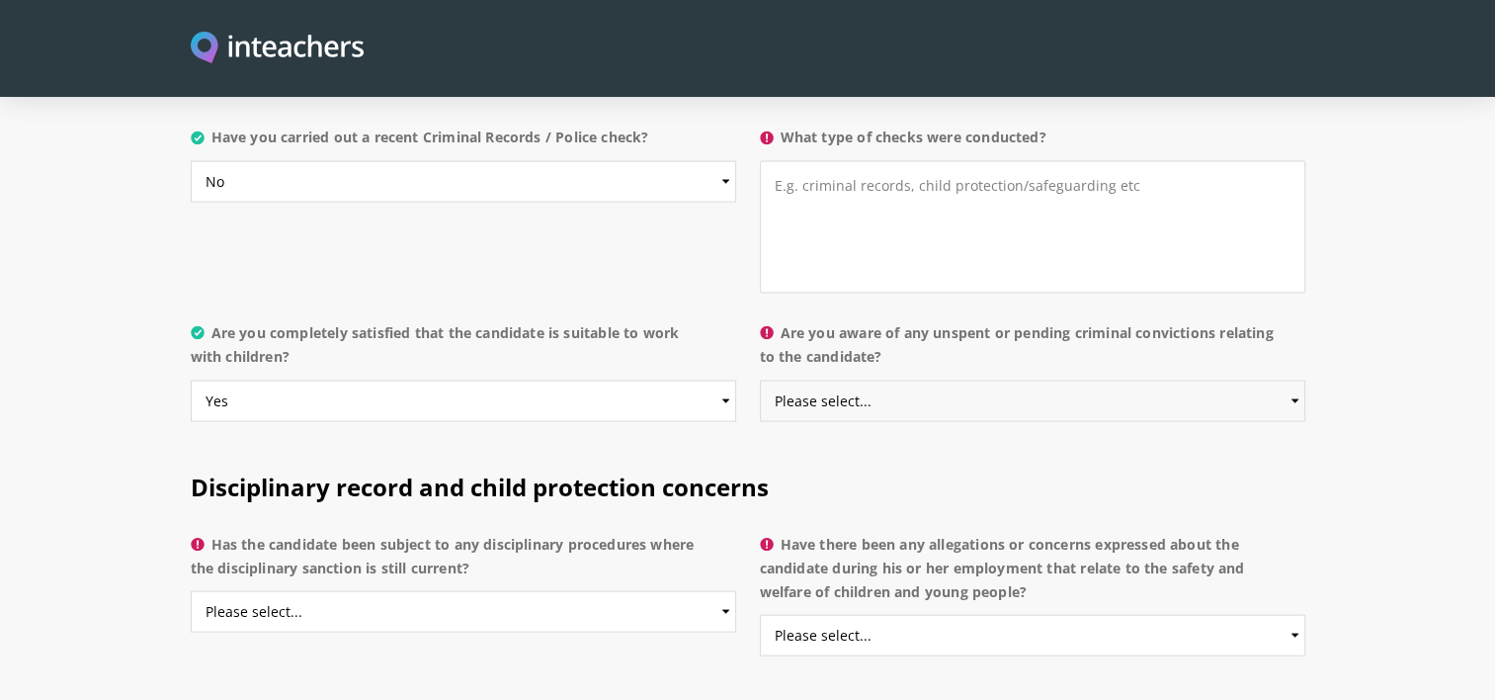
select select "No"
click at [760, 380] on select "Please select... Yes No Do not know" at bounding box center [1032, 401] width 545 height 42
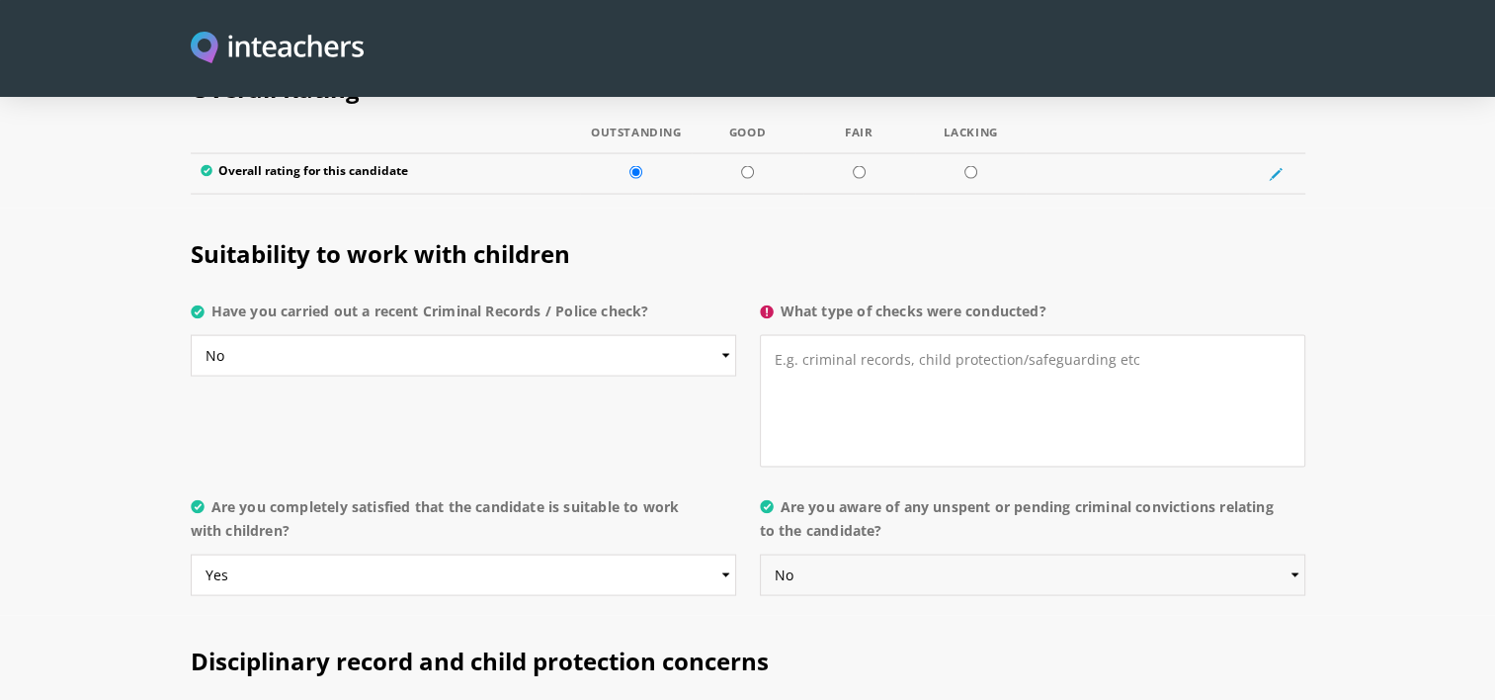
scroll to position [3799, 0]
click at [893, 336] on textarea "What type of checks were conducted?" at bounding box center [1032, 402] width 545 height 132
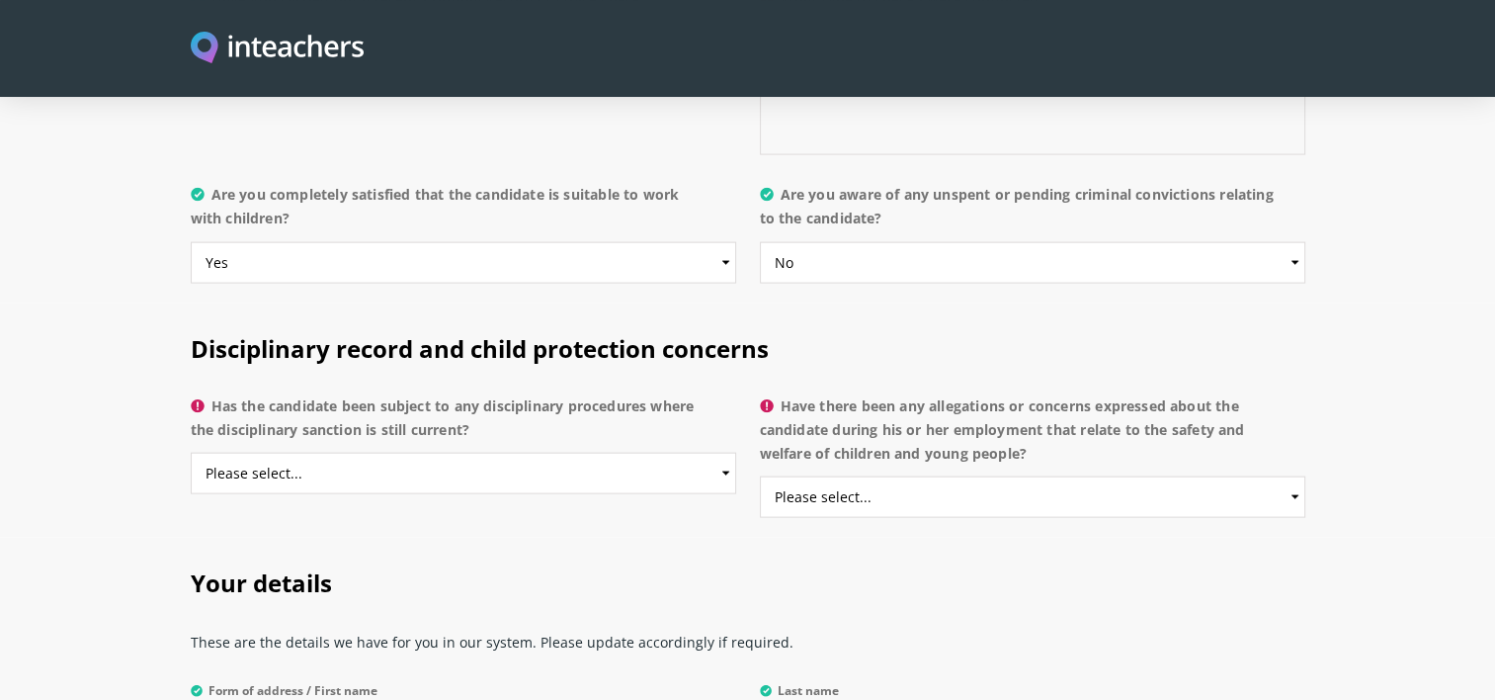
scroll to position [4115, 0]
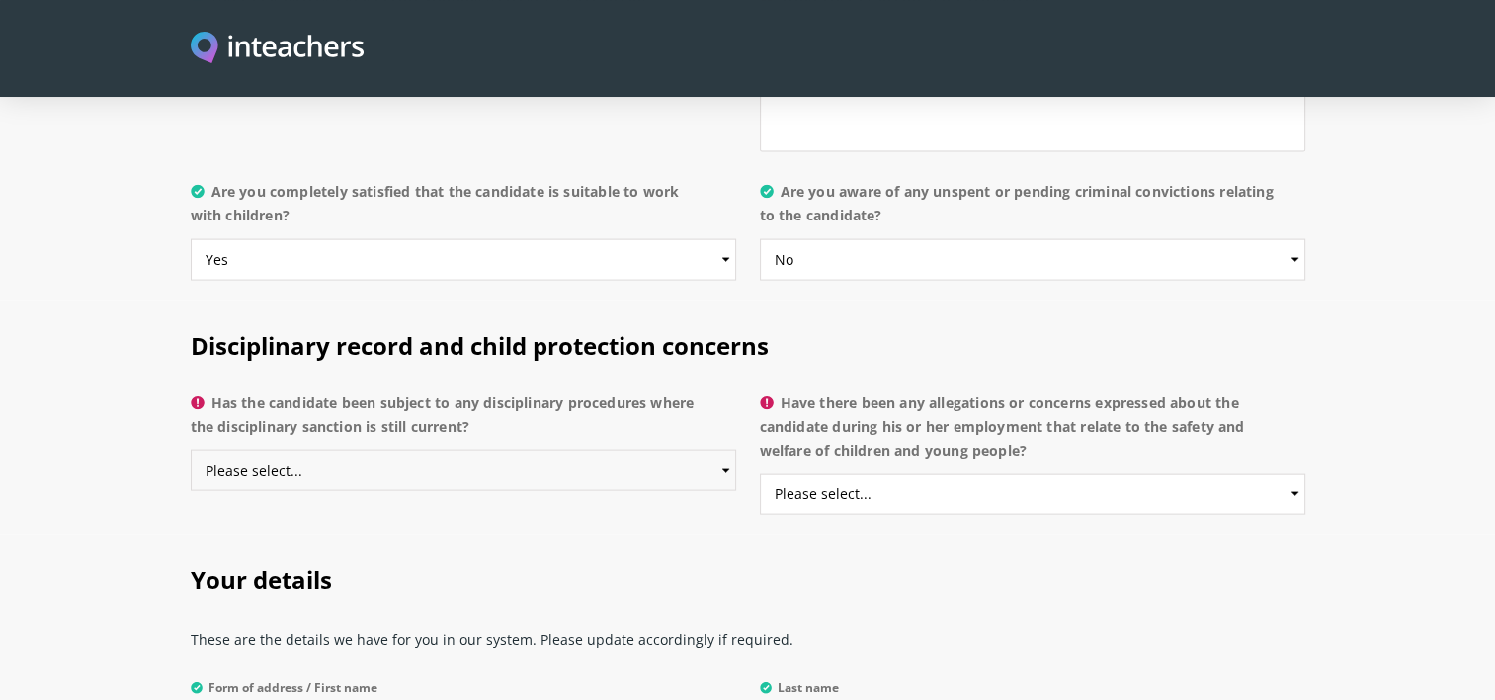
click at [723, 450] on select "Please select... Yes No Do not know" at bounding box center [463, 471] width 545 height 42
click at [191, 450] on select "Please select... Yes No Do not know" at bounding box center [463, 471] width 545 height 42
click at [715, 450] on select "Please select... Yes No Do not know" at bounding box center [463, 471] width 545 height 42
select select "No"
click at [191, 450] on select "Please select... Yes No Do not know" at bounding box center [463, 471] width 545 height 42
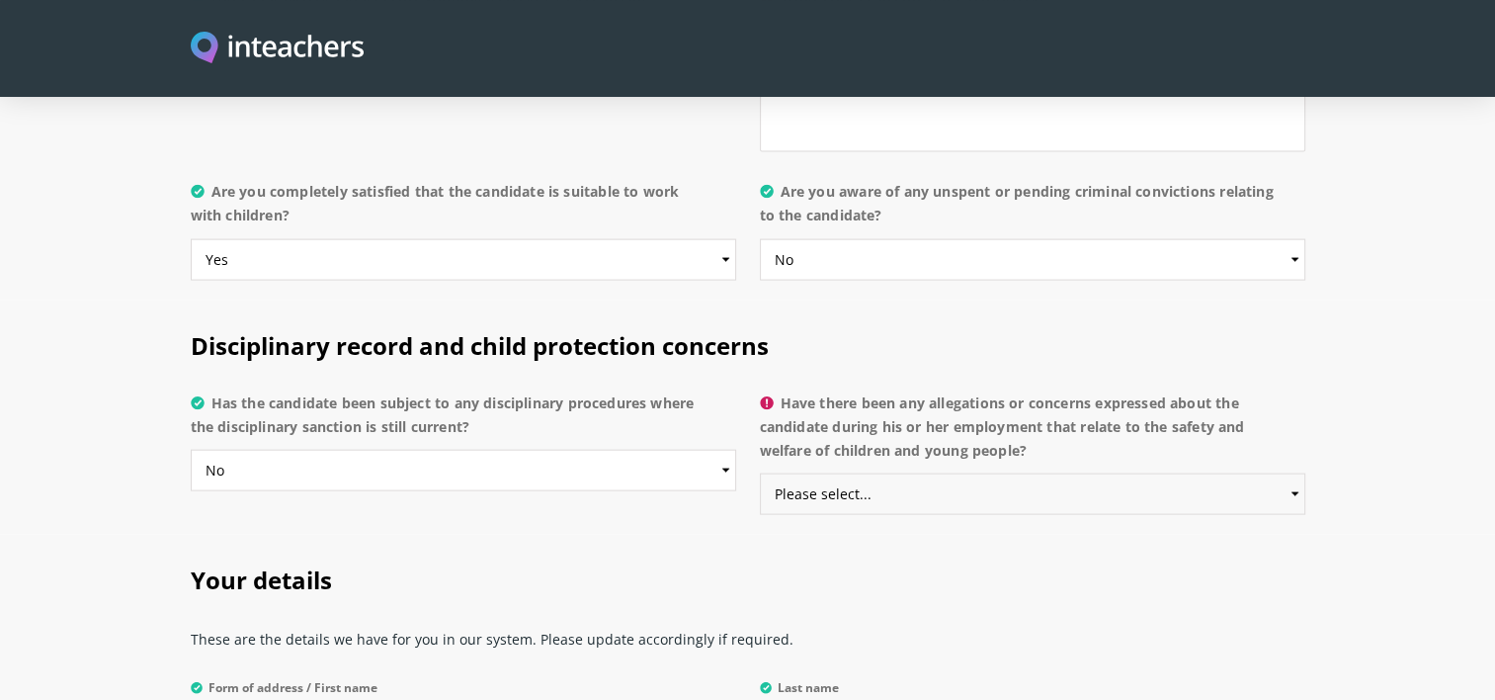
click at [1071, 473] on select "Please select... Yes No Do not know" at bounding box center [1032, 494] width 545 height 42
select select "No"
click at [760, 473] on select "Please select... Yes No Do not know" at bounding box center [1032, 494] width 545 height 42
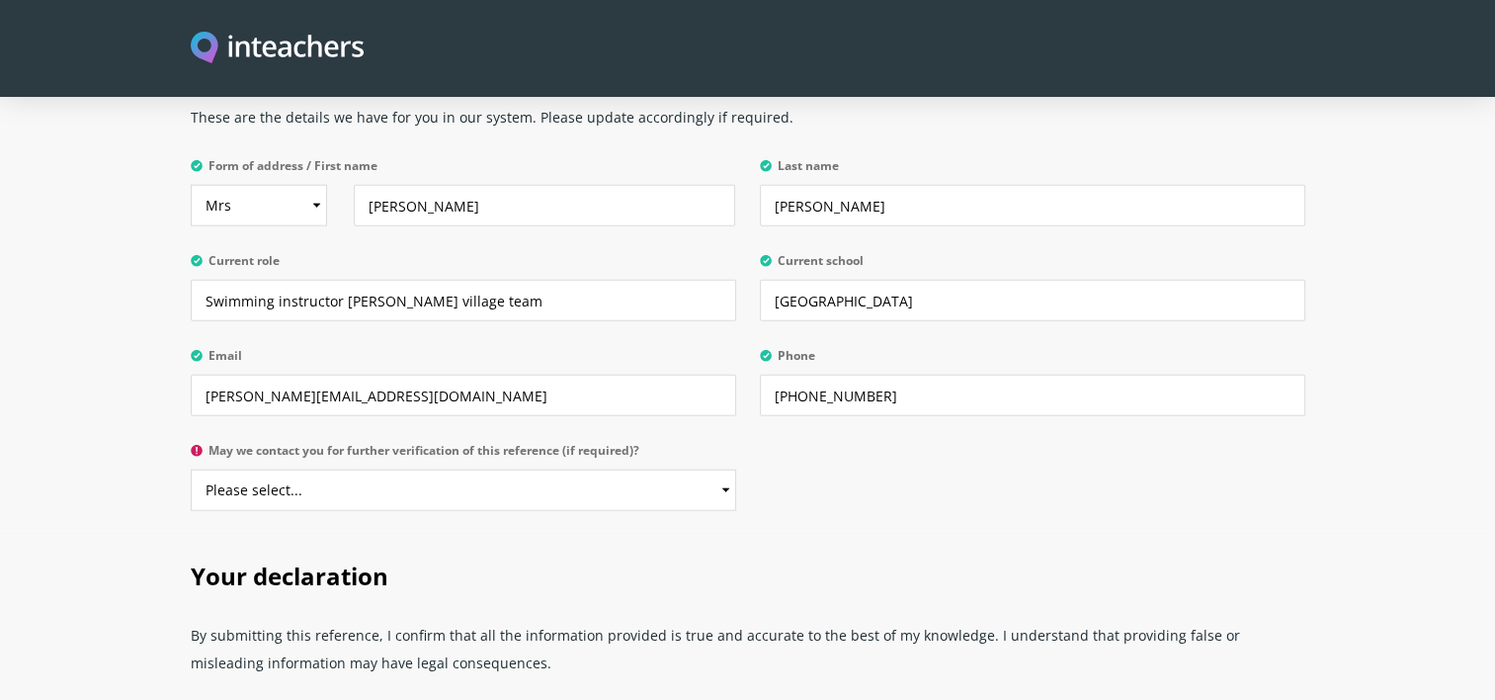
scroll to position [4638, 0]
click at [664, 468] on select "Please select... Yes No" at bounding box center [463, 489] width 545 height 42
select select "Yes"
click at [191, 468] on select "Please select... Yes No" at bounding box center [463, 489] width 545 height 42
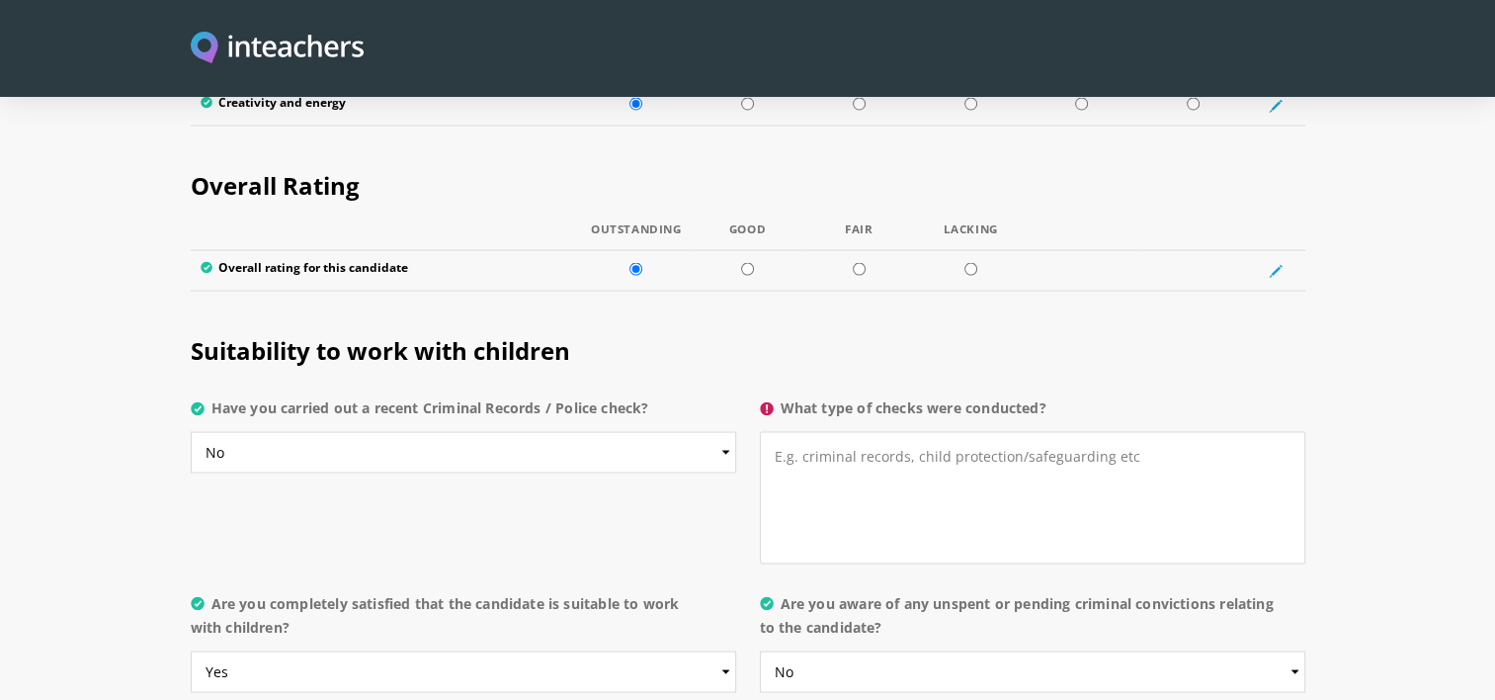
scroll to position [3704, 0]
click at [934, 431] on textarea "What type of checks were conducted?" at bounding box center [1032, 497] width 545 height 132
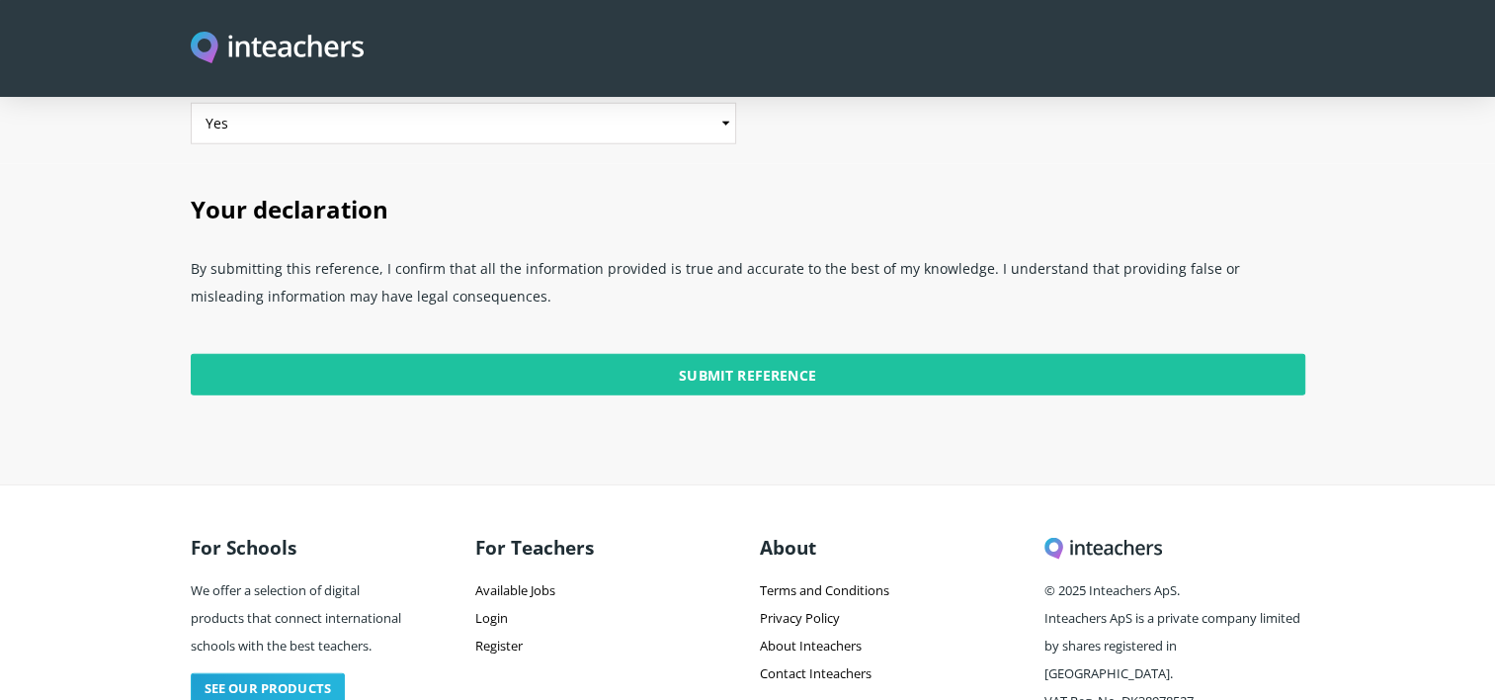
scroll to position [5017, 0]
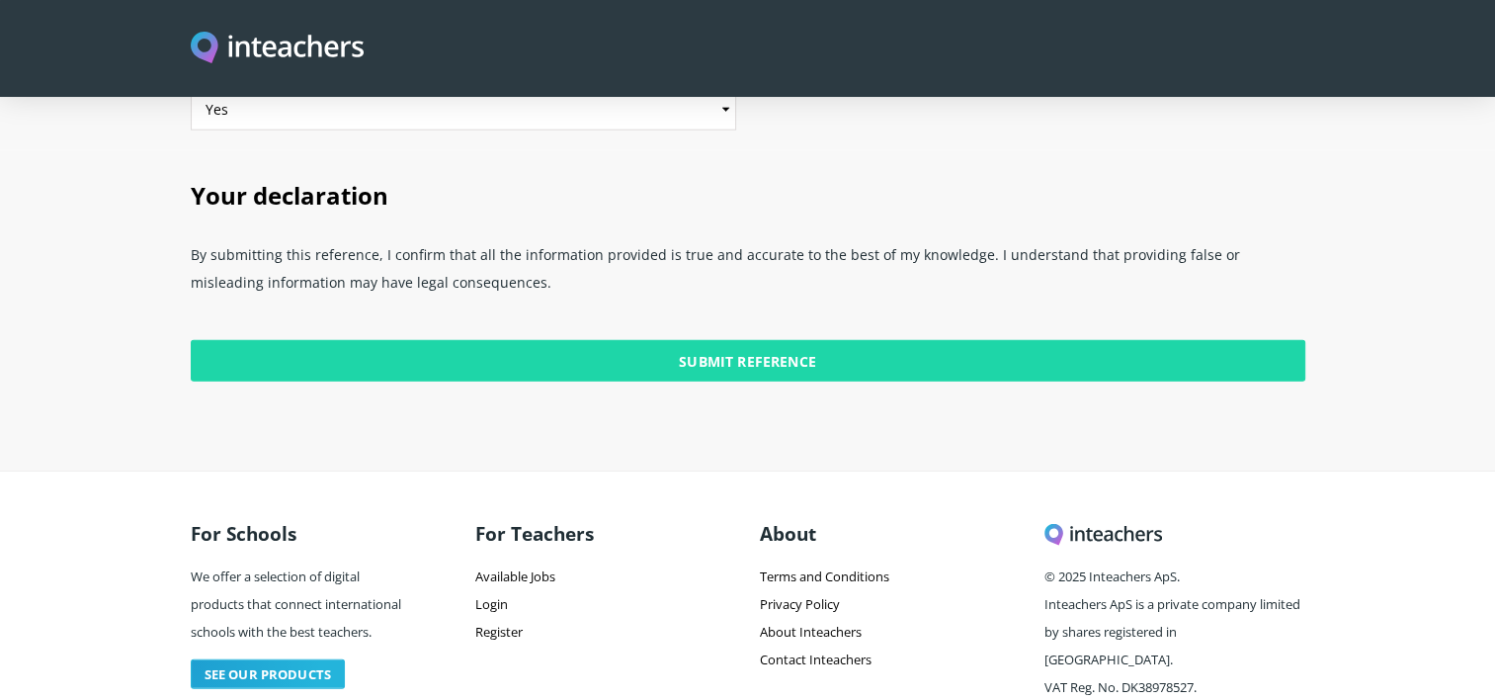
type textarea "N/A"
click at [789, 340] on input "Submit Reference" at bounding box center [748, 361] width 1115 height 42
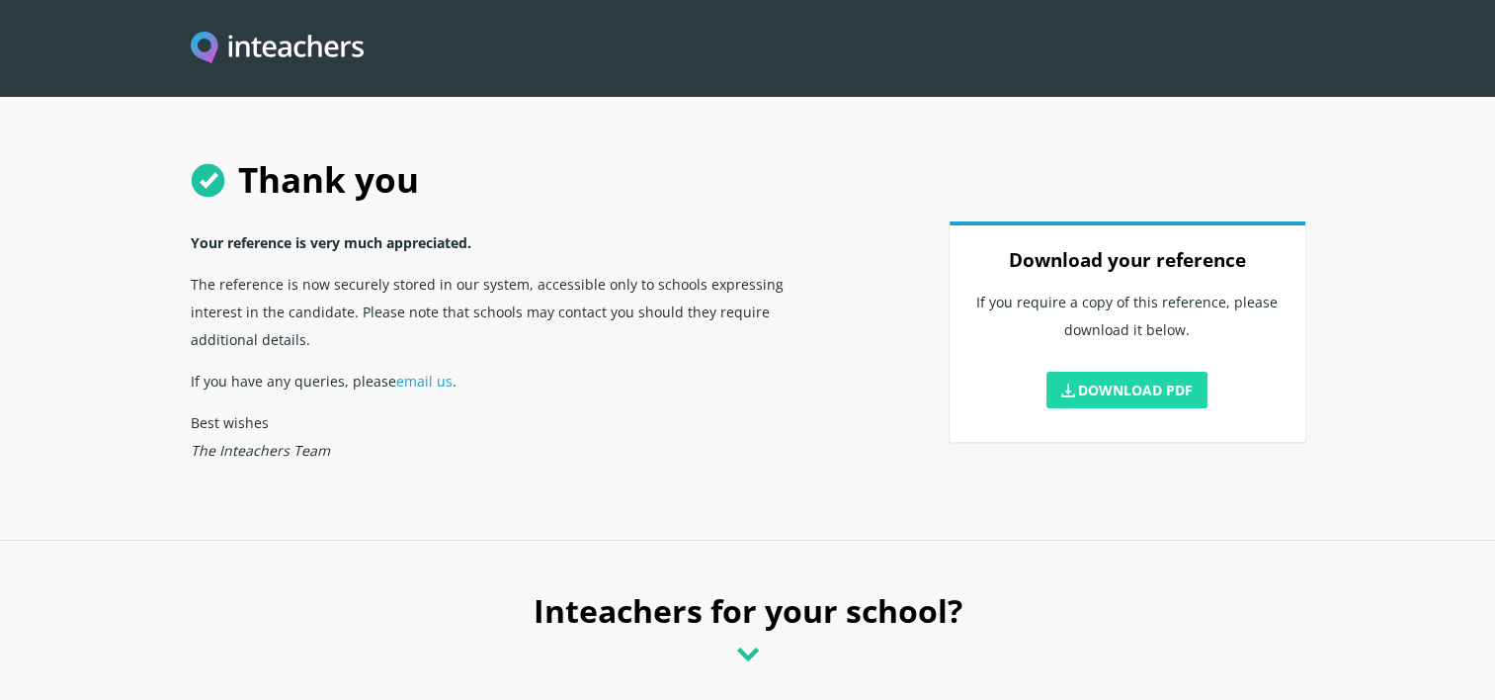
click at [1117, 396] on link "Download PDF" at bounding box center [1128, 390] width 162 height 37
